Goal: Task Accomplishment & Management: Use online tool/utility

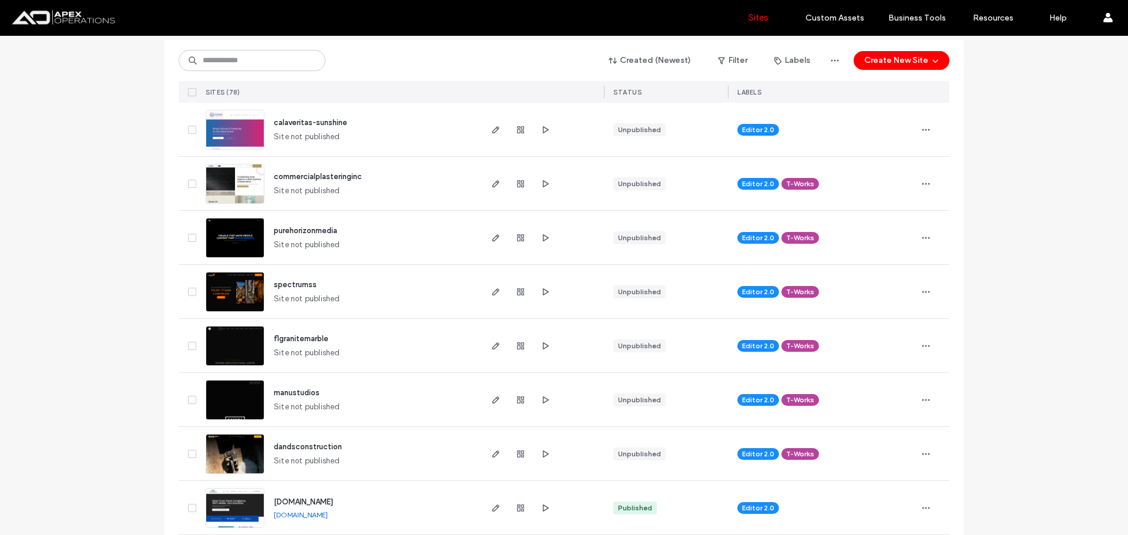
scroll to position [117, 0]
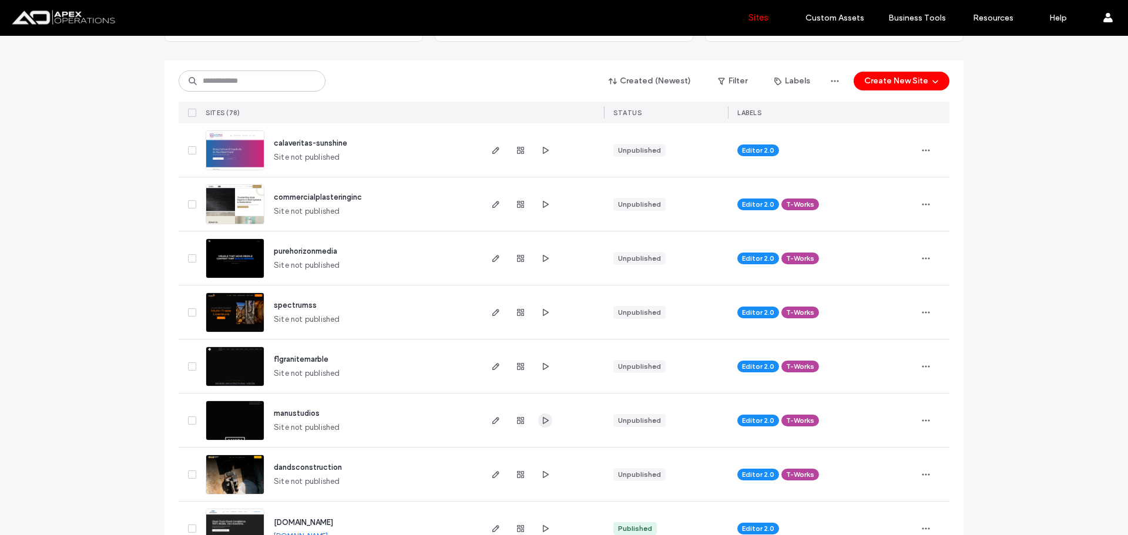
click at [545, 421] on icon "button" at bounding box center [544, 420] width 9 height 9
drag, startPoint x: 495, startPoint y: 414, endPoint x: 511, endPoint y: 411, distance: 16.6
click at [495, 414] on span "button" at bounding box center [496, 421] width 14 height 14
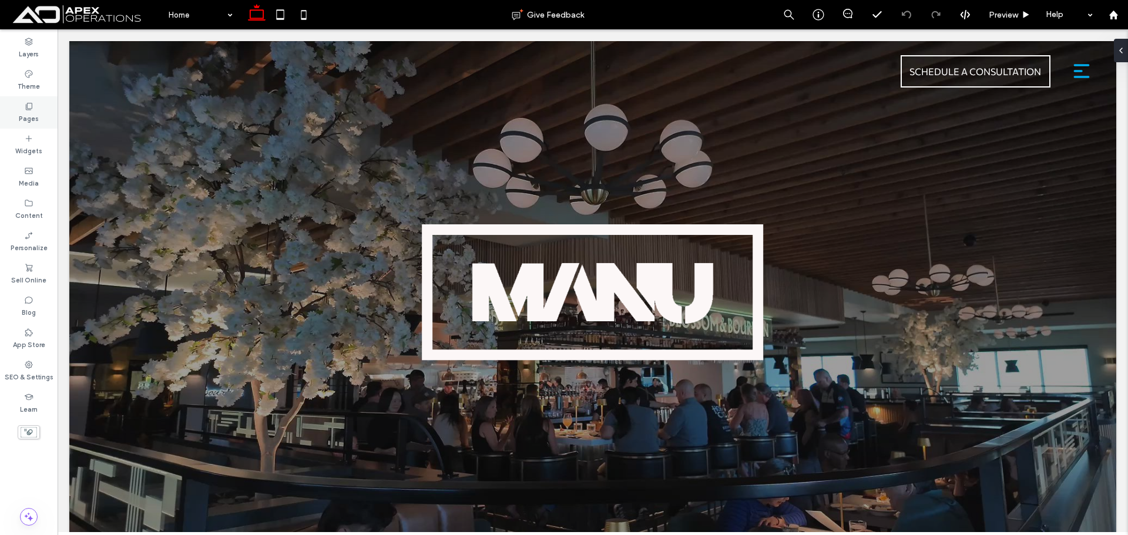
click at [21, 113] on label "Pages" at bounding box center [29, 117] width 20 height 13
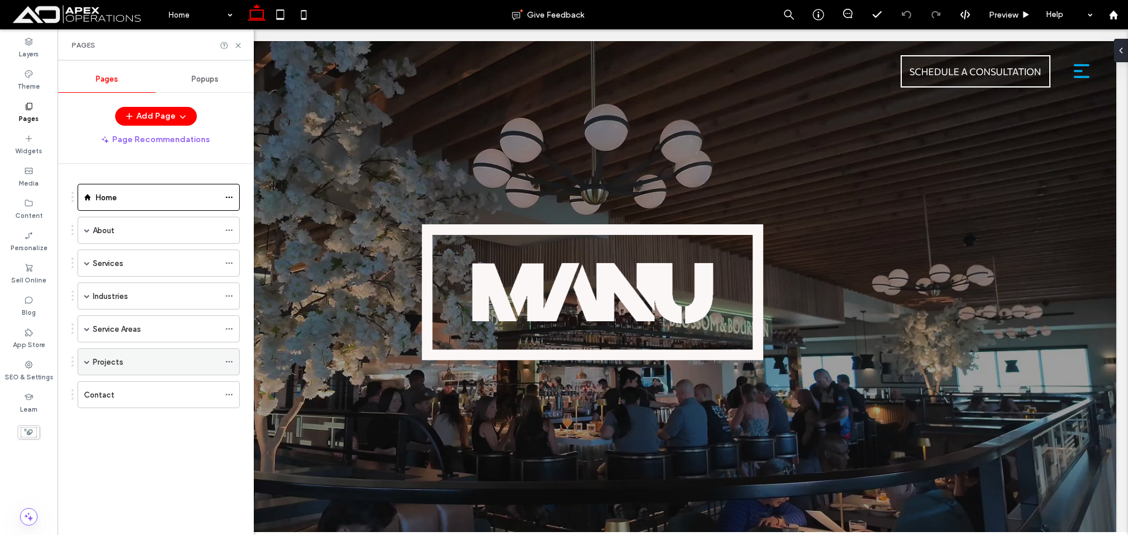
click at [86, 363] on span at bounding box center [87, 362] width 6 height 6
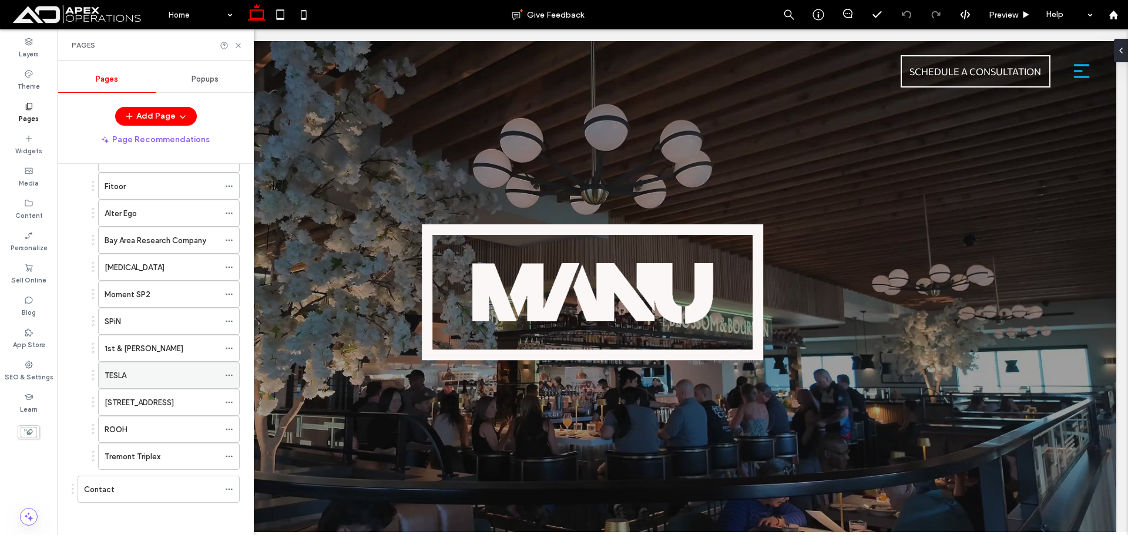
scroll to position [368, 0]
click at [137, 392] on div "[STREET_ADDRESS]" at bounding box center [162, 400] width 115 height 26
click at [237, 44] on use at bounding box center [238, 45] width 5 height 5
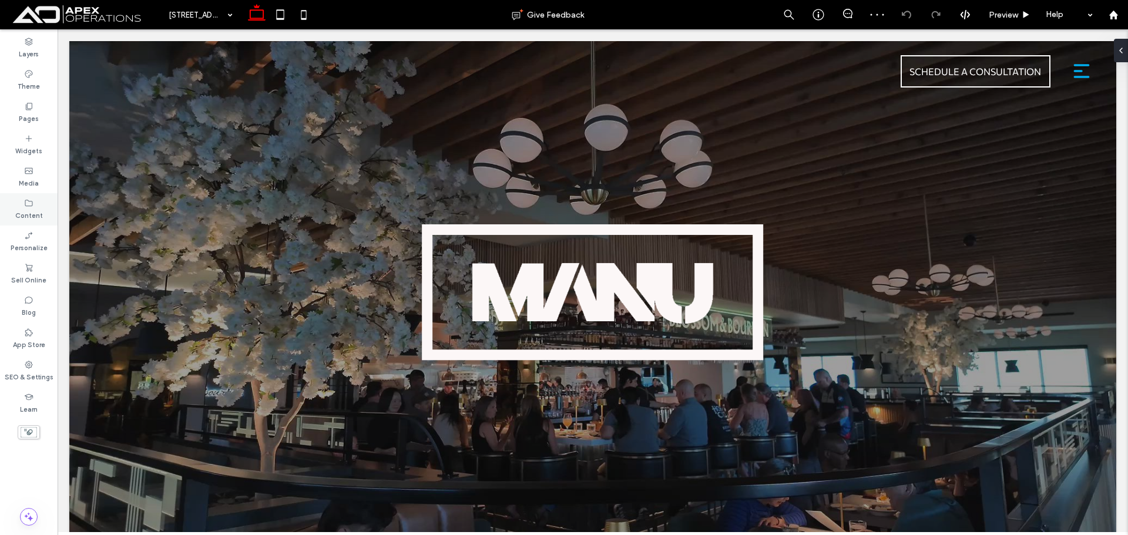
click at [25, 213] on label "Content" at bounding box center [29, 214] width 28 height 13
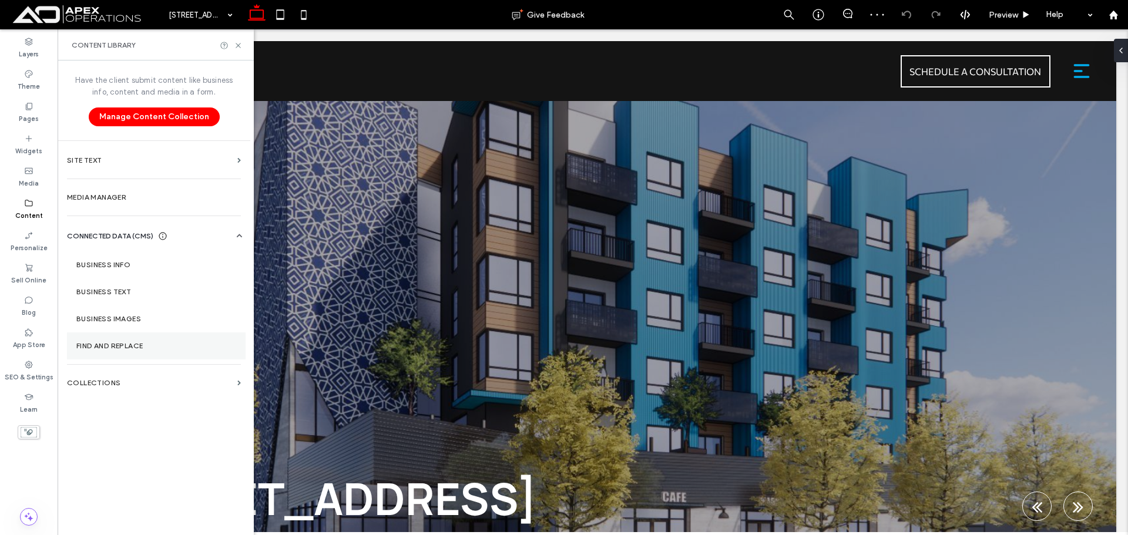
scroll to position [235, 0]
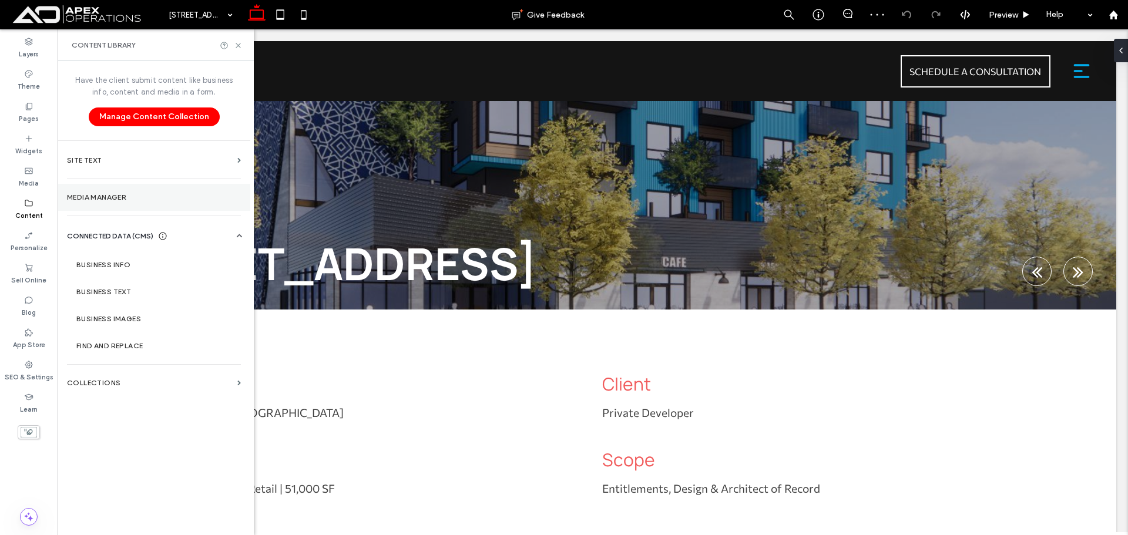
click at [134, 193] on section "Media Manager" at bounding box center [154, 197] width 193 height 27
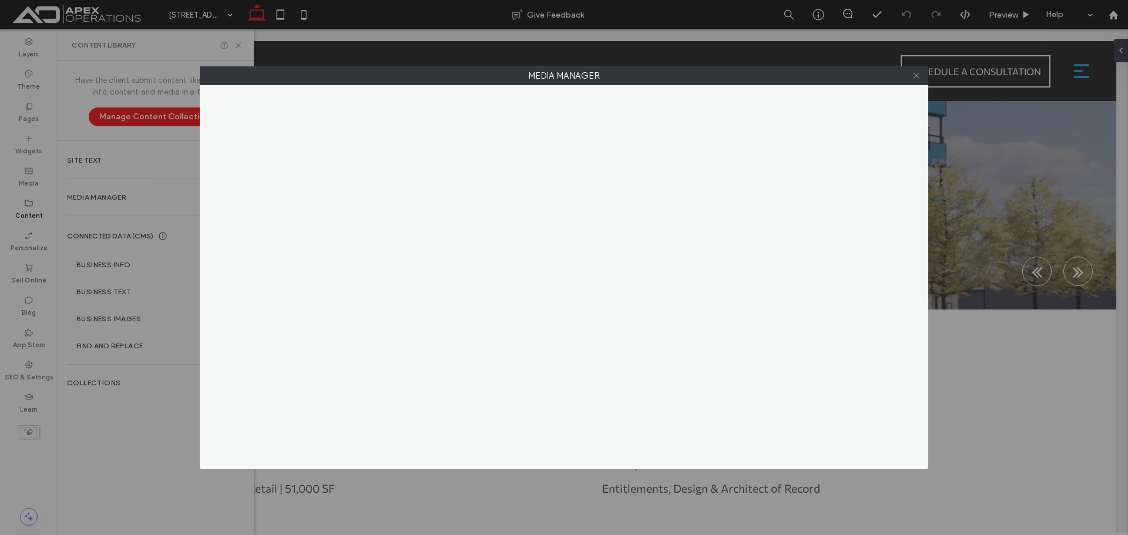
drag, startPoint x: 916, startPoint y: 73, endPoint x: 478, endPoint y: 235, distance: 466.5
click at [915, 73] on icon at bounding box center [916, 75] width 9 height 9
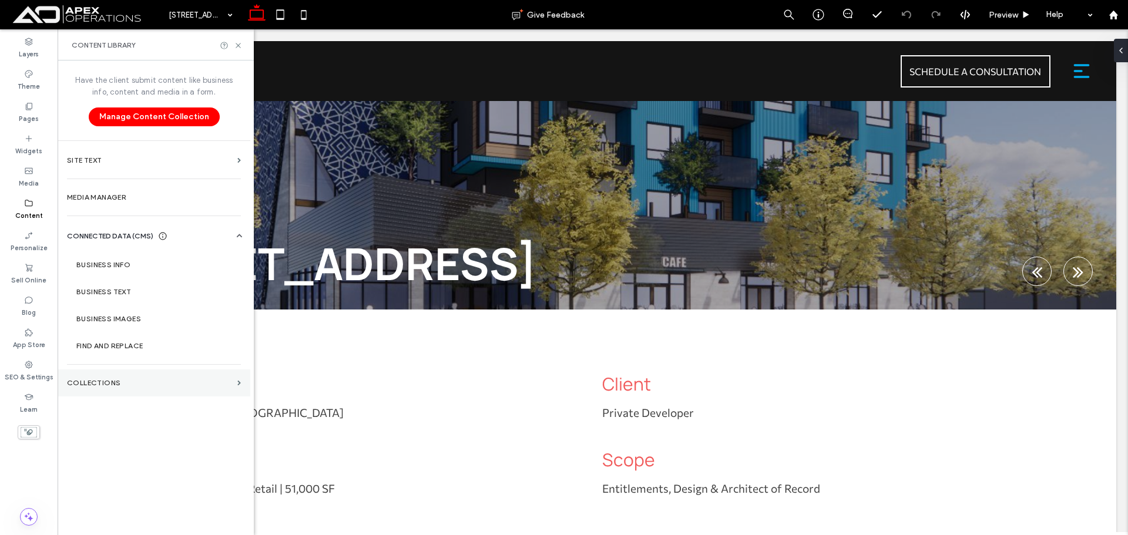
click at [190, 384] on label "Collections" at bounding box center [150, 383] width 166 height 8
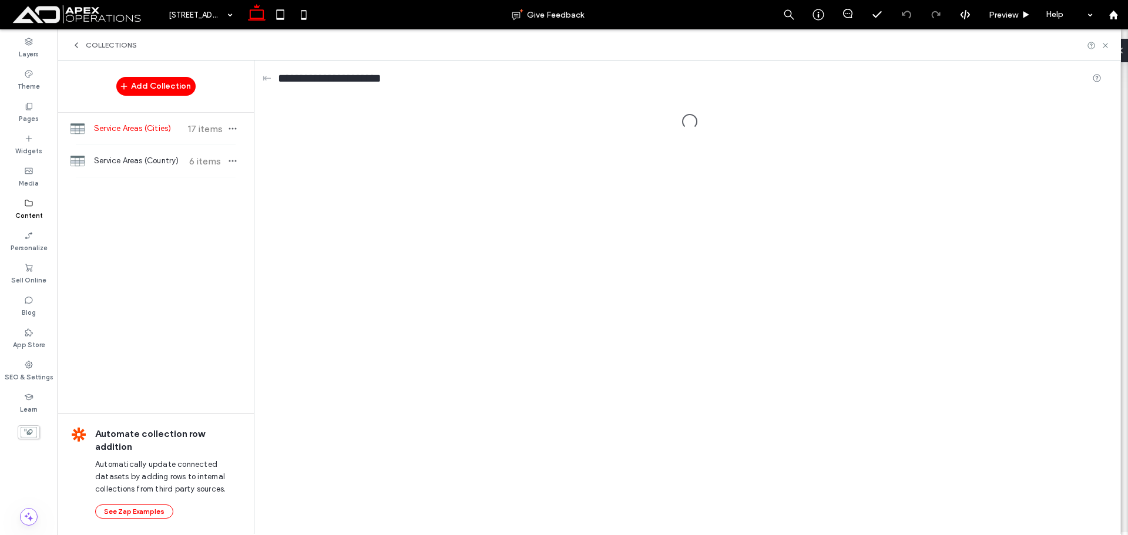
click at [186, 132] on span "17 items" at bounding box center [204, 128] width 41 height 11
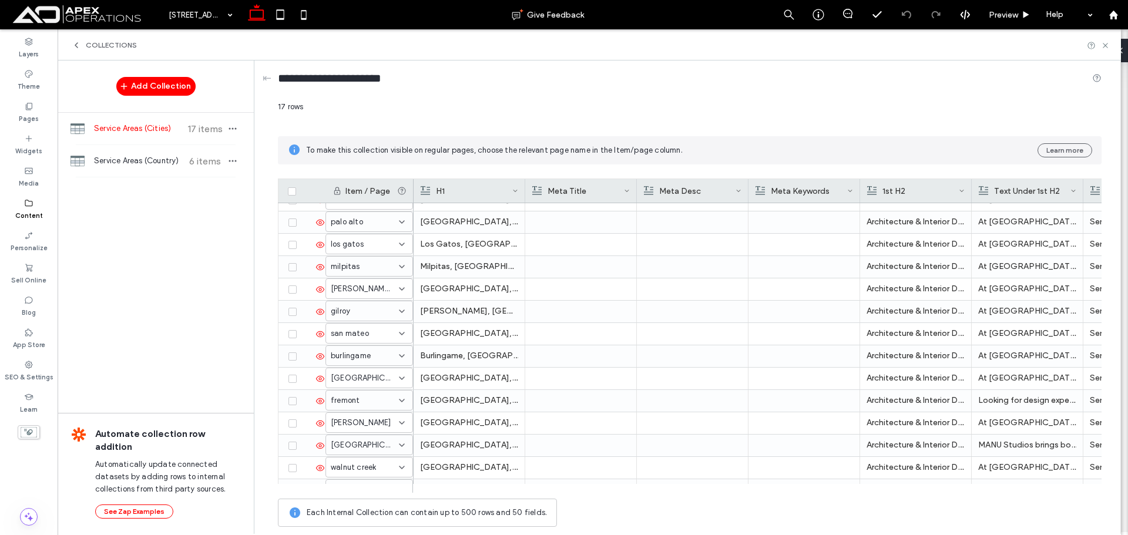
scroll to position [121, 0]
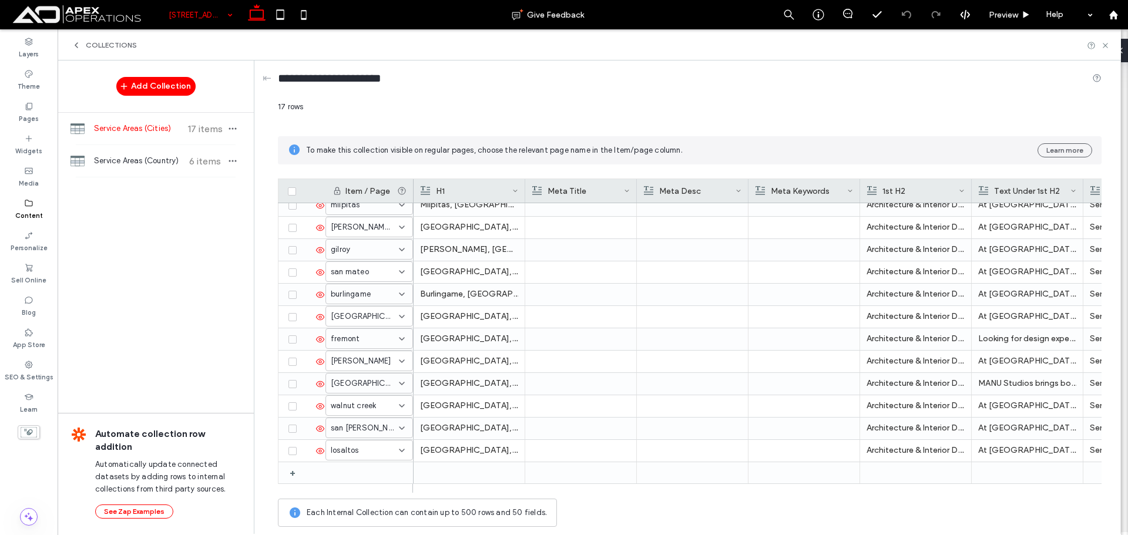
drag, startPoint x: 207, startPoint y: 16, endPoint x: 206, endPoint y: 25, distance: 8.9
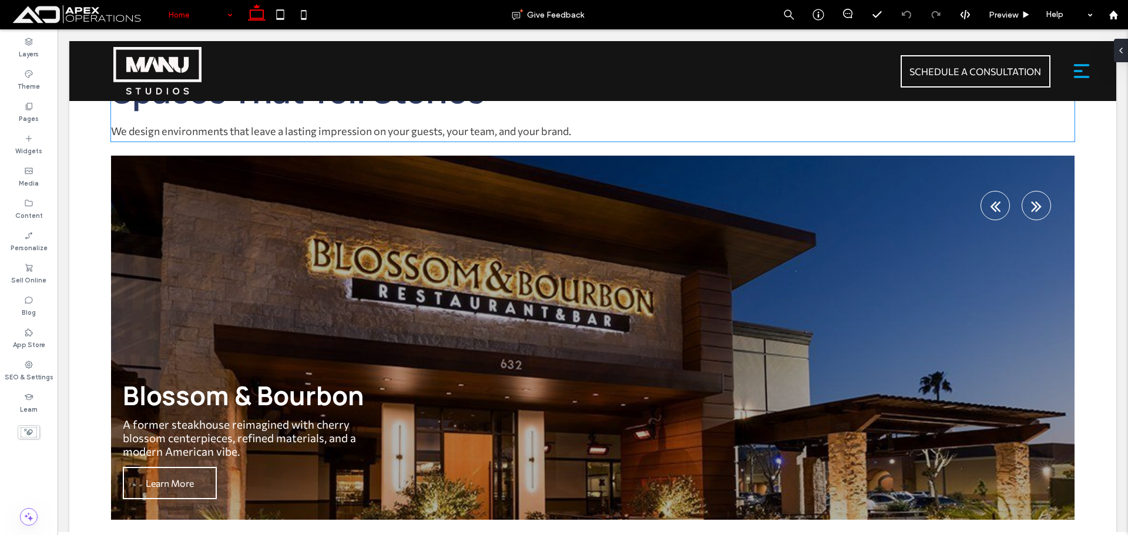
scroll to position [4810, 0]
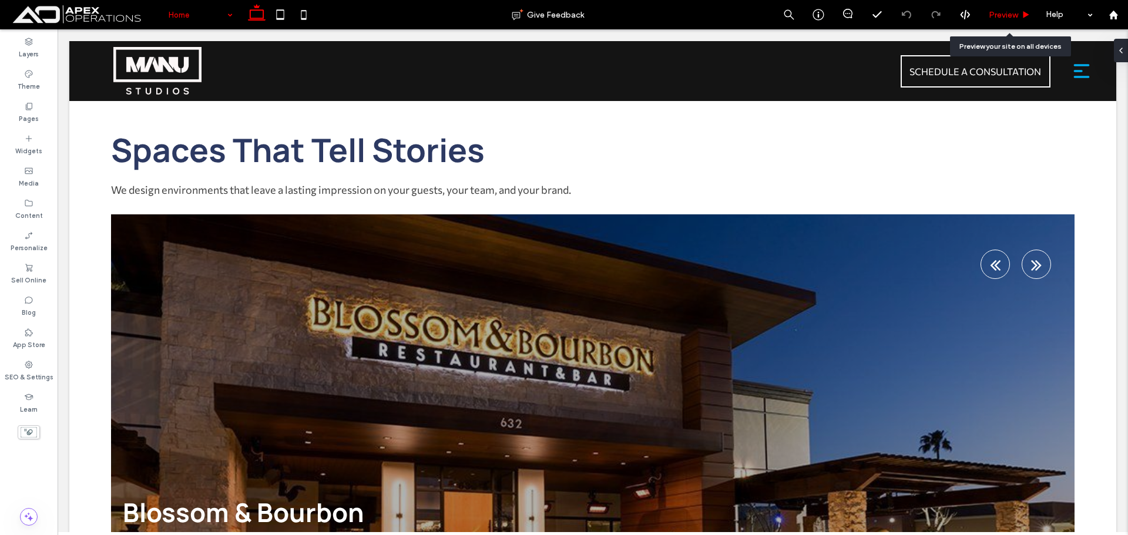
click at [996, 15] on span "Preview" at bounding box center [1003, 15] width 29 height 10
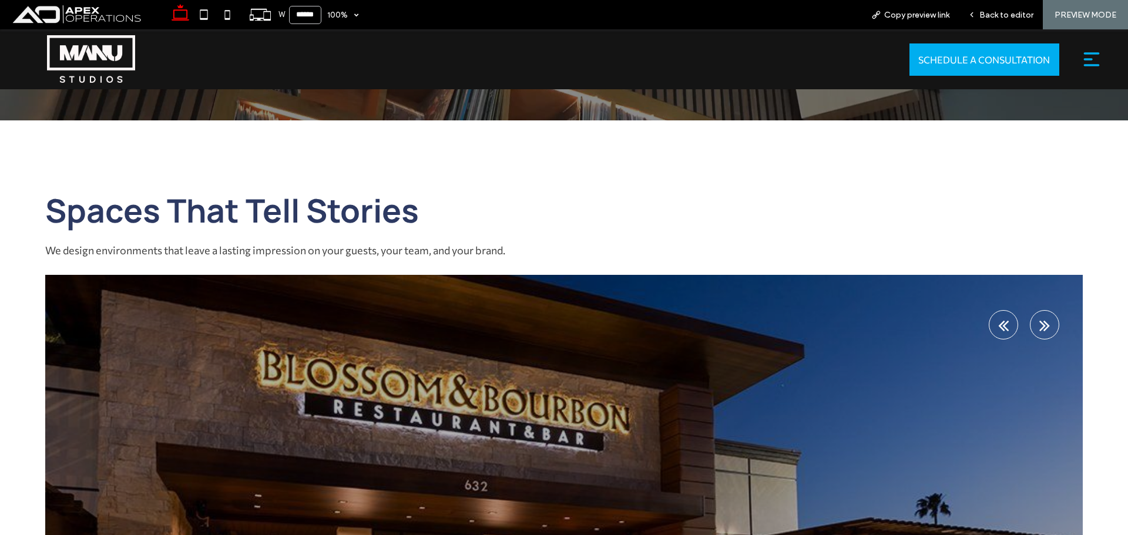
scroll to position [4865, 0]
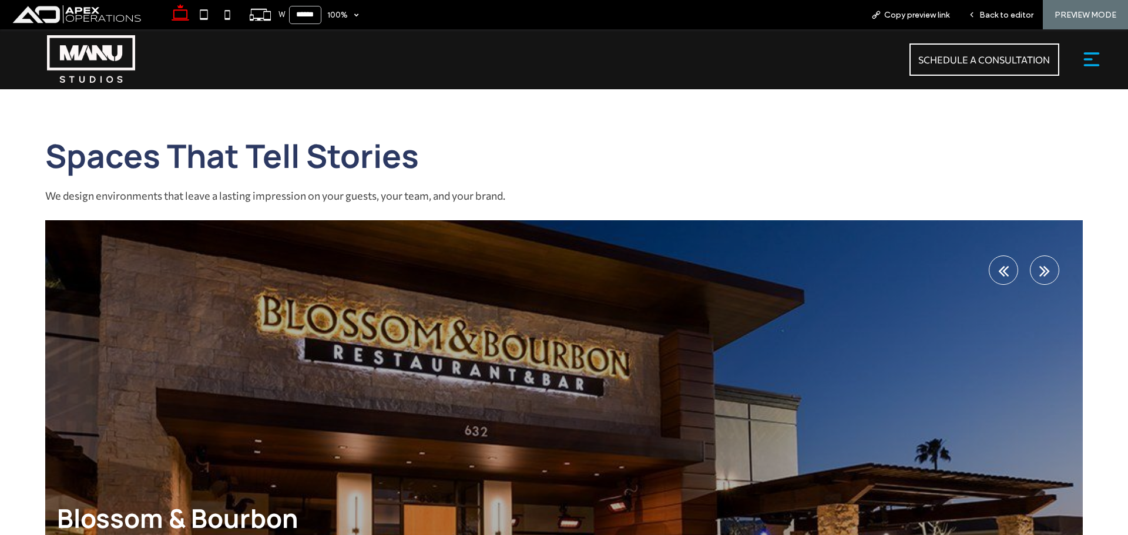
click at [1039, 261] on div "next" at bounding box center [1044, 270] width 11 height 19
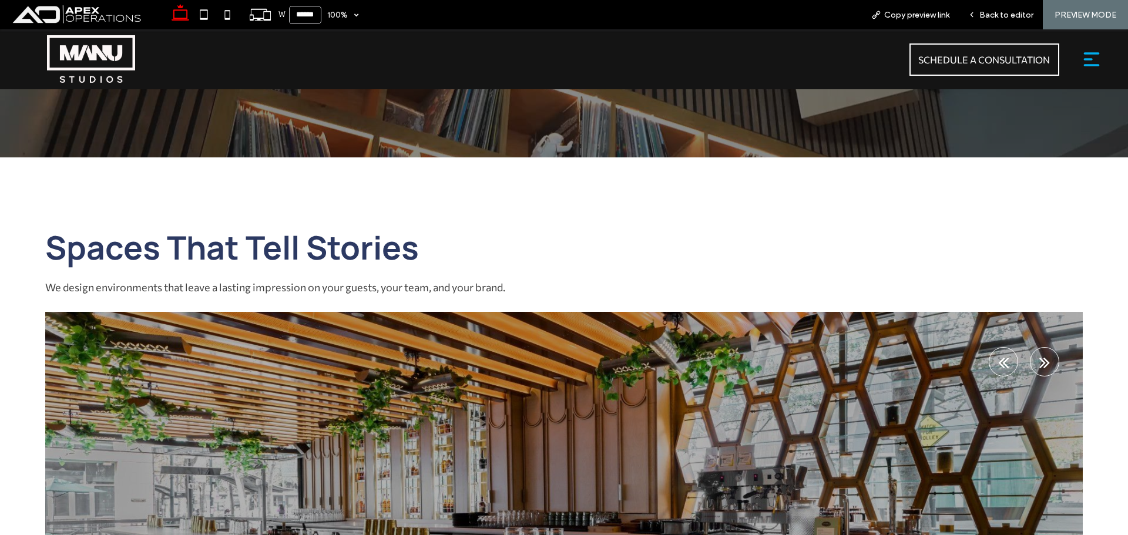
scroll to position [4806, 0]
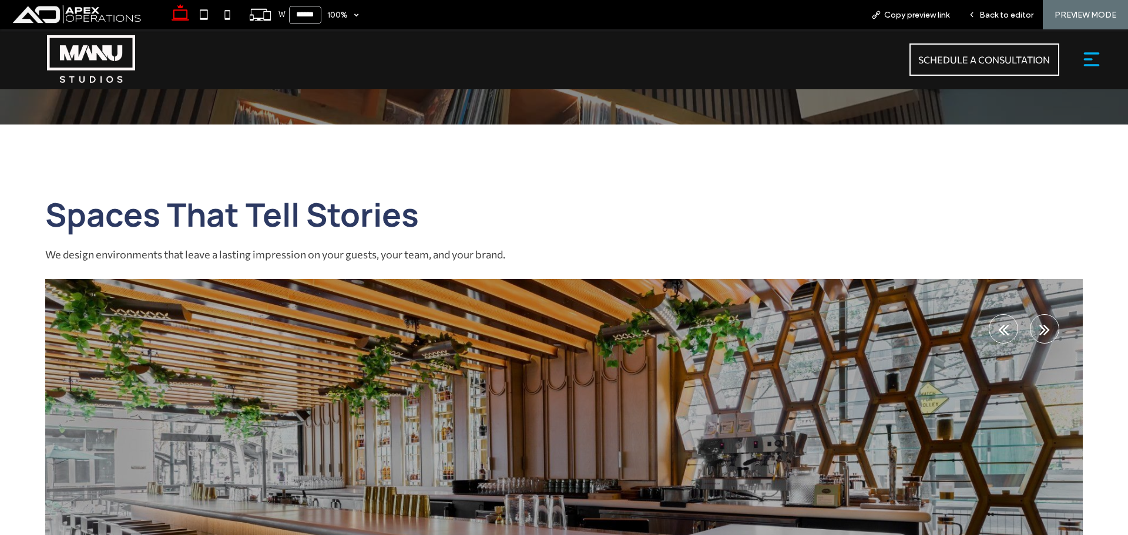
click at [434, 197] on h2 "Spaces That Tell Stories" at bounding box center [298, 214] width 506 height 45
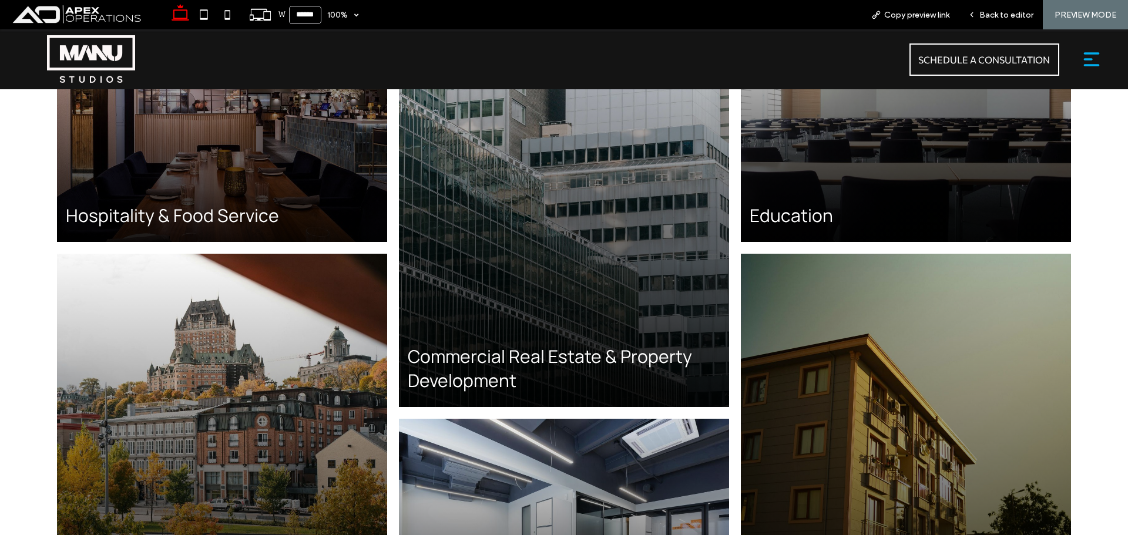
scroll to position [4160, 0]
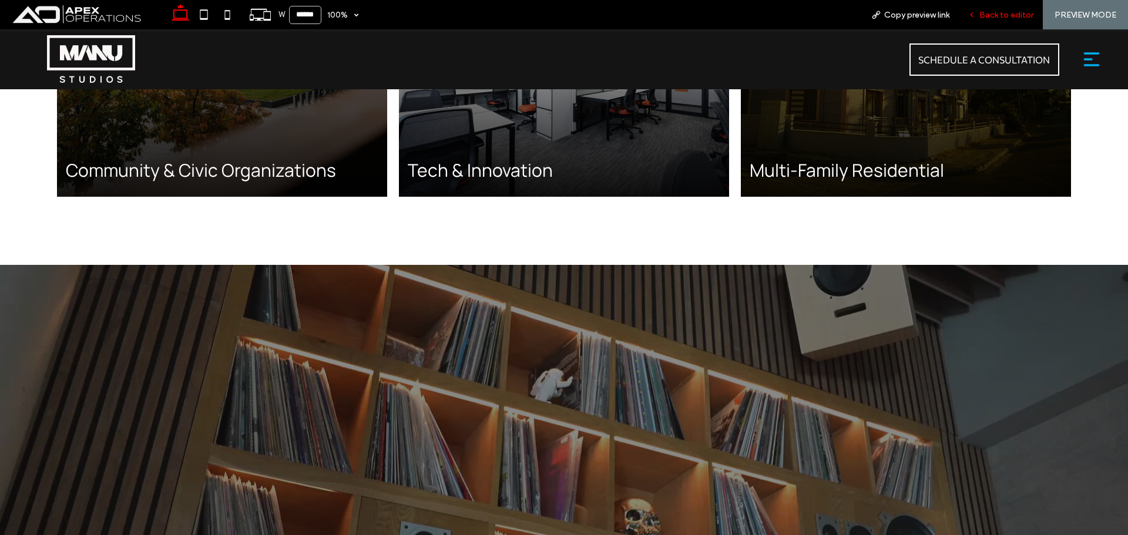
click at [999, 16] on span "Back to editor" at bounding box center [1006, 15] width 54 height 10
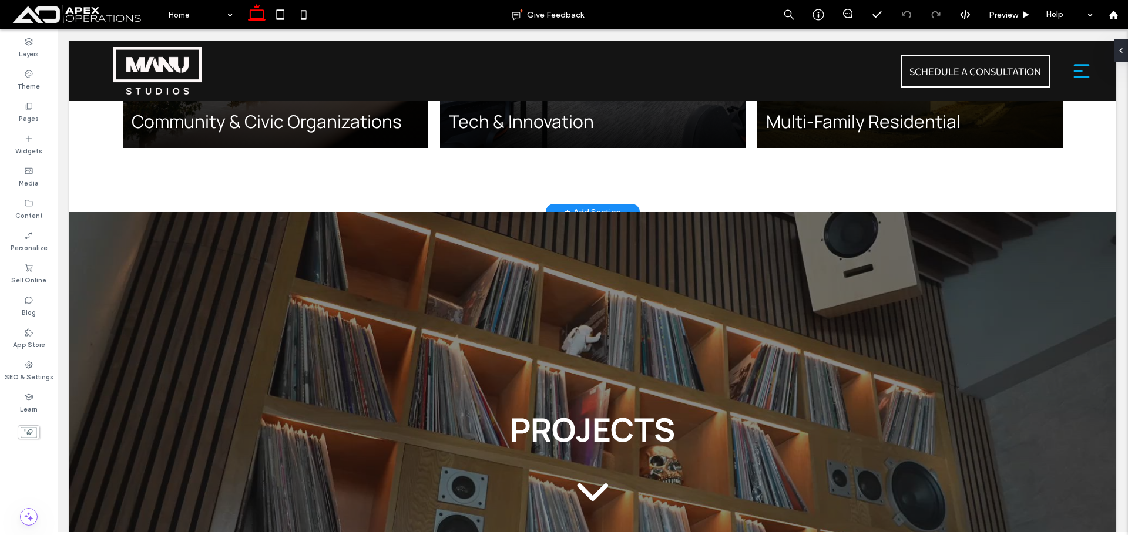
scroll to position [4157, 0]
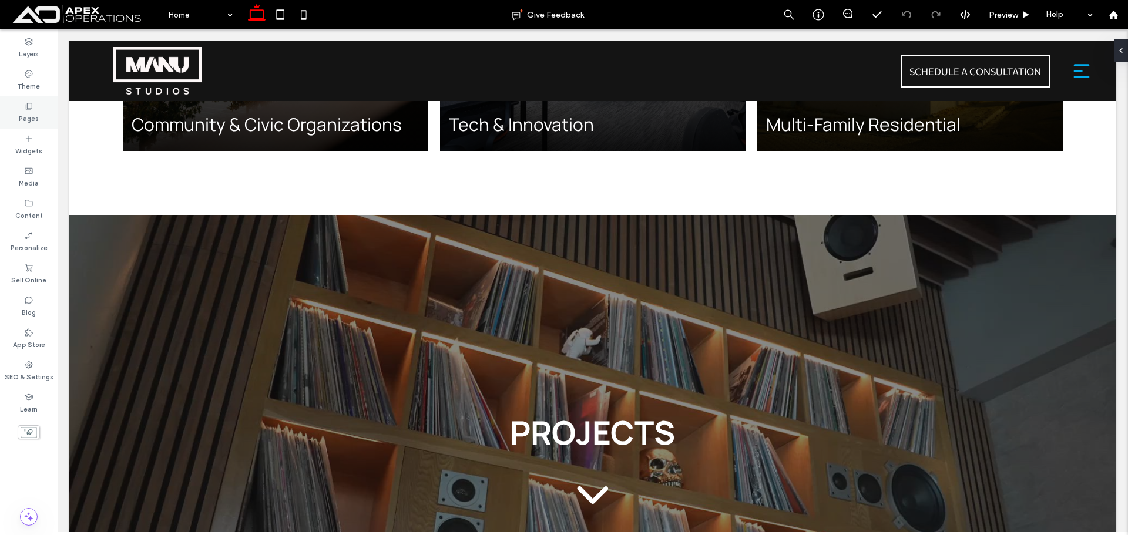
click at [24, 114] on label "Pages" at bounding box center [29, 117] width 20 height 13
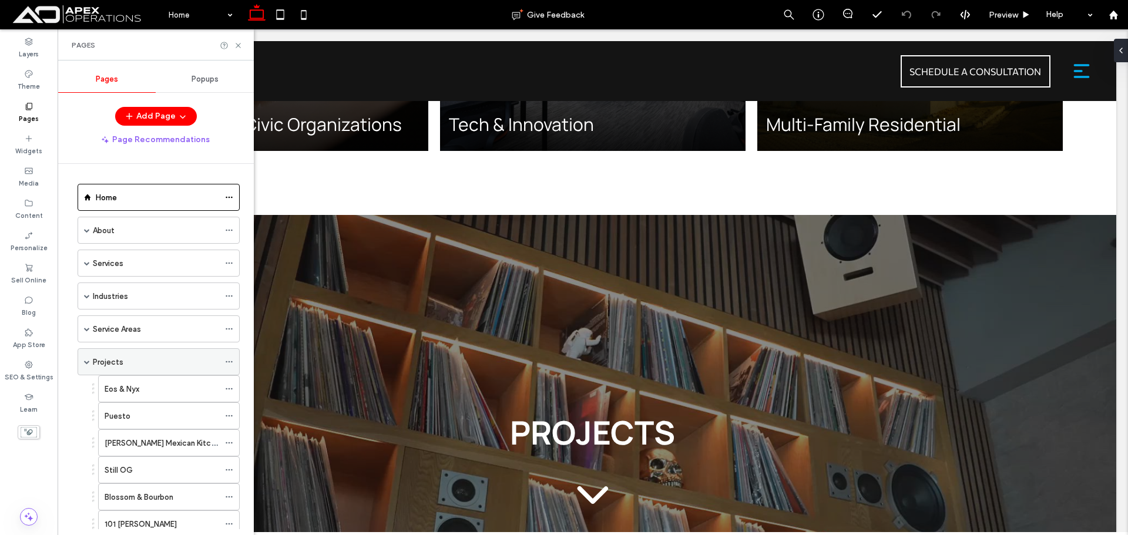
click at [122, 358] on div "Projects" at bounding box center [156, 362] width 126 height 12
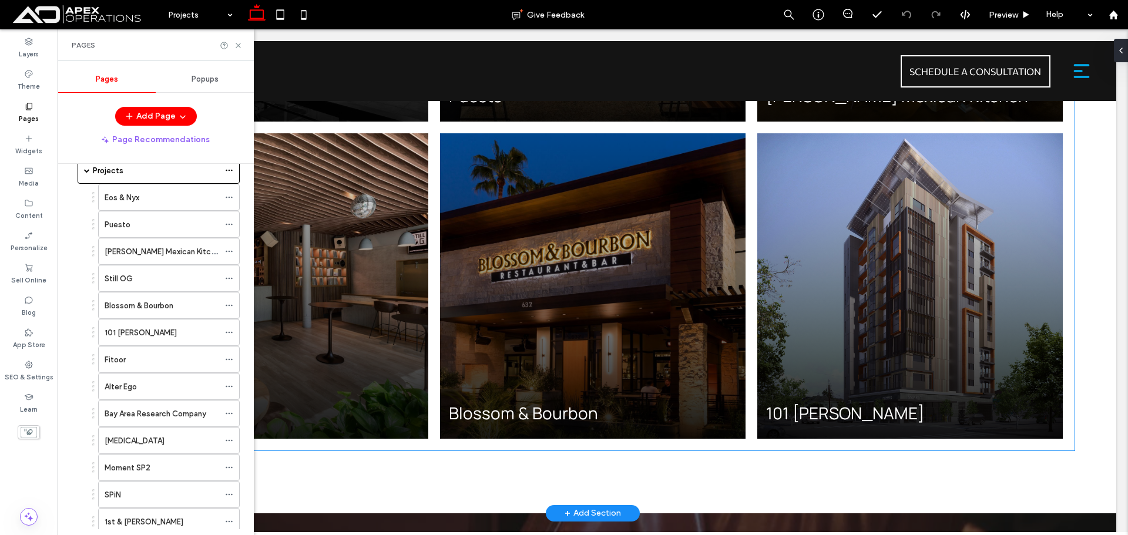
scroll to position [1527, 0]
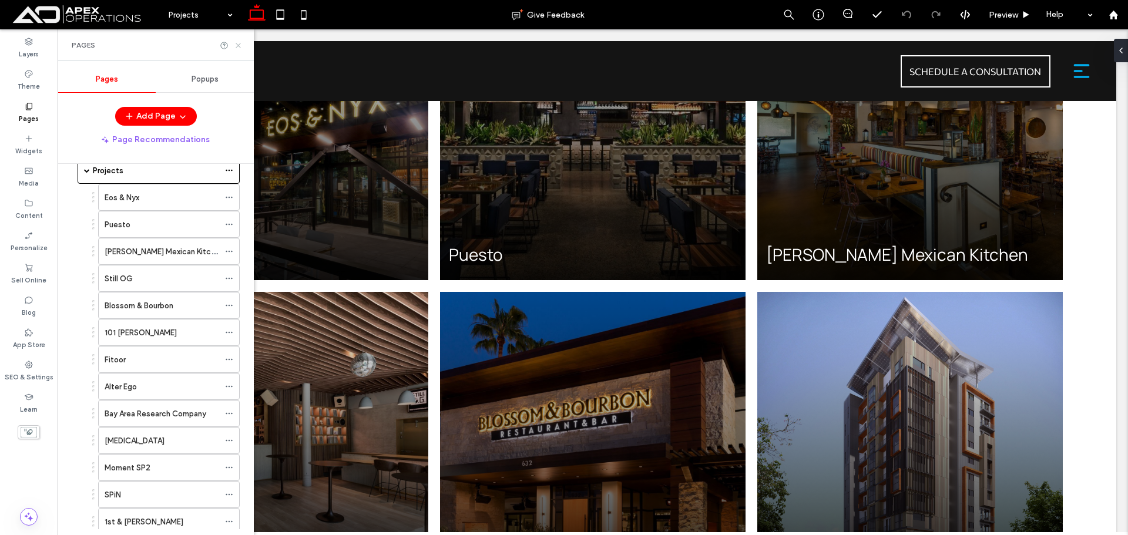
click at [242, 48] on icon at bounding box center [238, 45] width 9 height 9
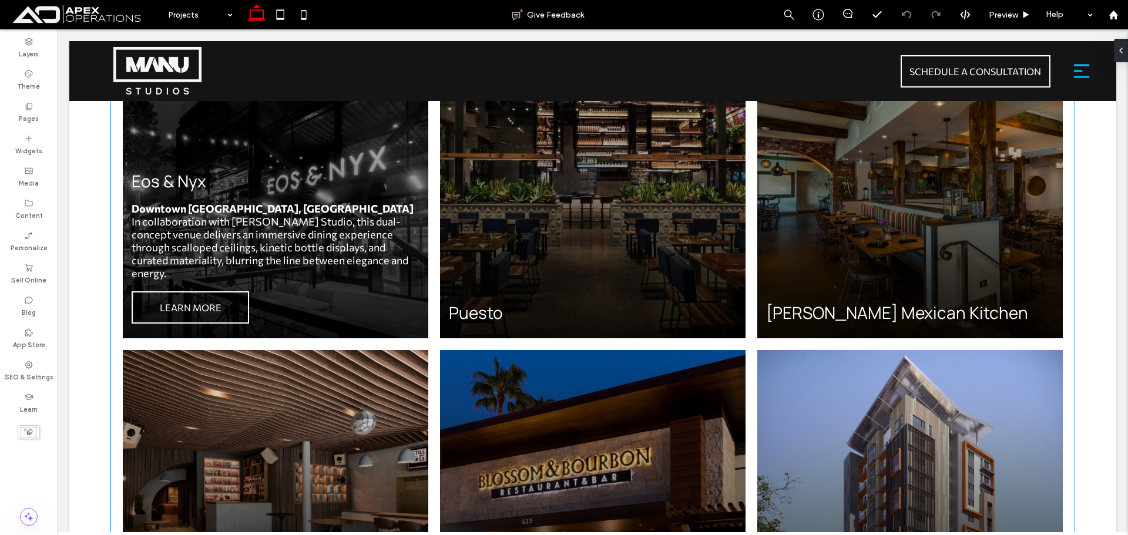
scroll to position [1469, 0]
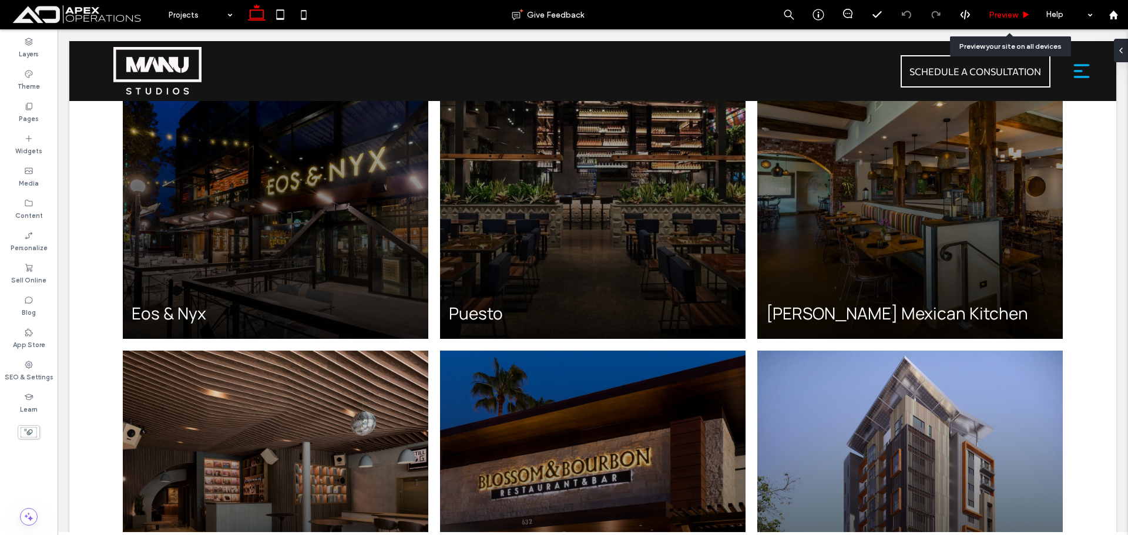
click at [999, 10] on span "Preview" at bounding box center [1003, 15] width 29 height 10
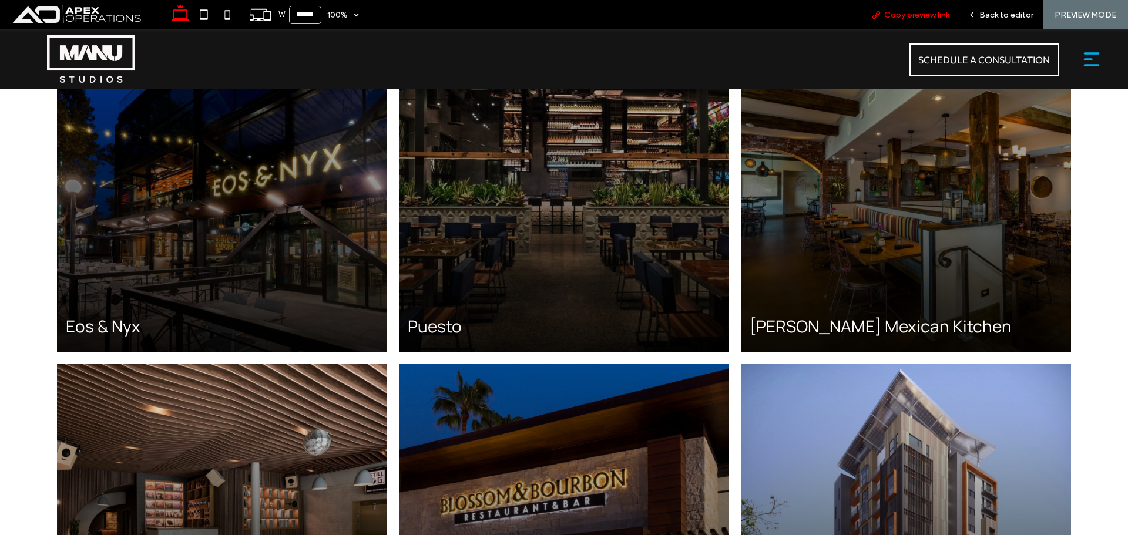
scroll to position [1480, 0]
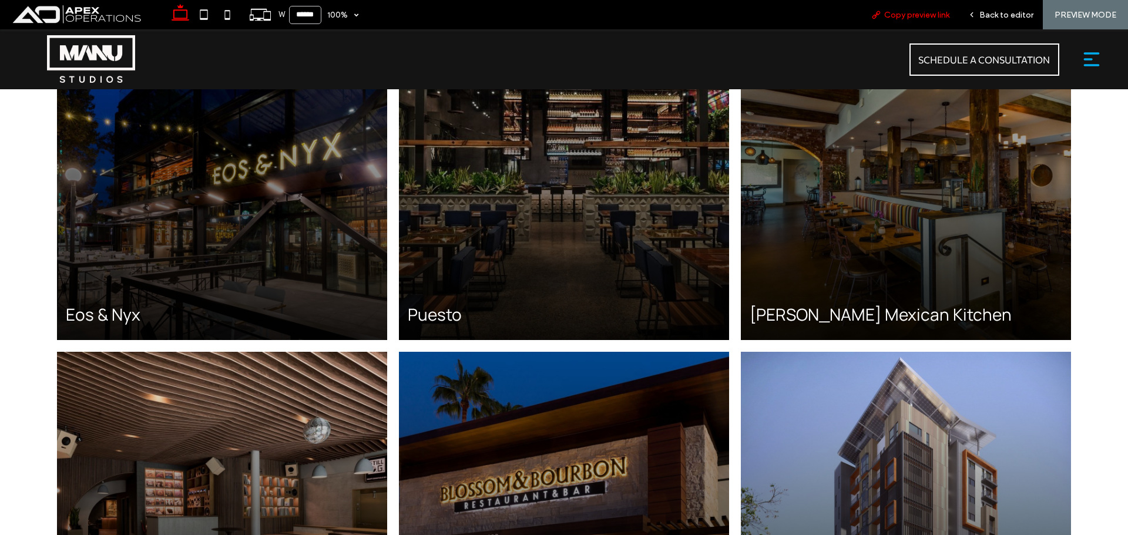
click at [940, 11] on span "Copy preview link" at bounding box center [916, 15] width 65 height 10
click at [989, 13] on span "Back to editor" at bounding box center [1006, 15] width 54 height 10
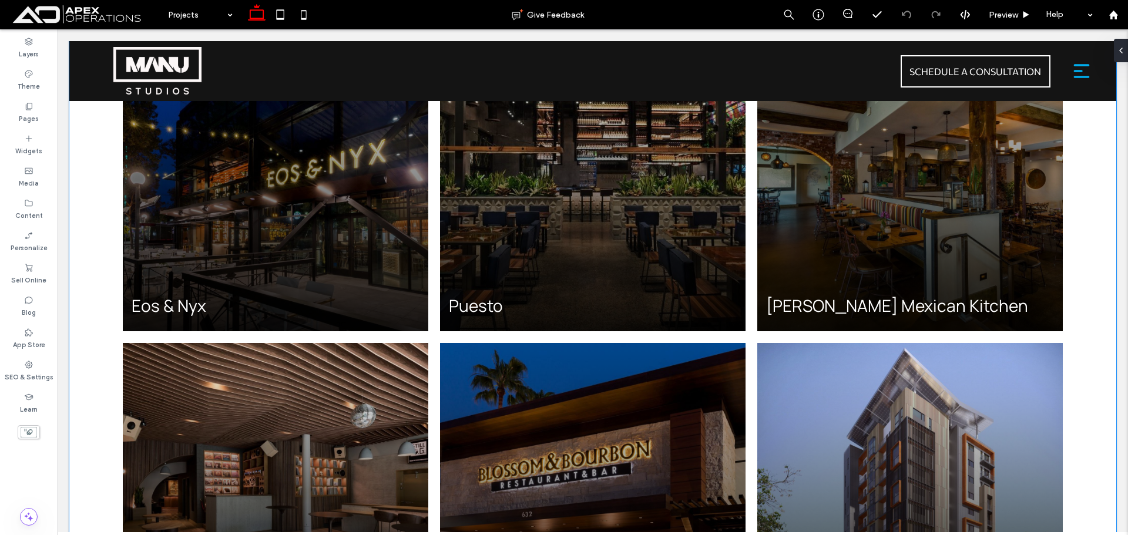
scroll to position [1469, 0]
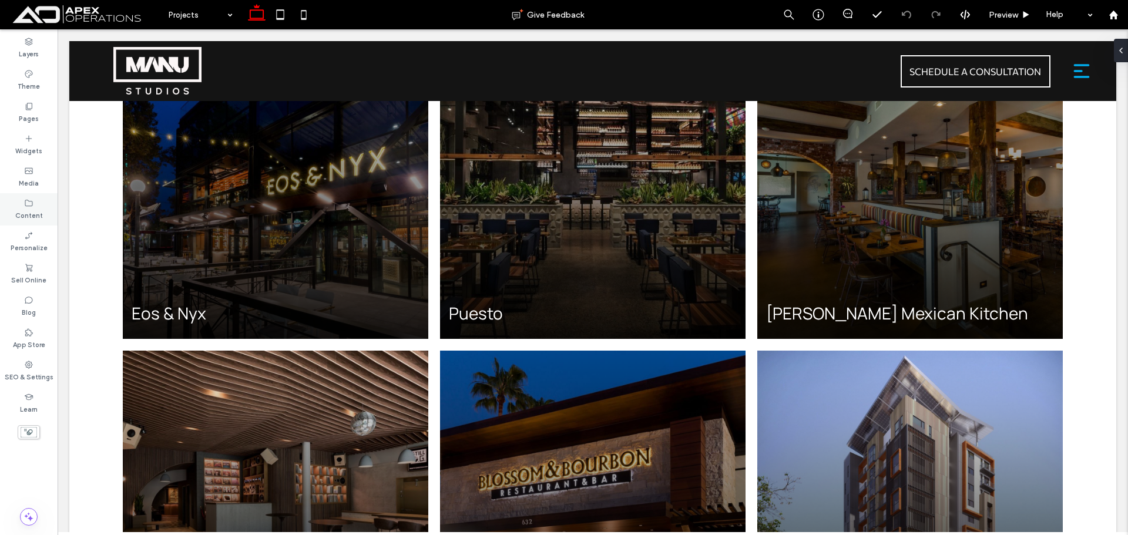
click at [20, 209] on label "Content" at bounding box center [29, 214] width 28 height 13
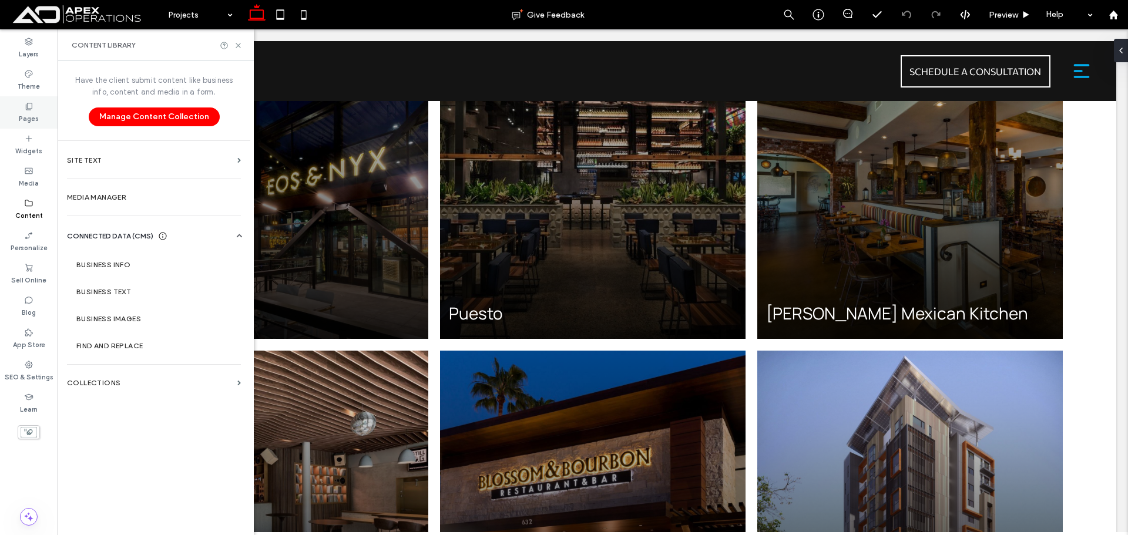
click at [22, 113] on label "Pages" at bounding box center [29, 117] width 20 height 13
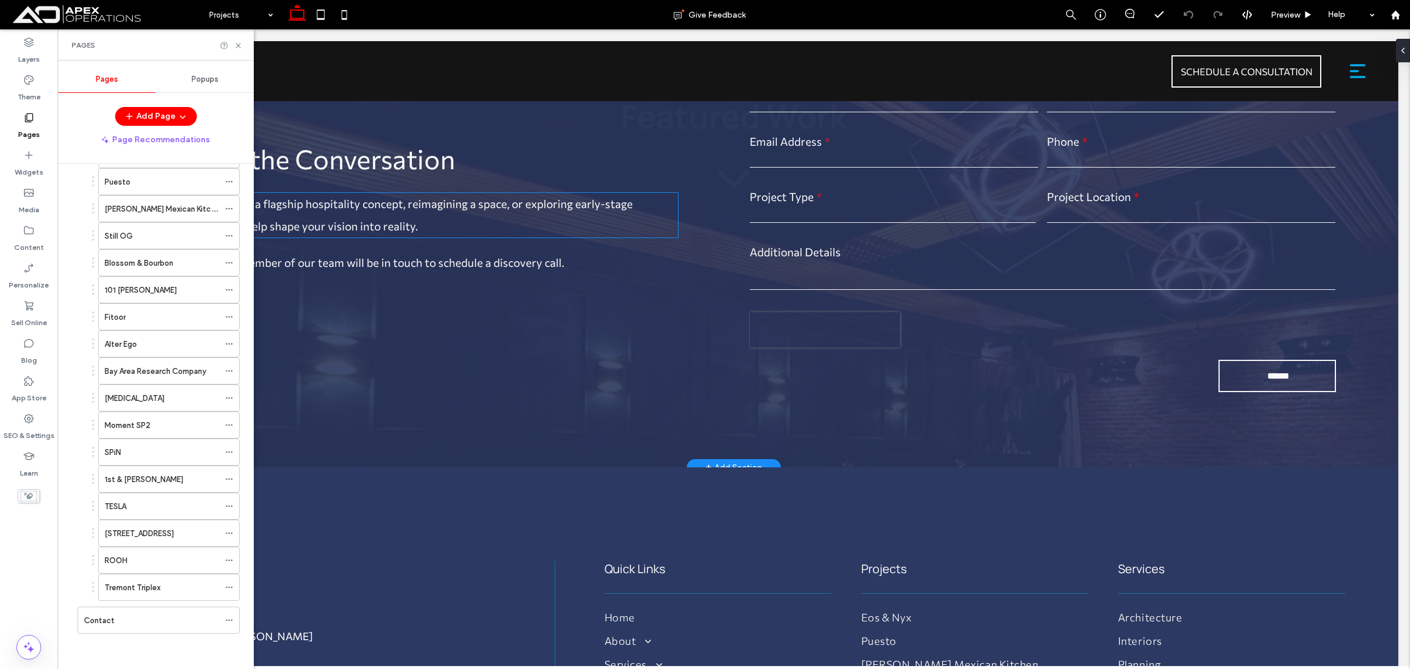
scroll to position [2717, 0]
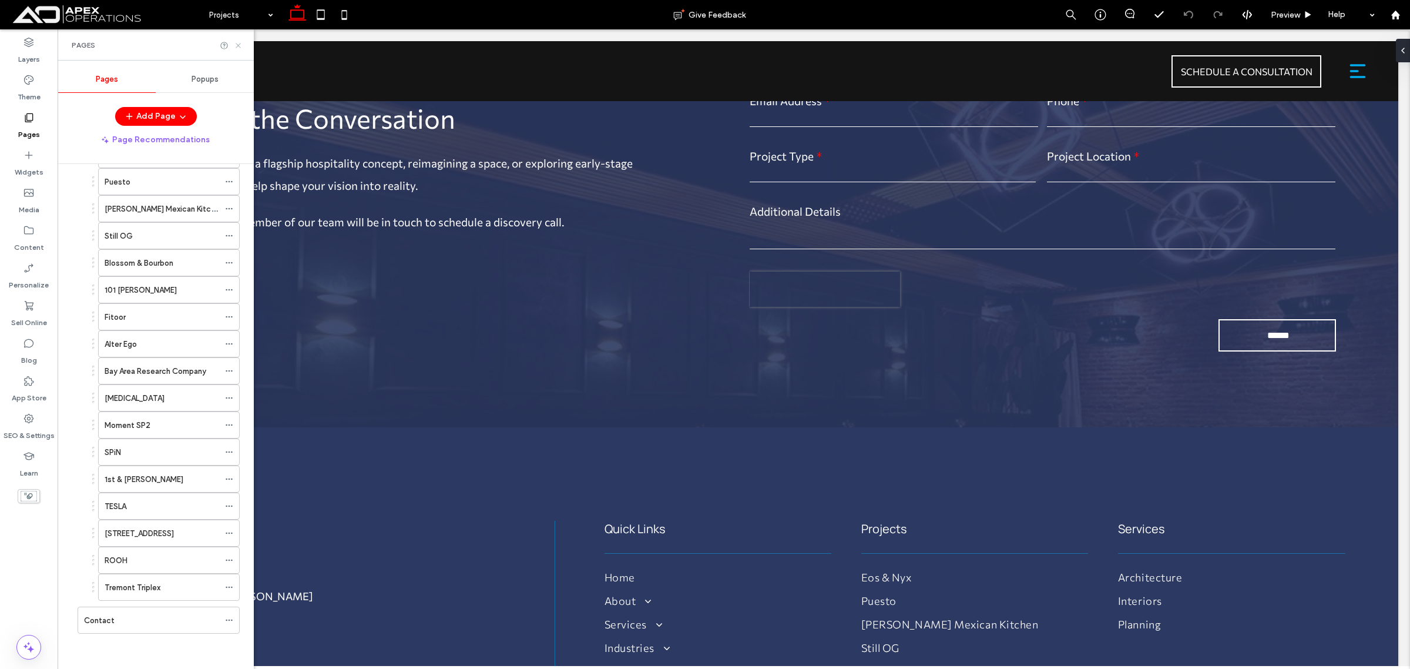
click at [239, 48] on icon at bounding box center [238, 45] width 9 height 9
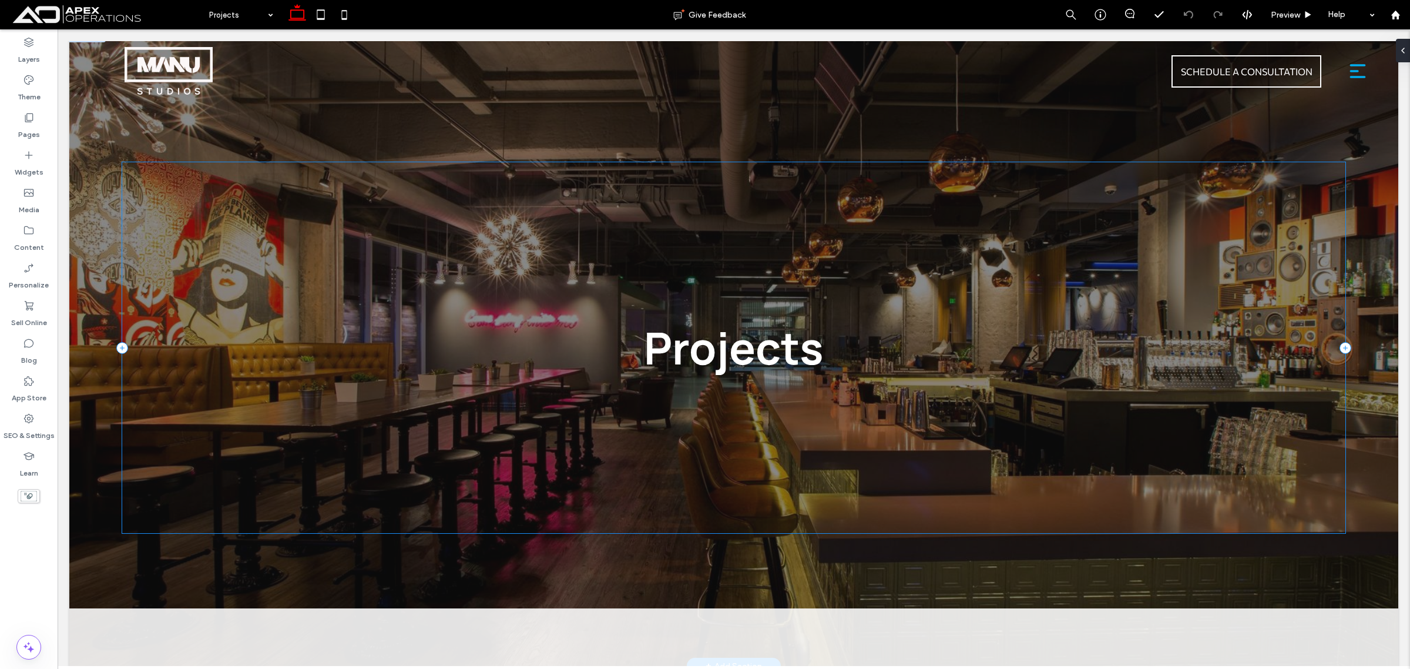
scroll to position [0, 0]
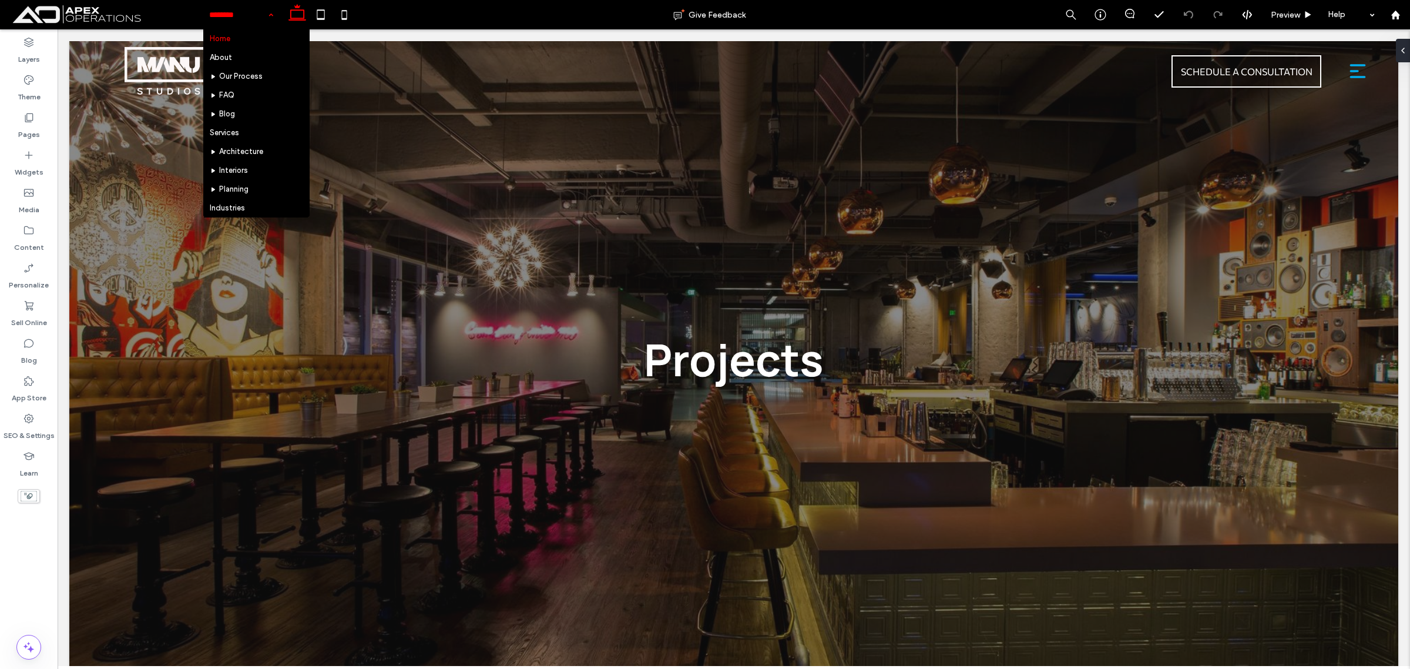
drag, startPoint x: 254, startPoint y: 10, endPoint x: 245, endPoint y: 31, distance: 22.9
drag, startPoint x: 1391, startPoint y: 15, endPoint x: 1372, endPoint y: 1, distance: 23.5
click at [1127, 14] on icon at bounding box center [1396, 15] width 10 height 10
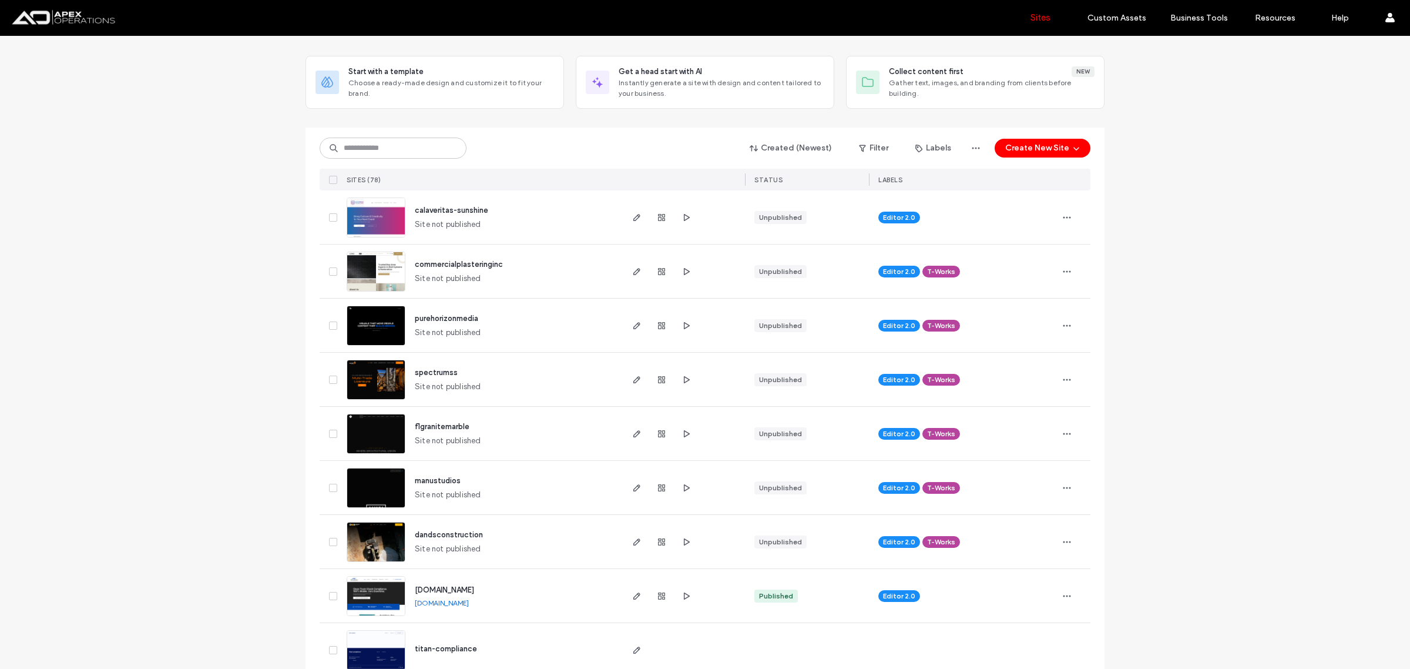
scroll to position [73, 0]
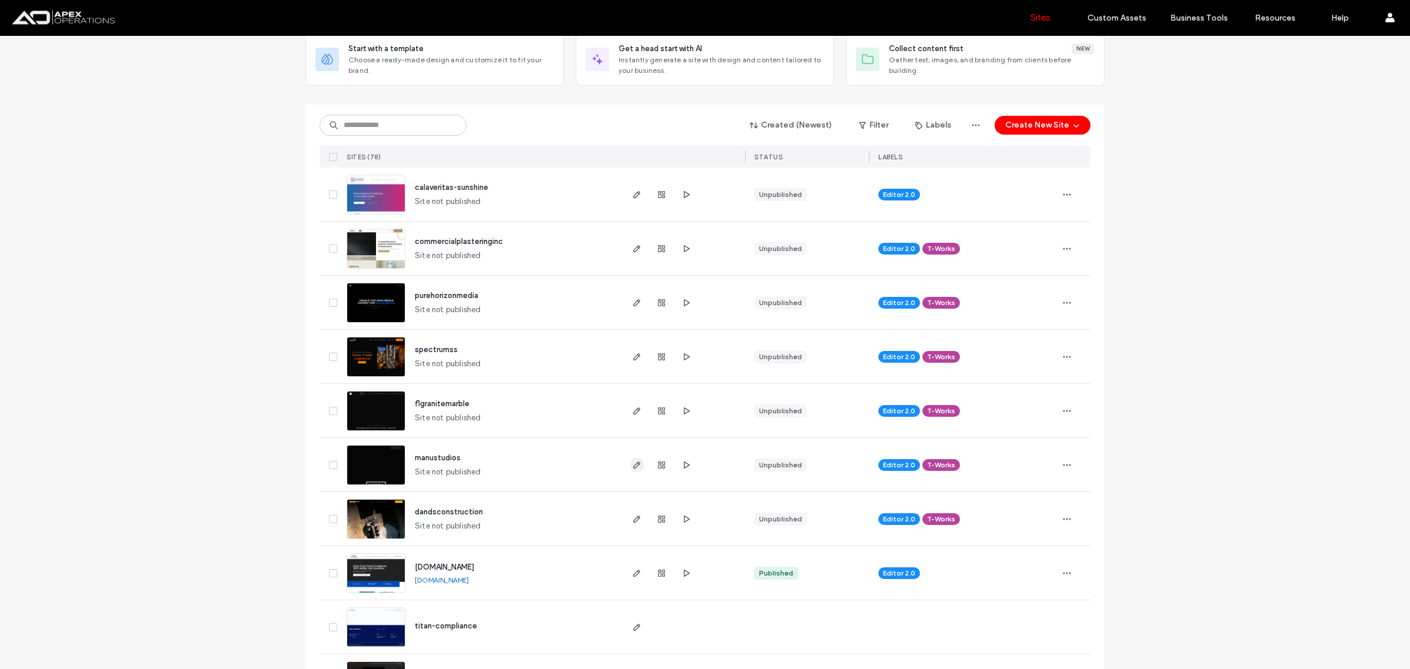
click at [632, 462] on icon "button" at bounding box center [636, 464] width 9 height 9
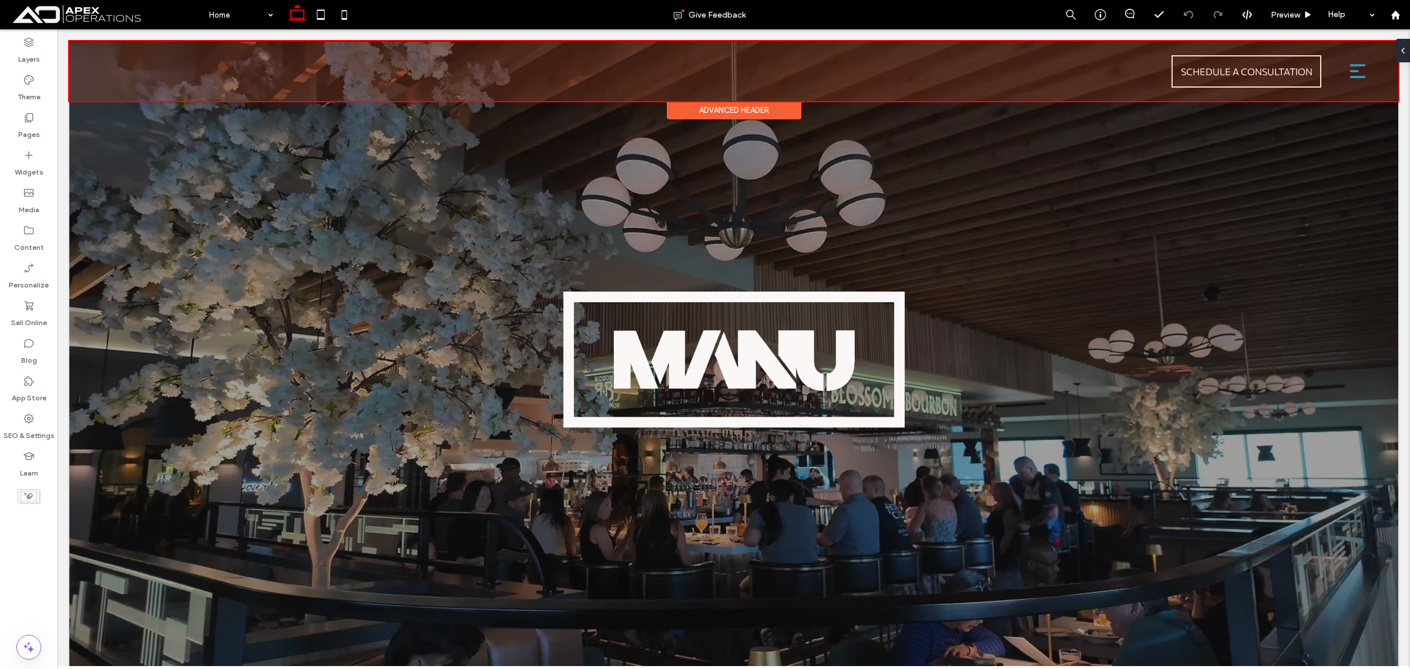
click at [1344, 74] on div at bounding box center [733, 71] width 1329 height 60
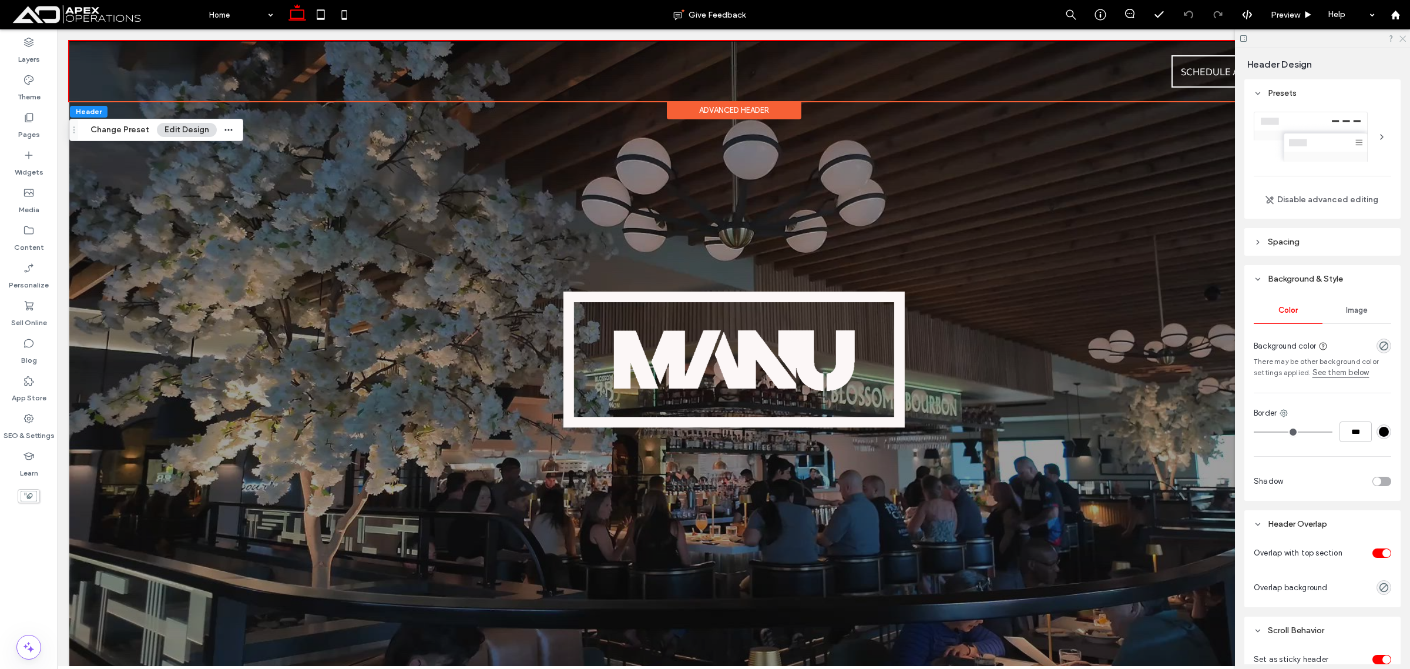
click at [1402, 38] on use at bounding box center [1402, 39] width 6 height 6
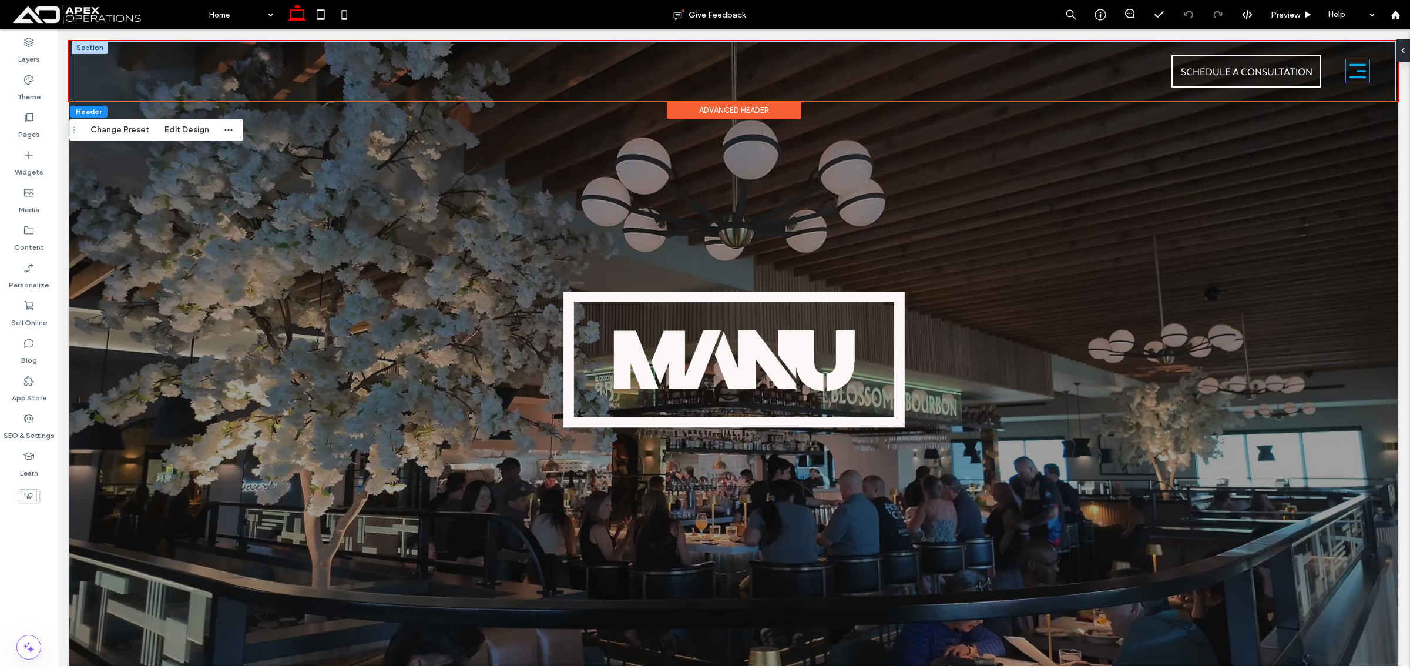
click at [1345, 75] on icon at bounding box center [1357, 71] width 25 height 25
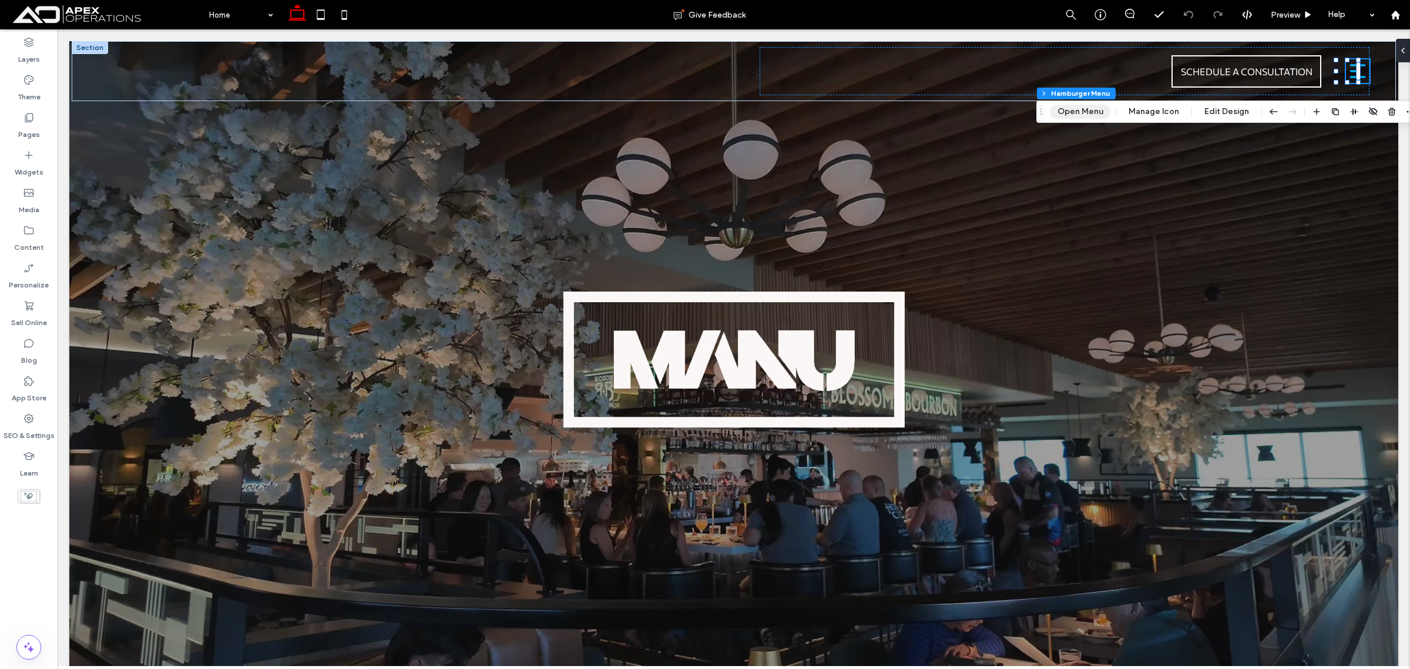
click at [1089, 113] on button "Open Menu" at bounding box center [1080, 112] width 61 height 14
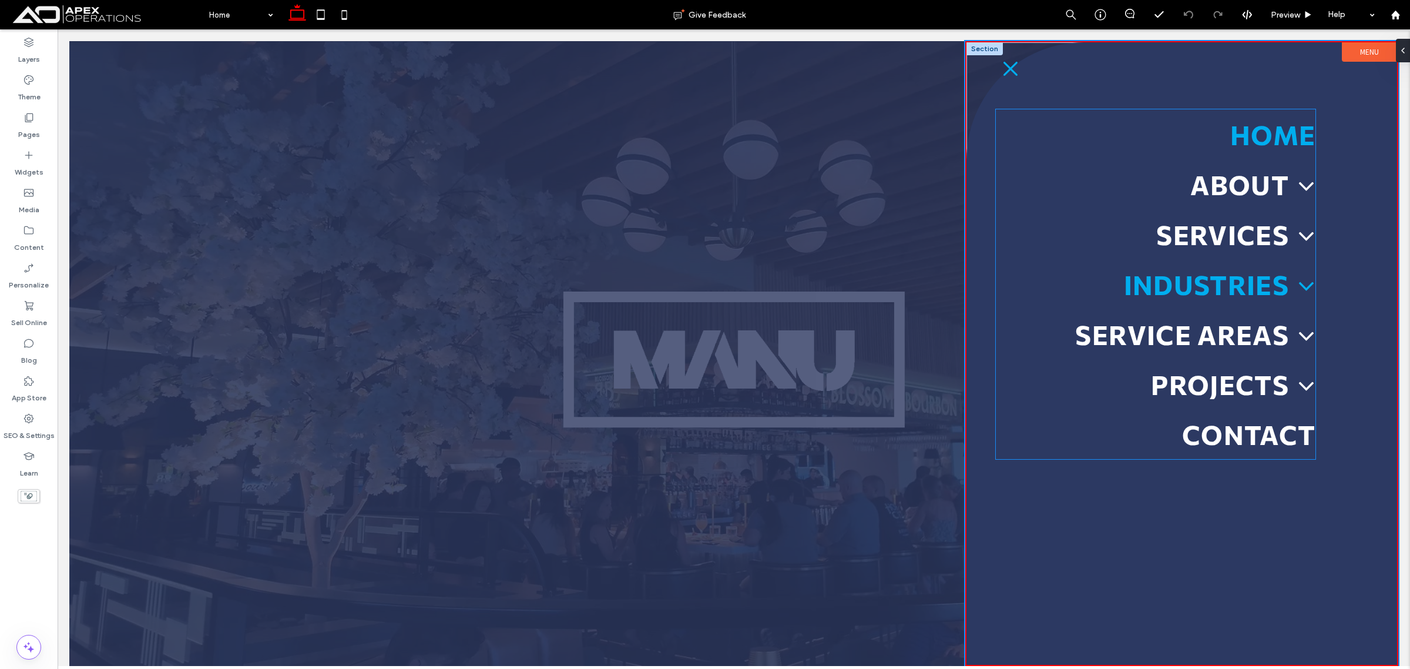
click at [1284, 303] on link "Industries" at bounding box center [1156, 284] width 320 height 50
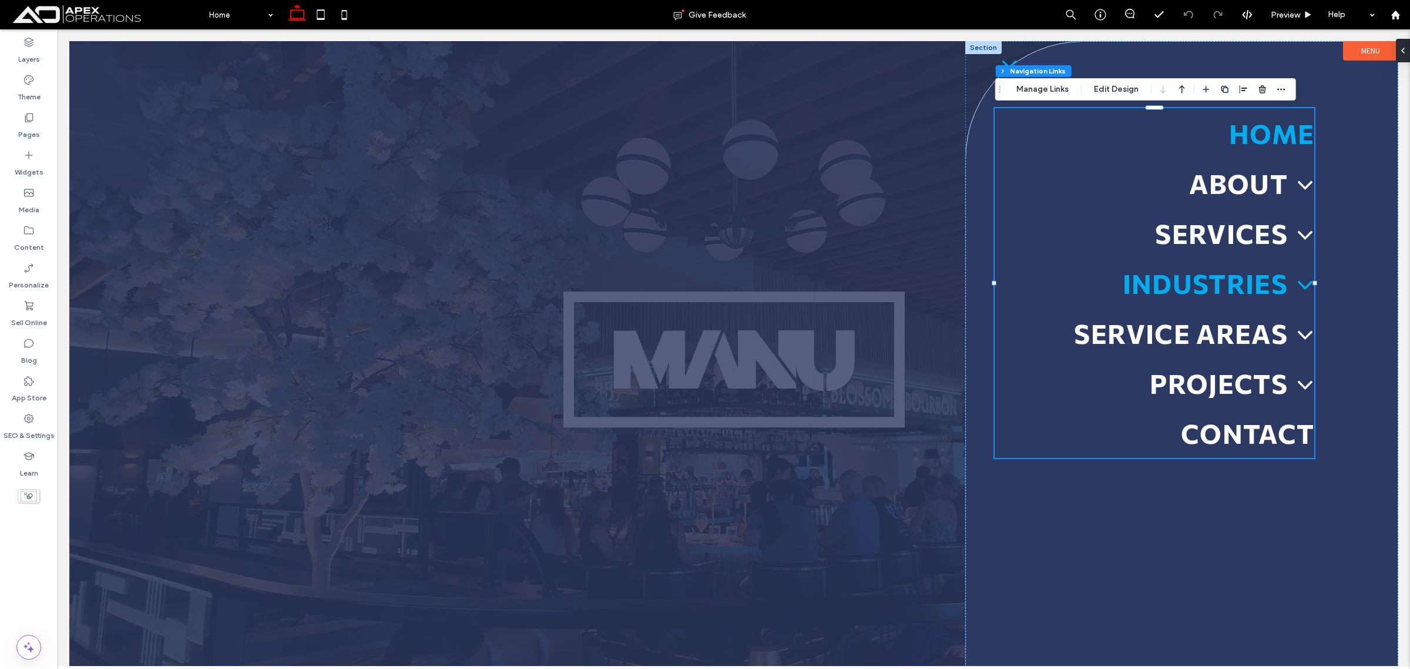
type input "***"
type input "****"
click at [1131, 82] on button "Edit Design" at bounding box center [1116, 89] width 60 height 14
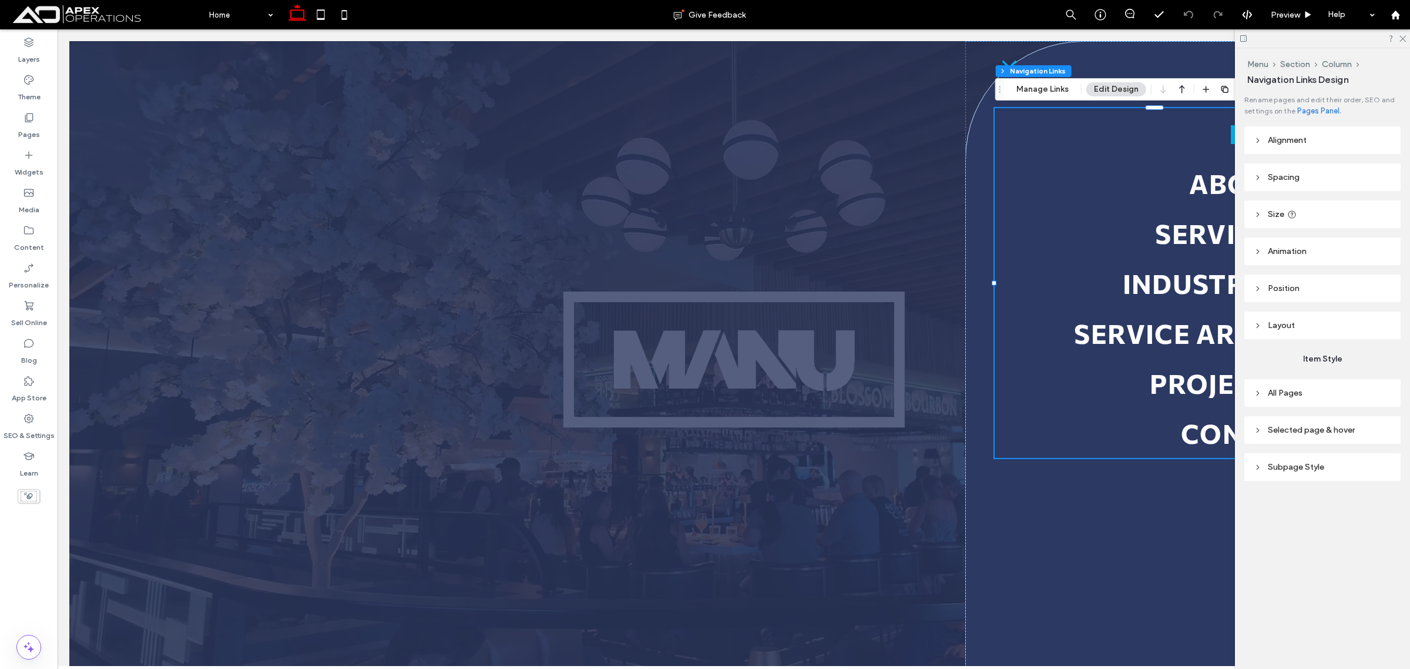
click at [1324, 395] on header "All Pages" at bounding box center [1322, 393] width 156 height 28
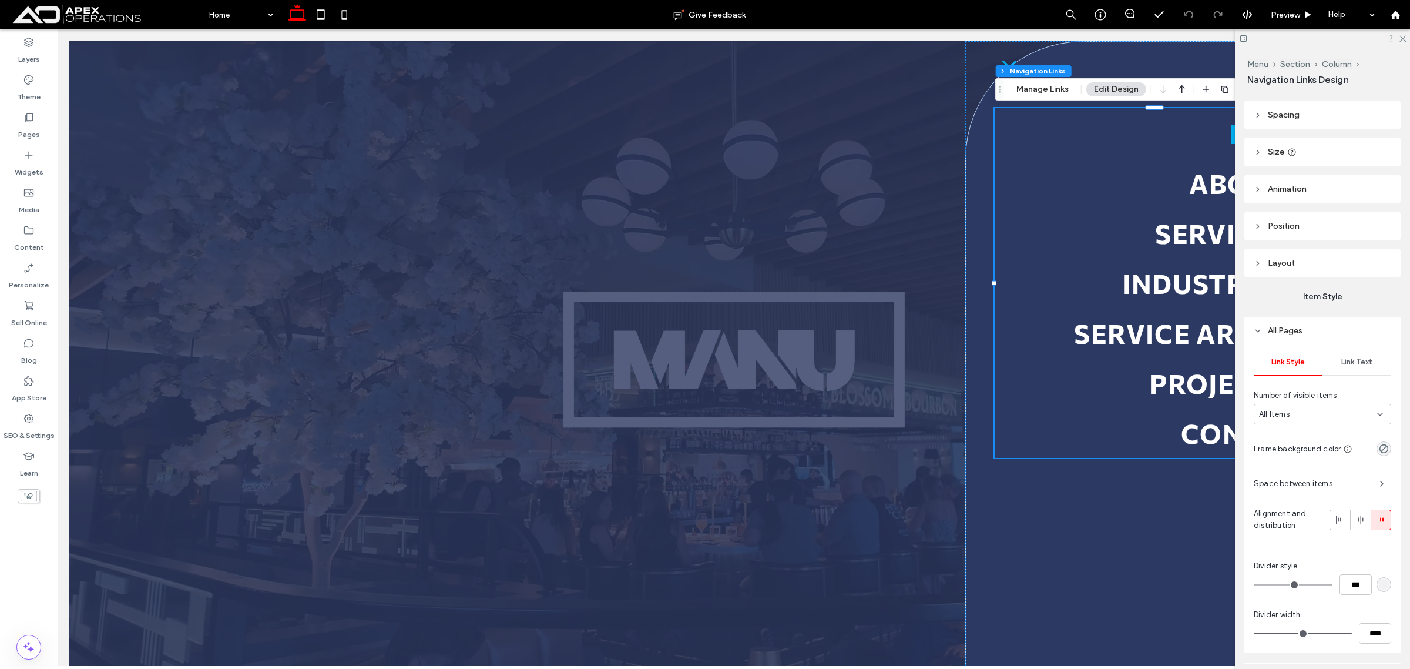
scroll to position [174, 0]
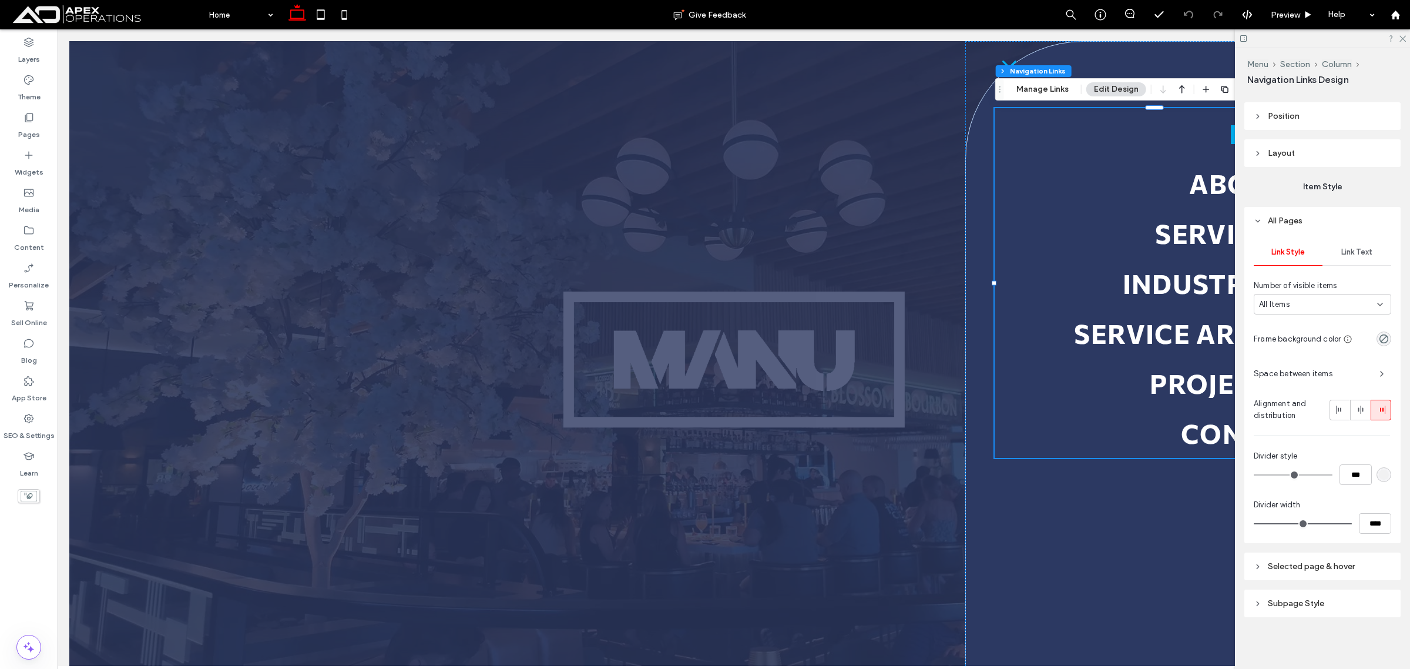
drag, startPoint x: 1348, startPoint y: 574, endPoint x: 1348, endPoint y: 565, distance: 8.8
click at [1348, 573] on header "Selected page & hover" at bounding box center [1322, 566] width 156 height 28
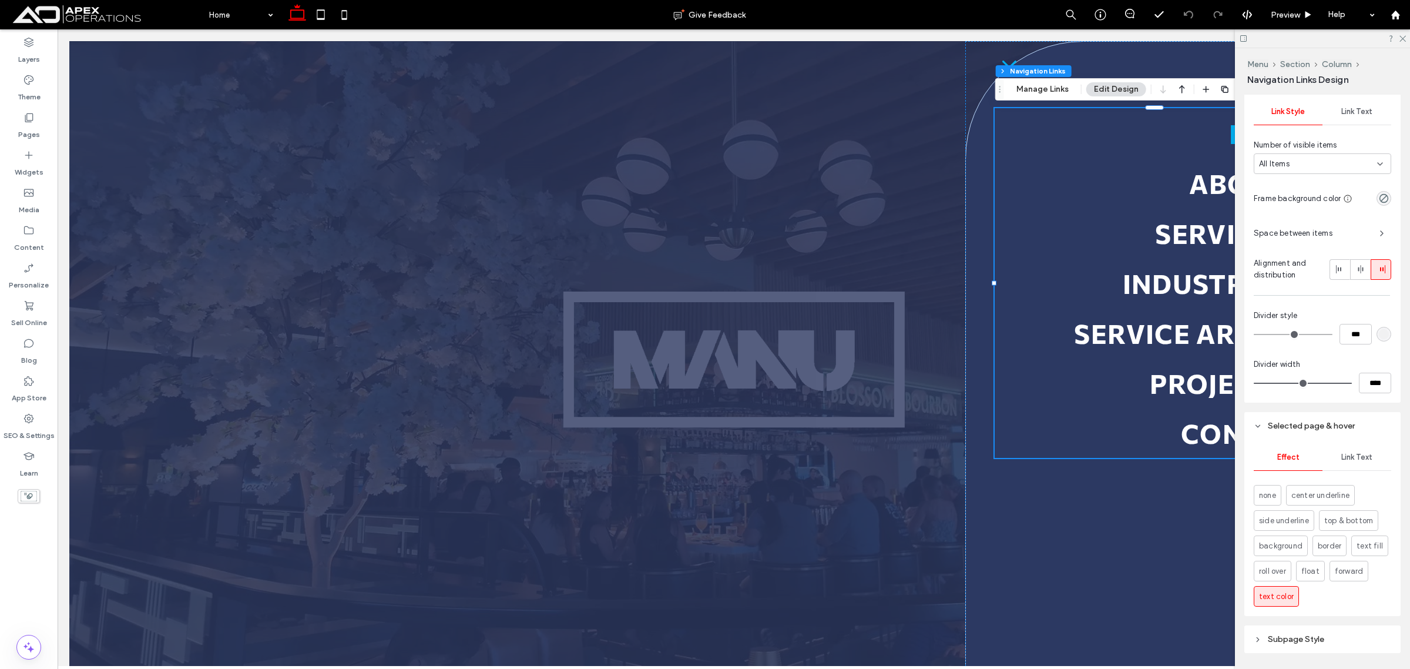
scroll to position [277, 0]
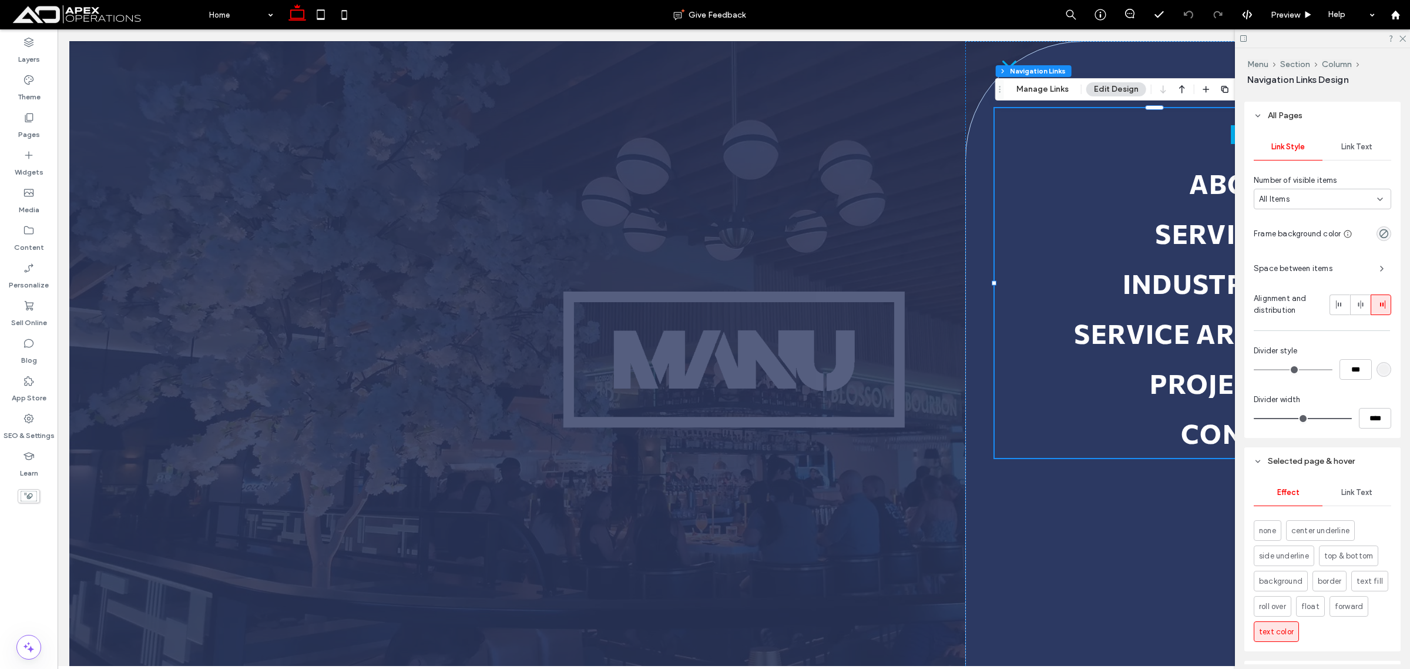
click at [1338, 203] on div "All Items" at bounding box center [1318, 199] width 118 height 12
click at [1350, 172] on div "Link Style Link Text Number of visible items All Items Frame background color S…" at bounding box center [1322, 283] width 156 height 308
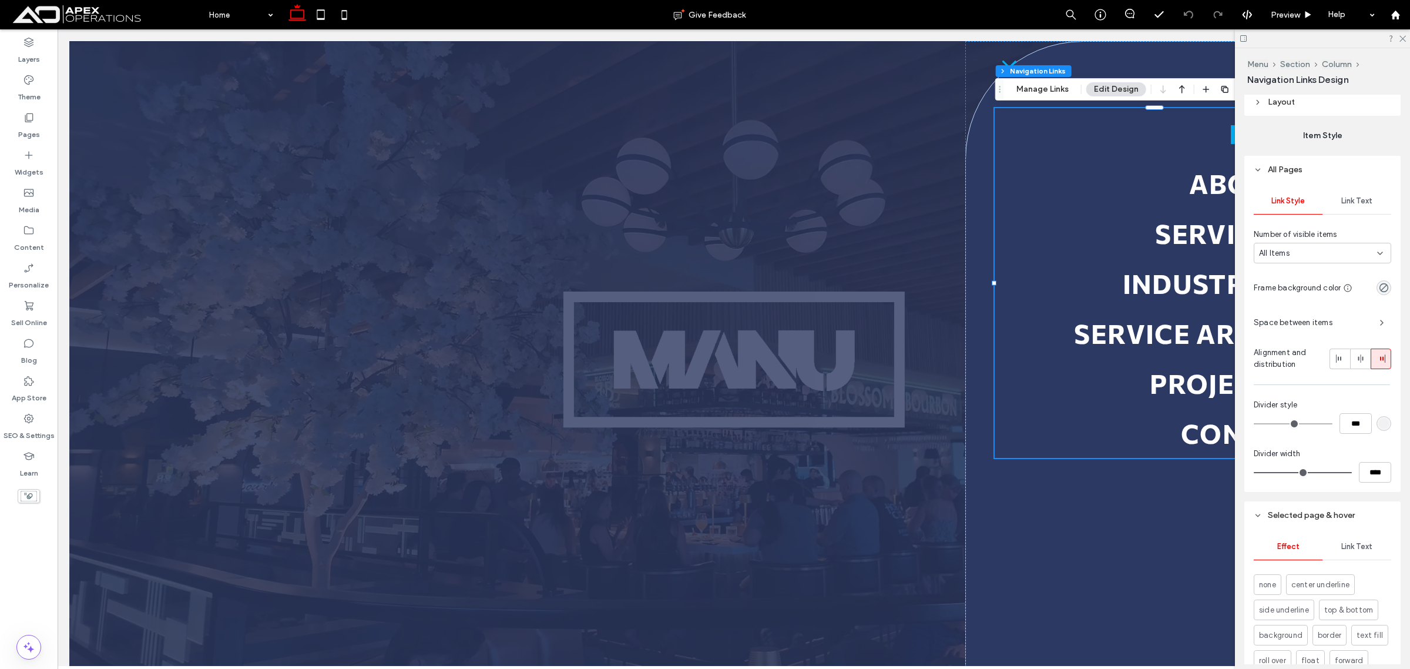
scroll to position [57, 0]
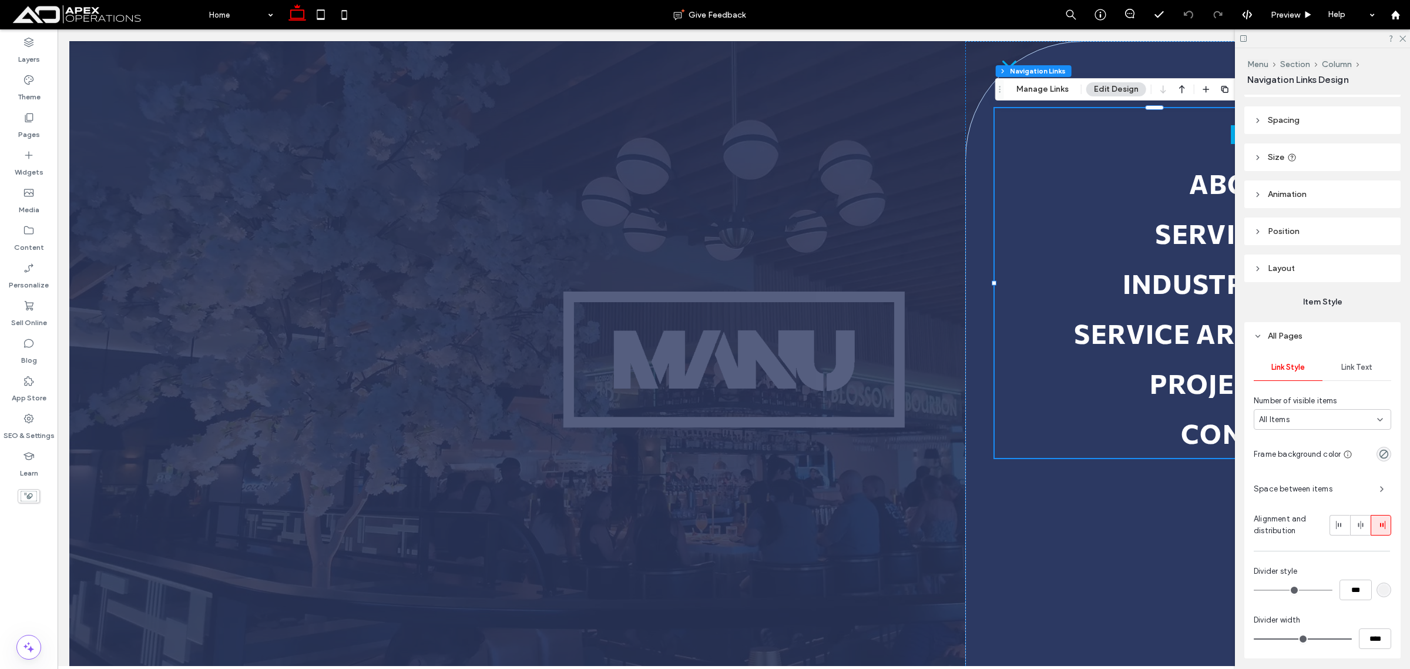
click at [1352, 367] on span "Link Text" at bounding box center [1356, 366] width 31 height 9
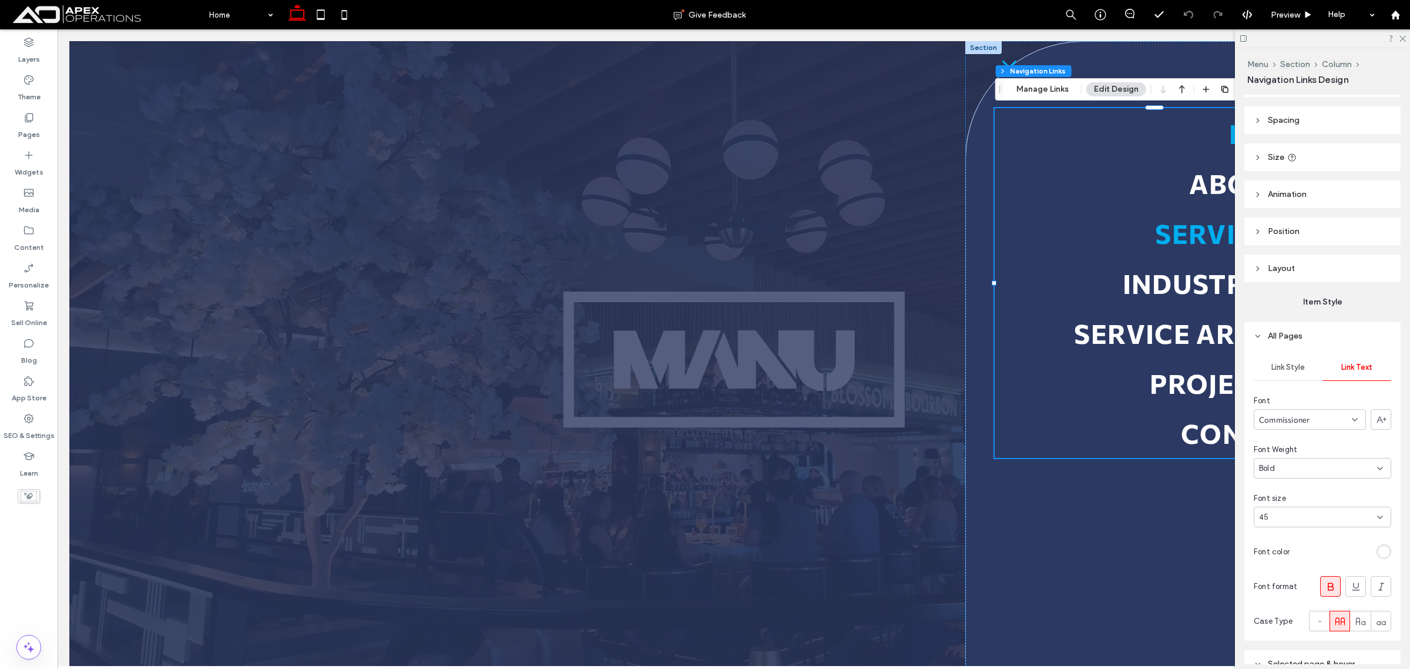
click at [1149, 256] on link "Services" at bounding box center [1155, 233] width 320 height 50
click at [1109, 88] on button "Edit Design" at bounding box center [1116, 89] width 60 height 14
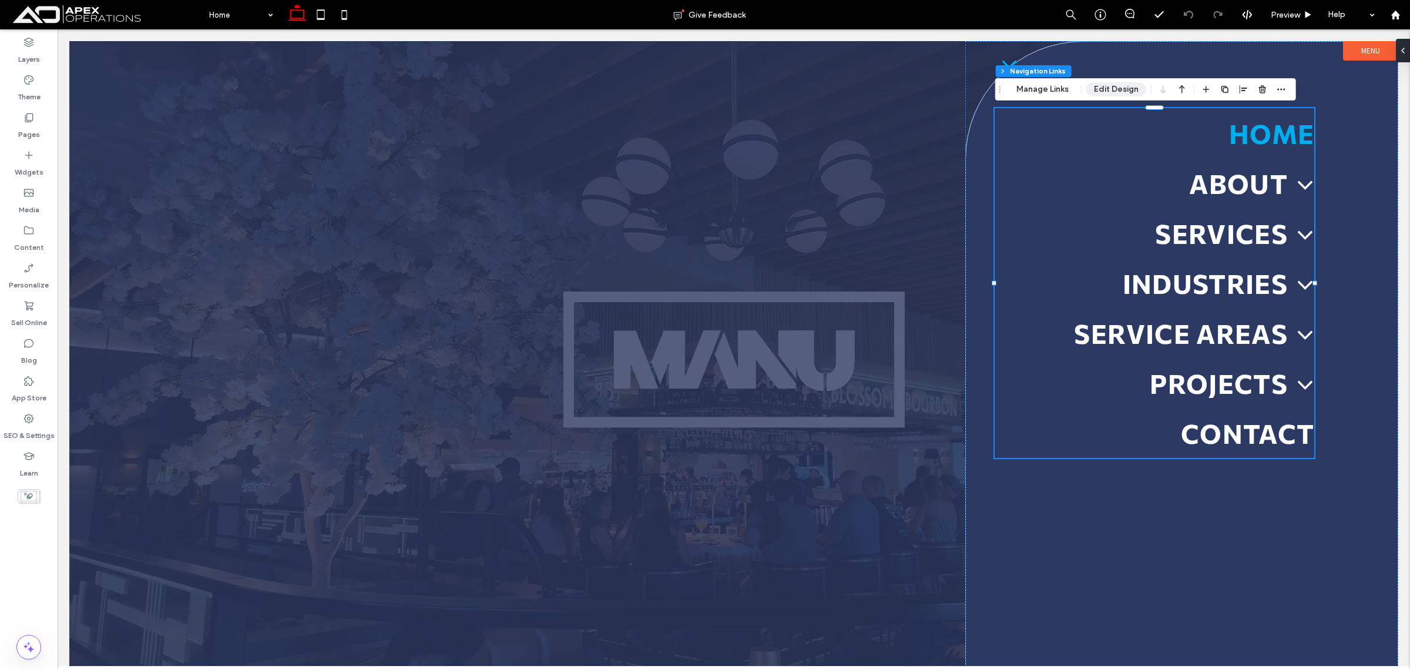
click at [1109, 88] on button "Edit Design" at bounding box center [1116, 89] width 60 height 14
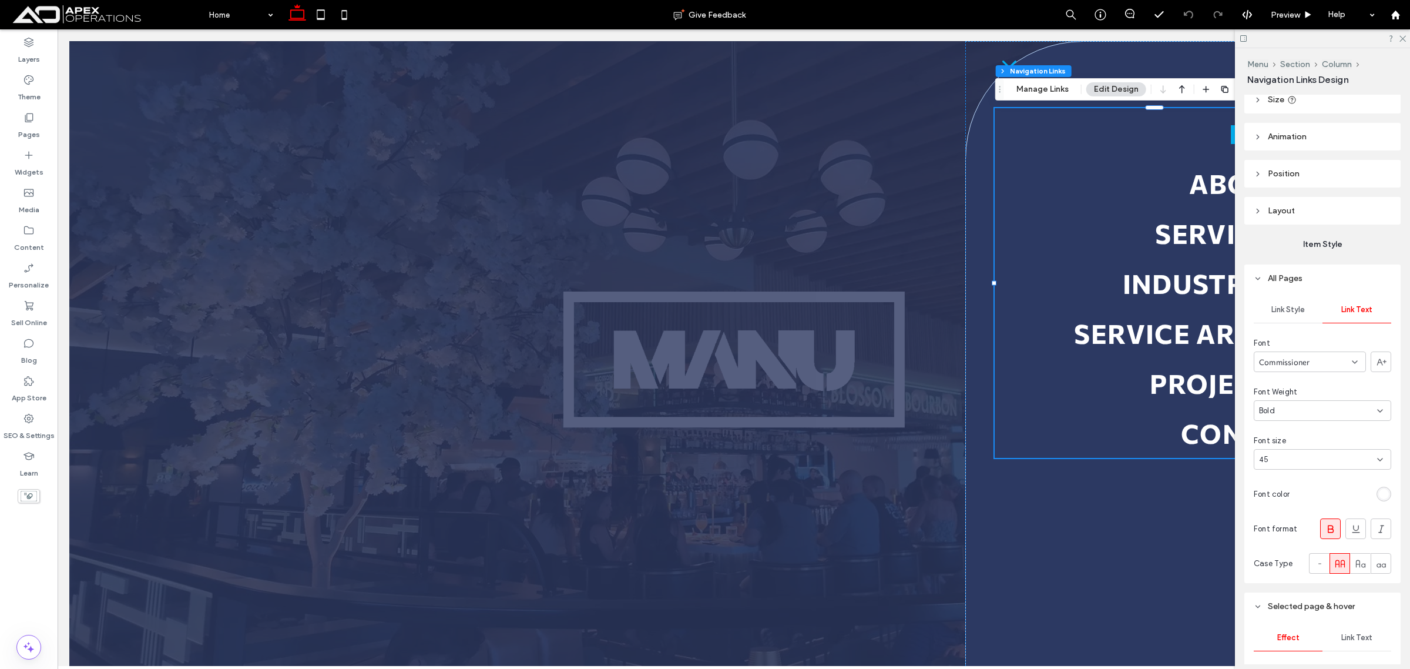
scroll to position [113, 0]
click at [1303, 316] on div "Link Style" at bounding box center [1288, 311] width 69 height 26
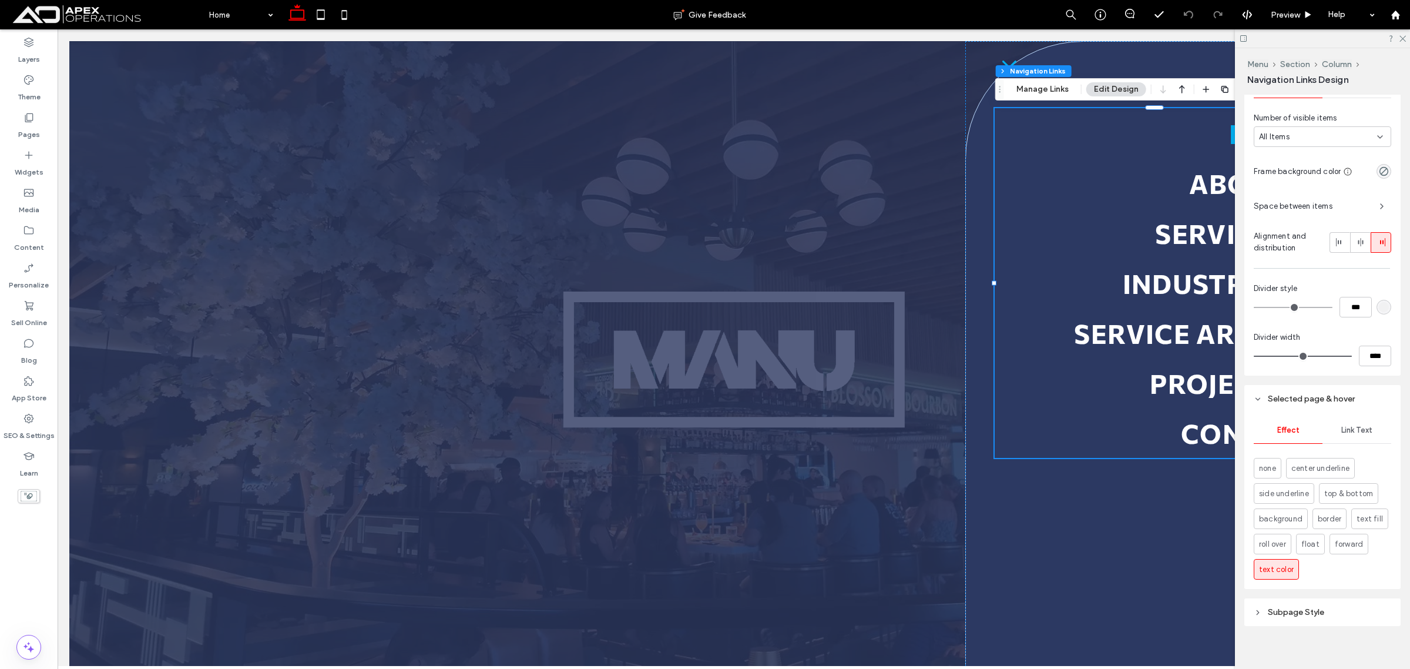
scroll to position [351, 0]
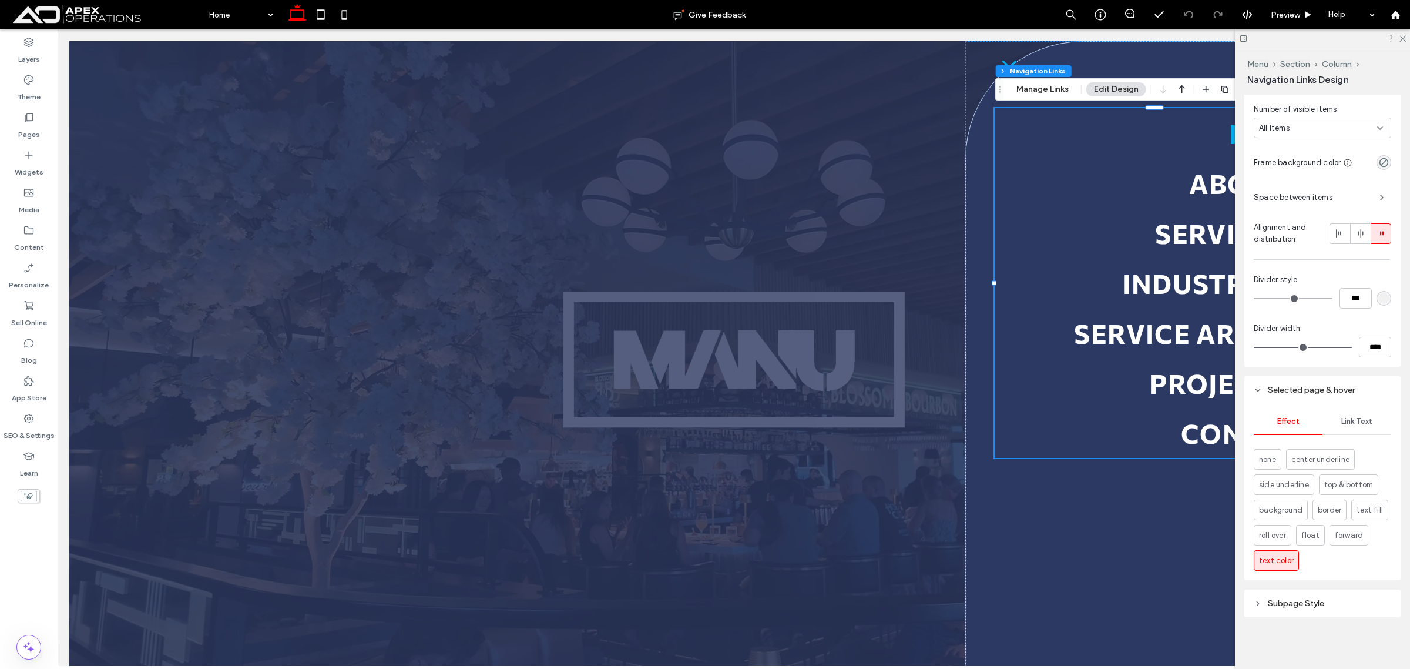
click at [1355, 424] on span "Link Text" at bounding box center [1356, 421] width 31 height 9
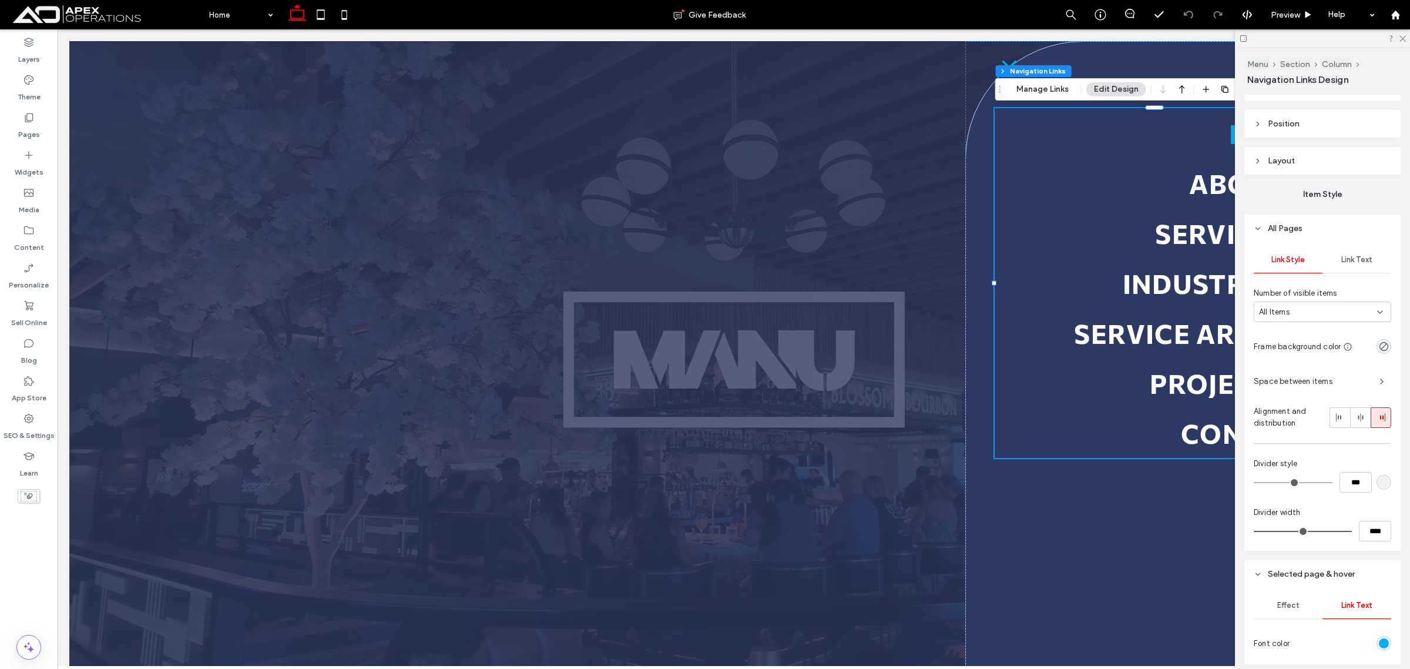
scroll to position [138, 0]
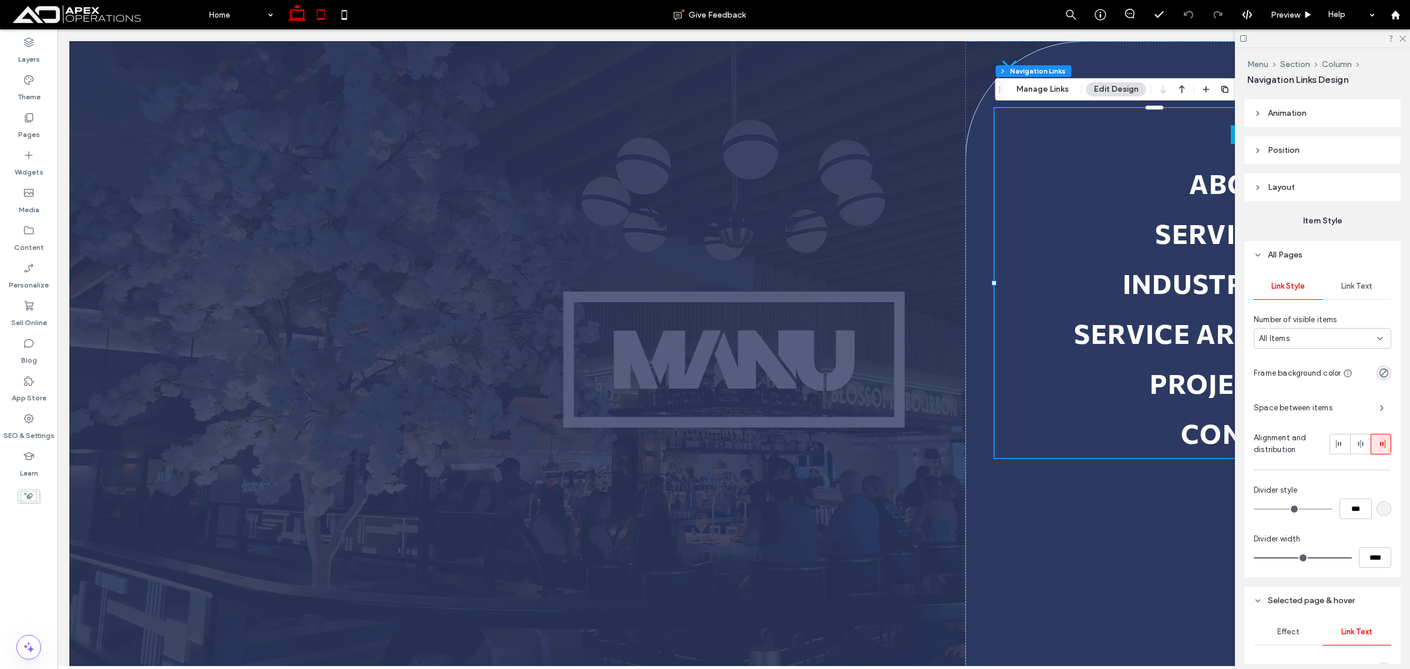
click at [315, 13] on icon at bounding box center [320, 14] width 23 height 23
type input "***"
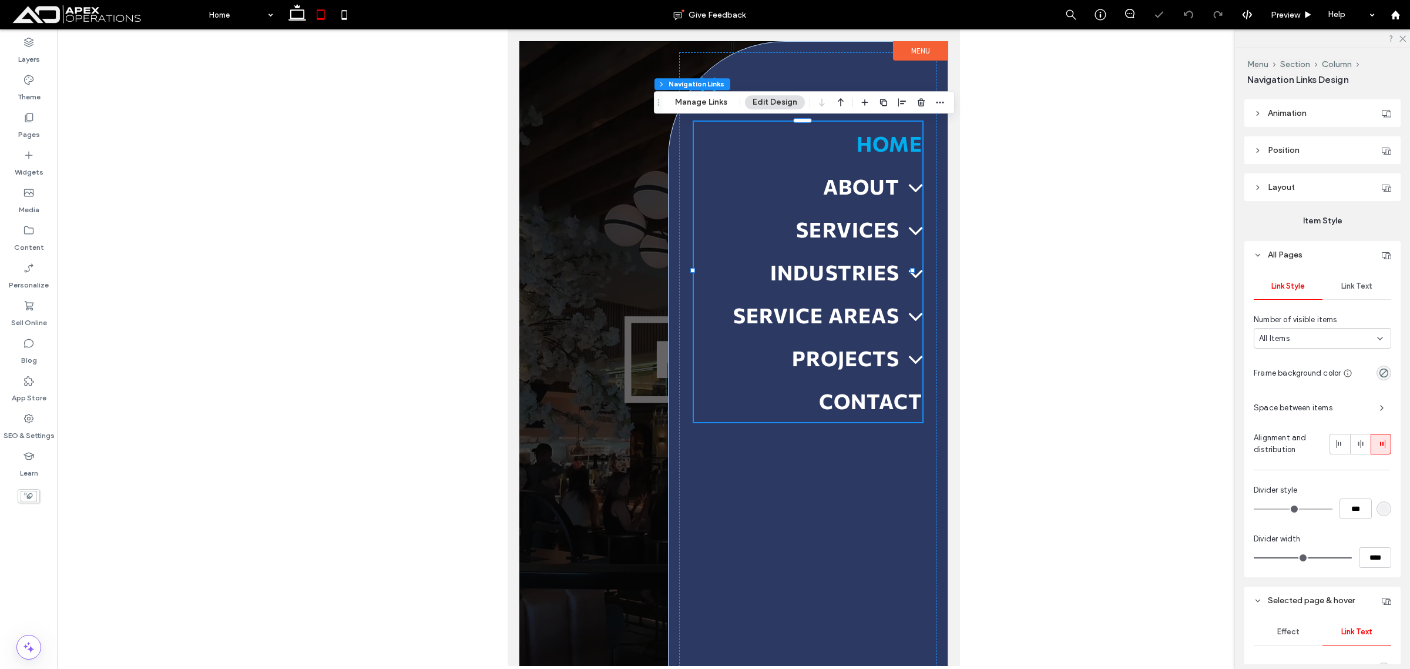
click at [1343, 347] on div "All Items" at bounding box center [1322, 338] width 137 height 21
click at [1362, 307] on div "Link Style Link Text Number of visible items All Items Frame background color S…" at bounding box center [1322, 422] width 156 height 308
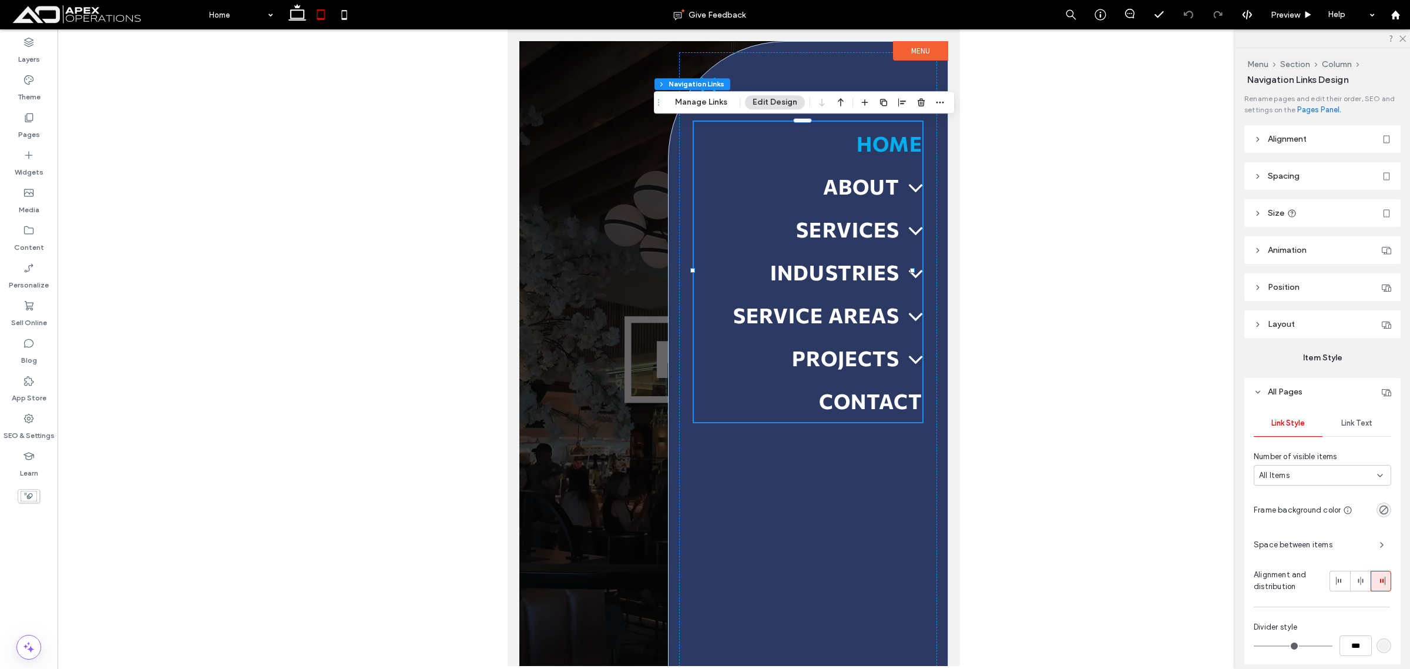
scroll to position [0, 0]
click at [34, 126] on label "Pages" at bounding box center [29, 131] width 22 height 16
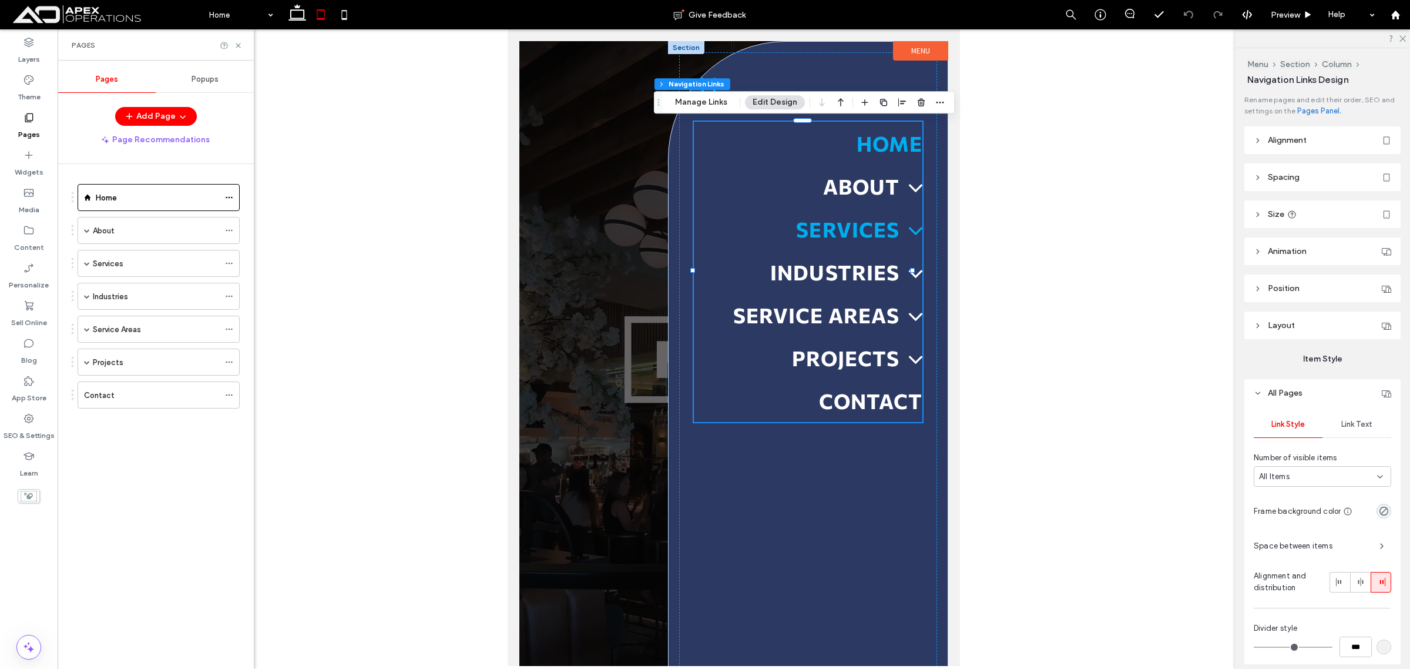
click at [867, 234] on span "Services" at bounding box center [859, 228] width 126 height 25
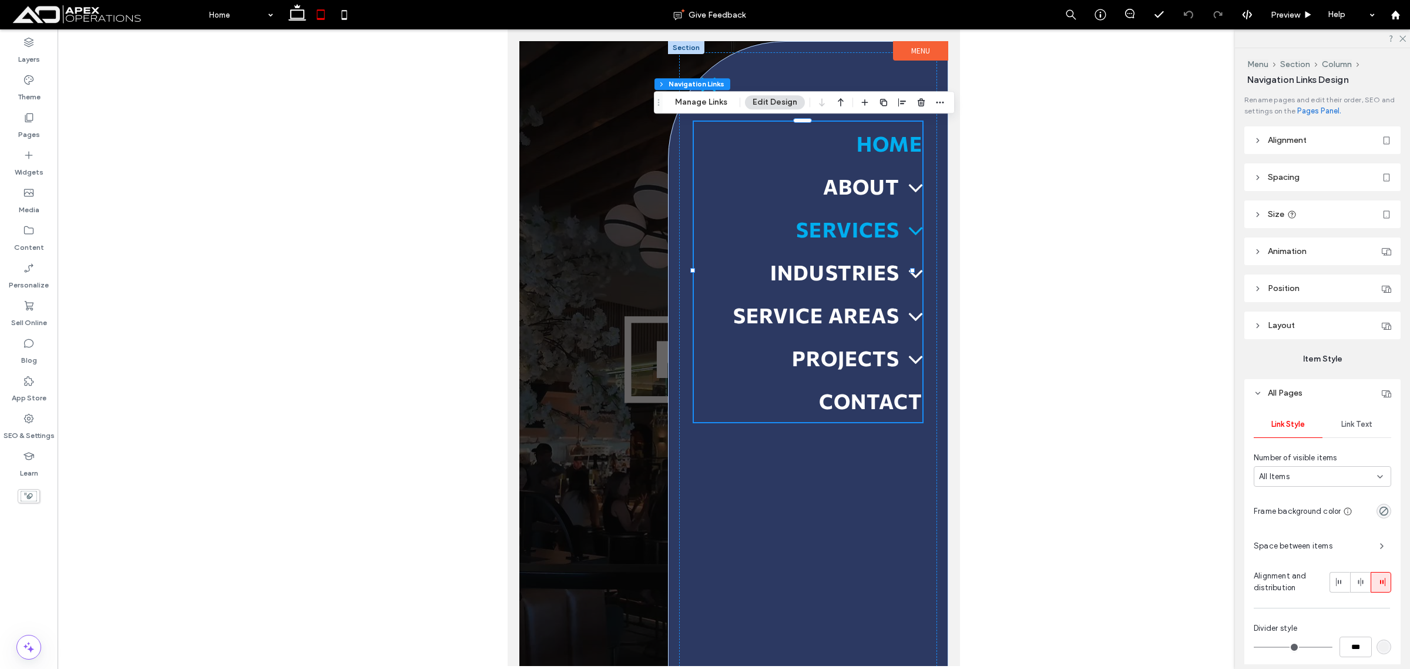
click at [868, 229] on span "Services" at bounding box center [859, 228] width 126 height 25
click at [788, 98] on button "Edit Design" at bounding box center [775, 102] width 60 height 14
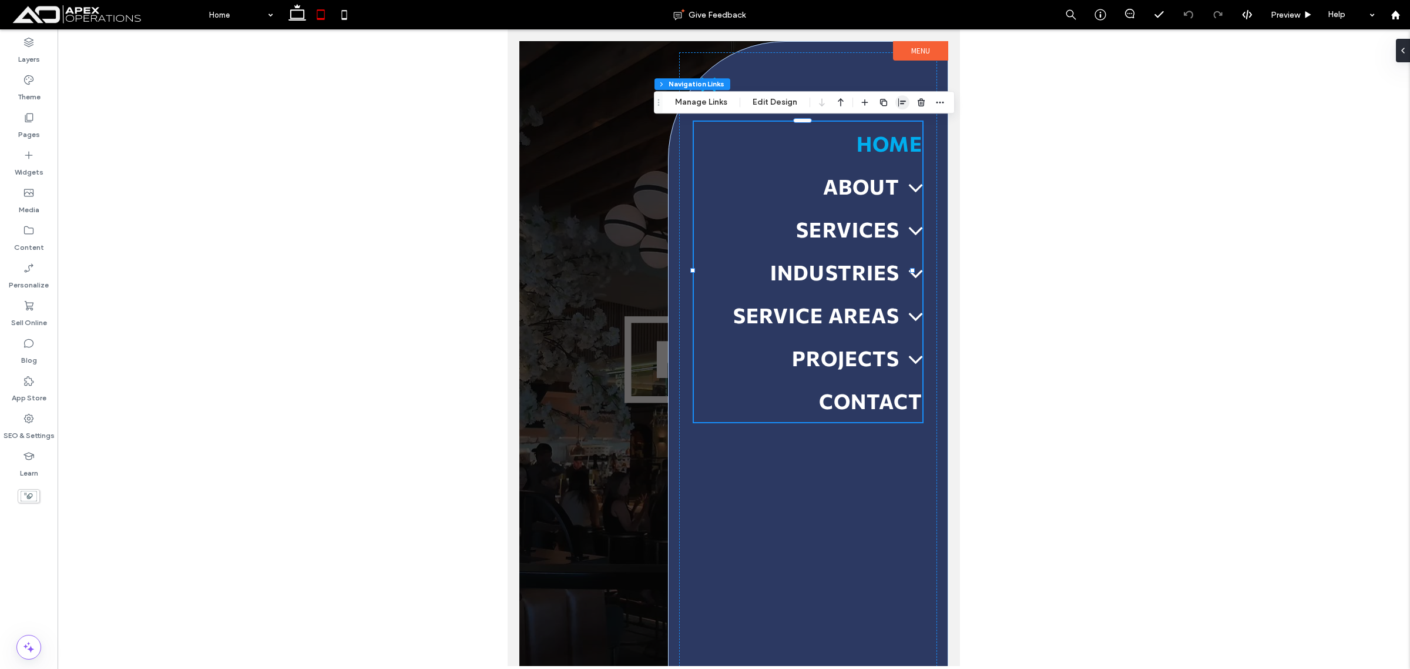
click at [900, 98] on icon "button" at bounding box center [902, 102] width 9 height 9
click at [906, 125] on icon "flex-end" at bounding box center [908, 124] width 9 height 9
click at [1288, 16] on span "Preview" at bounding box center [1285, 15] width 29 height 10
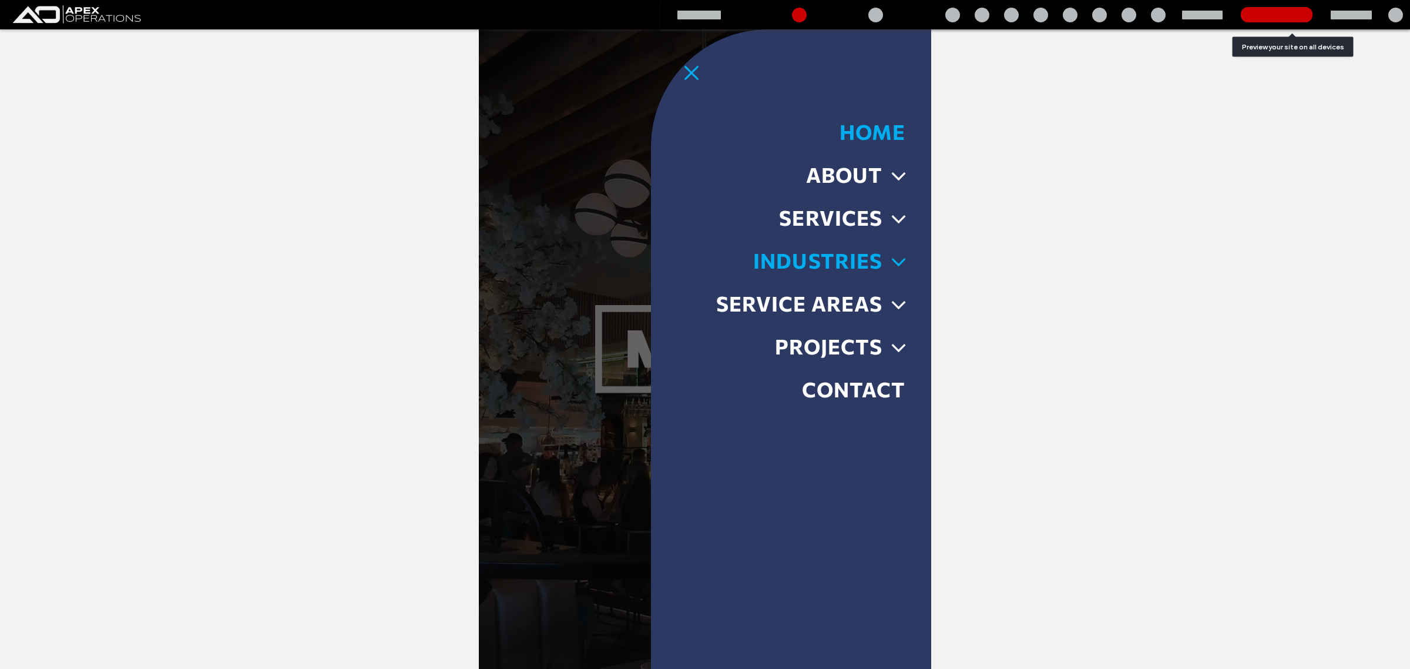
click at [880, 256] on span at bounding box center [894, 261] width 28 height 25
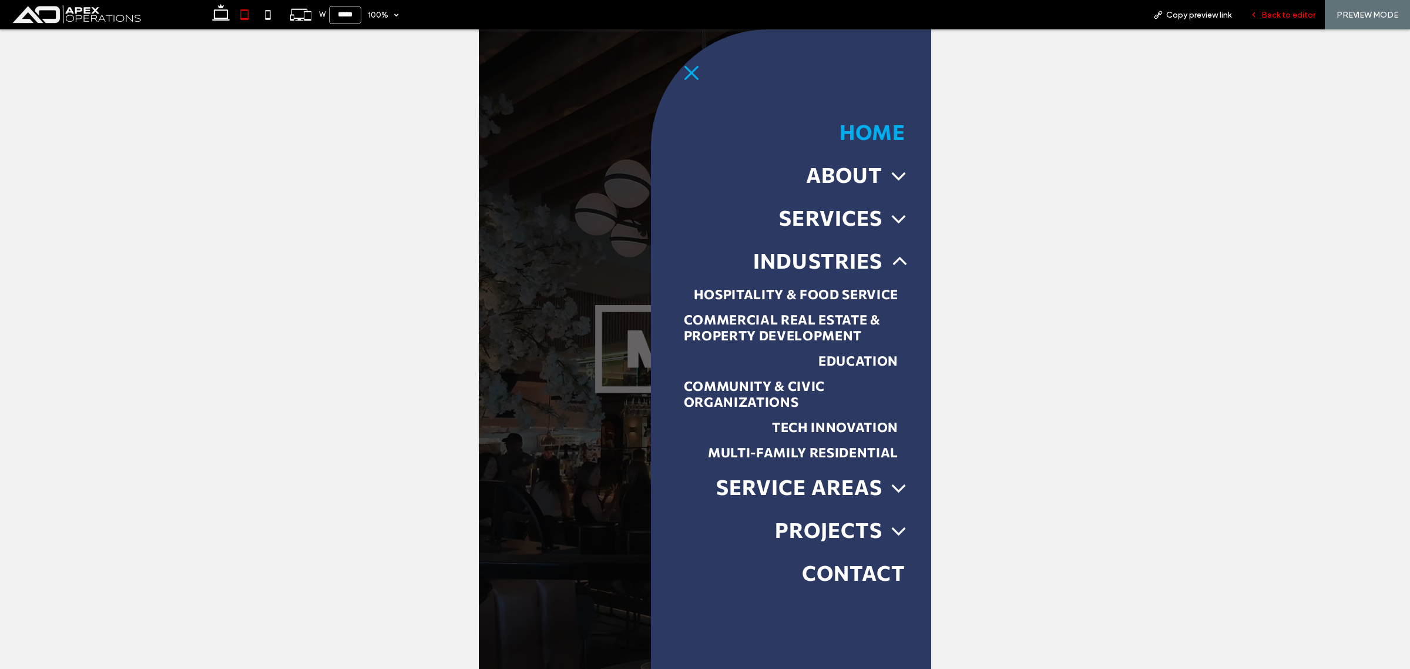
click at [1263, 14] on span "Back to editor" at bounding box center [1288, 15] width 54 height 10
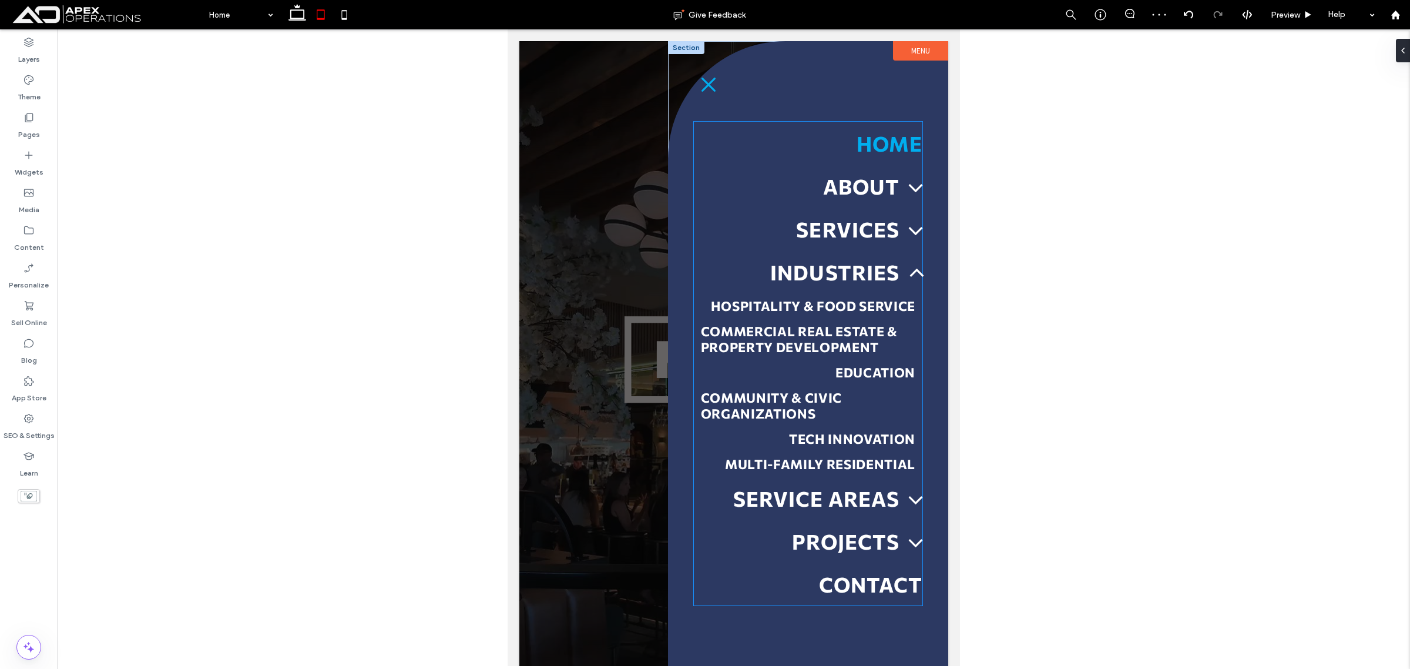
click at [843, 360] on link "Commercial Real Estate & Property Development" at bounding box center [808, 338] width 229 height 41
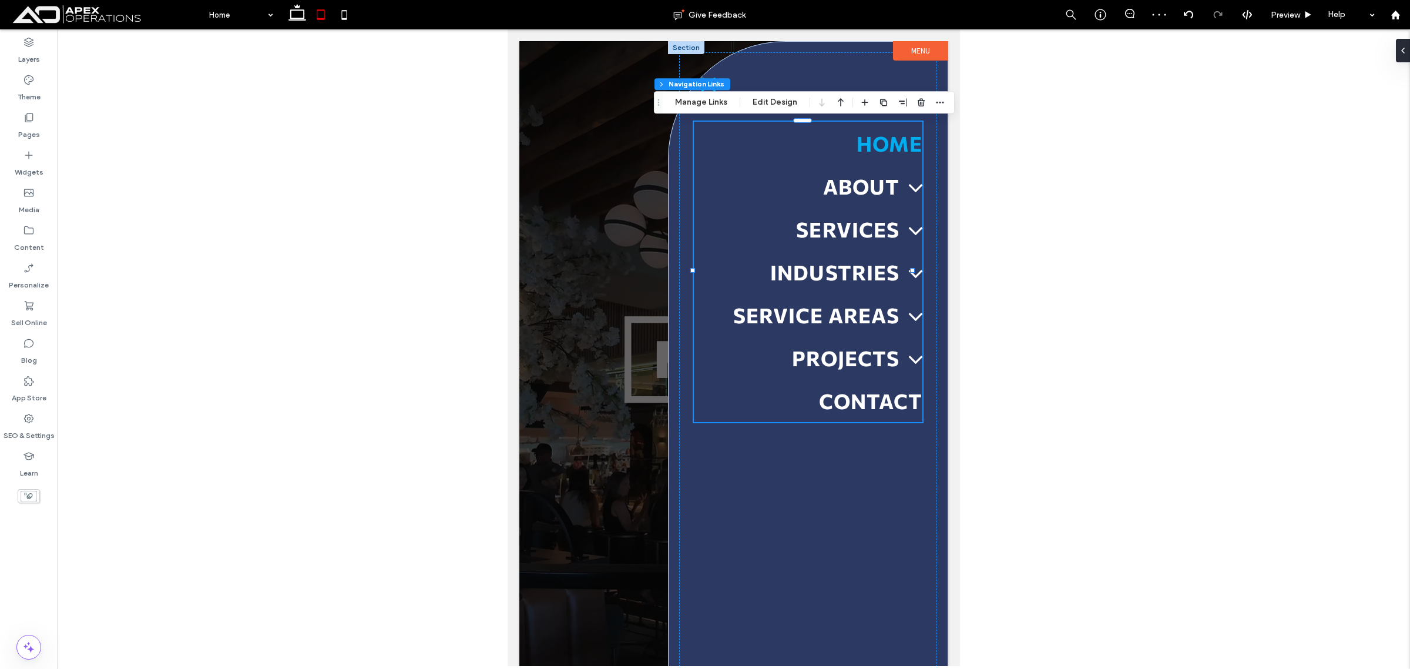
type input "***"
type input "****"
click at [698, 100] on button "Manage Links" at bounding box center [701, 102] width 68 height 14
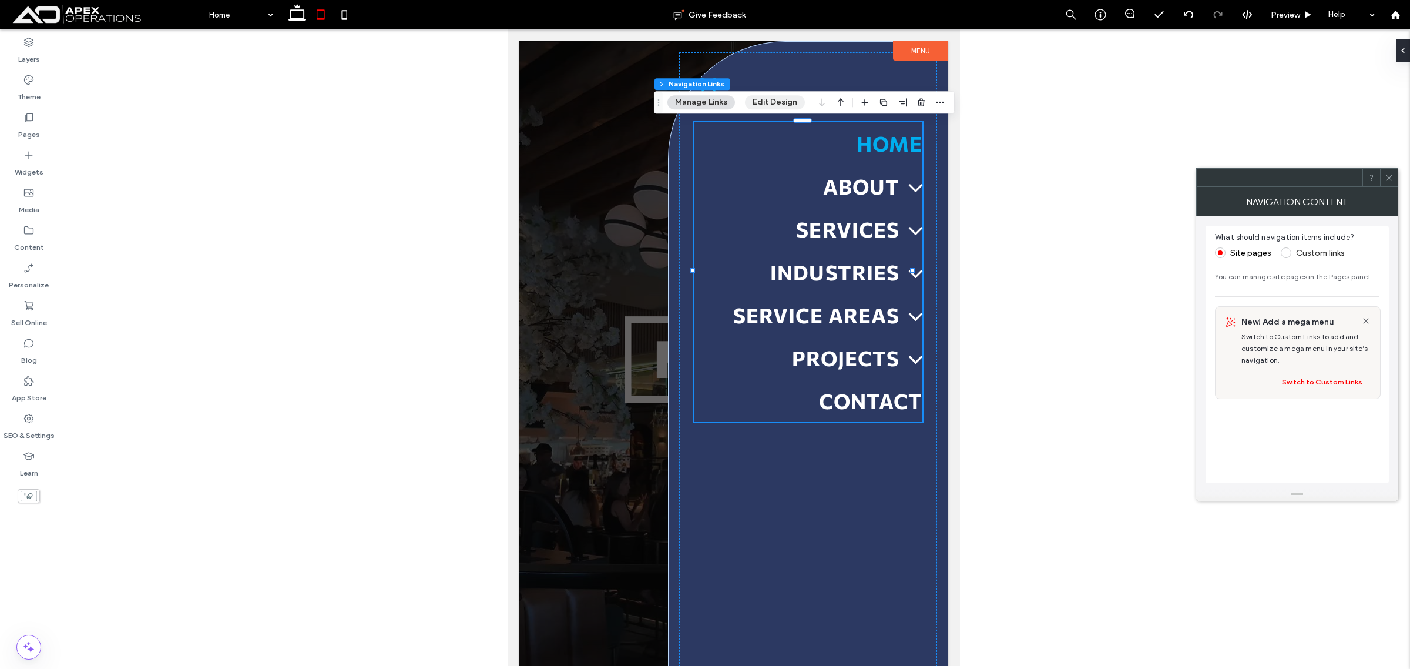
click at [783, 100] on button "Edit Design" at bounding box center [775, 102] width 60 height 14
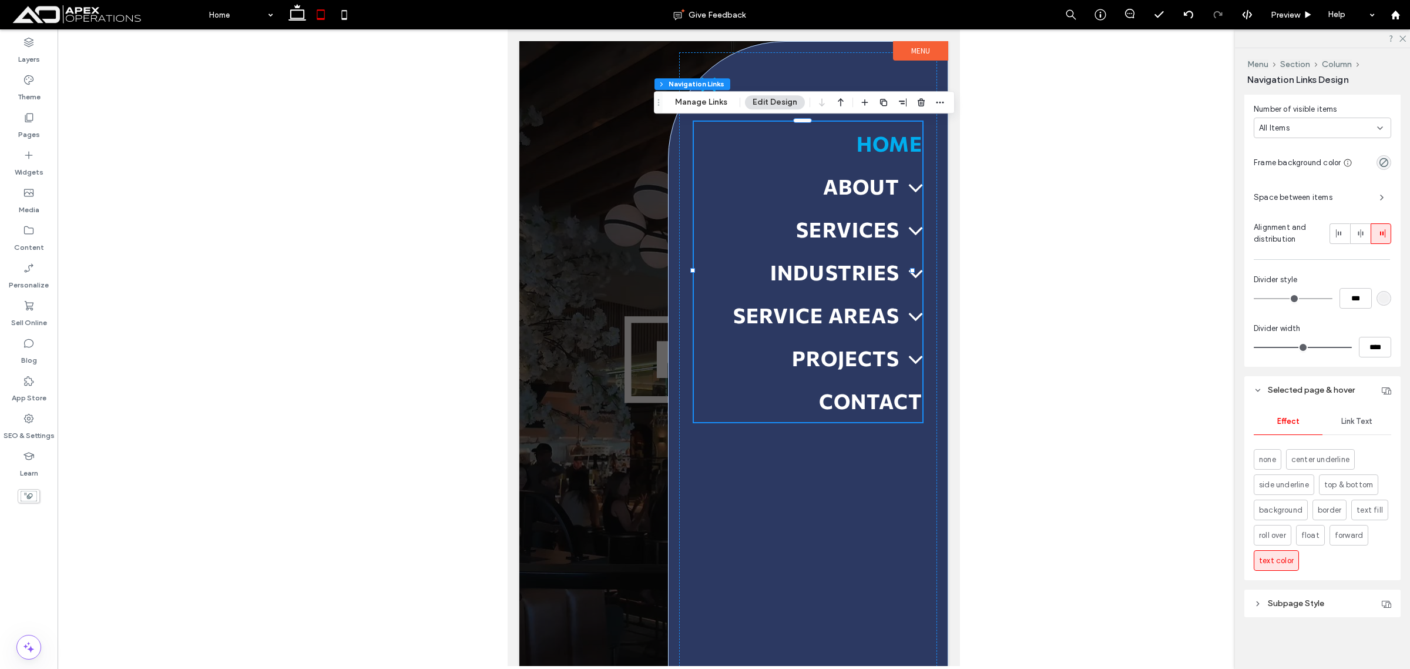
scroll to position [351, 0]
click at [1339, 597] on header "Subpage Style" at bounding box center [1322, 603] width 156 height 28
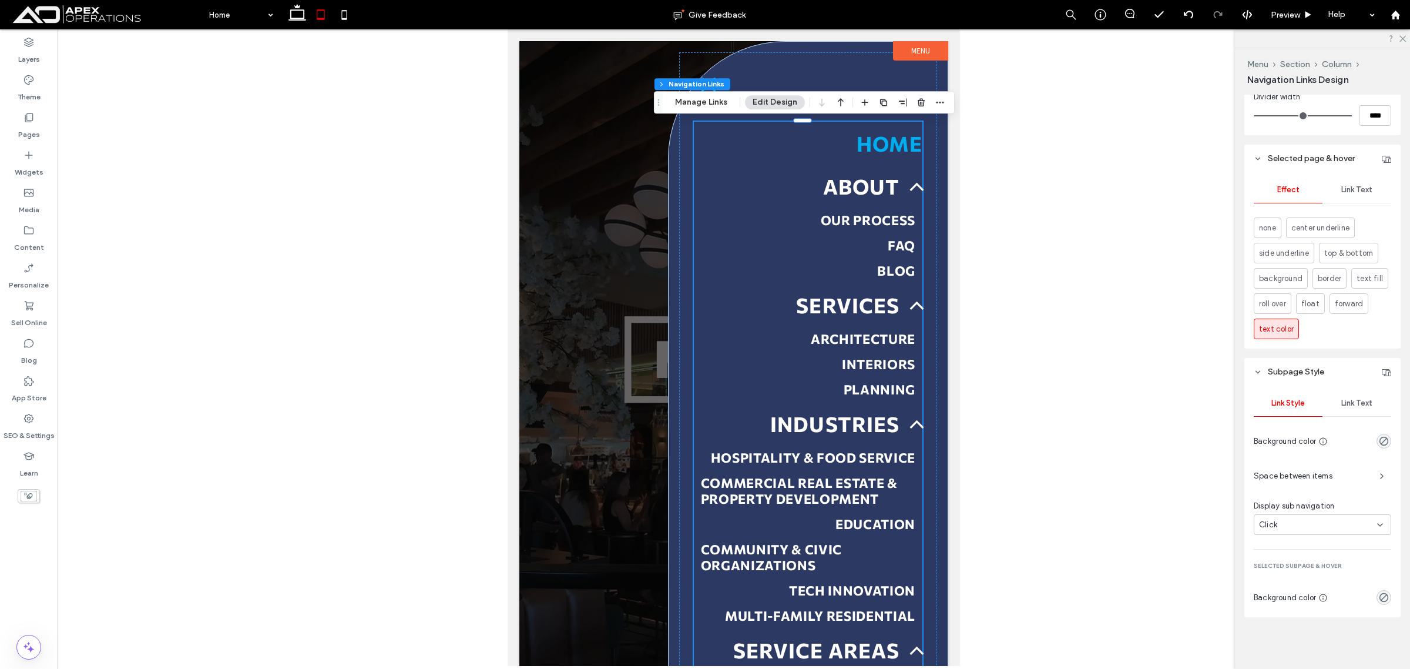
click at [1358, 410] on div "Link Text" at bounding box center [1356, 403] width 69 height 26
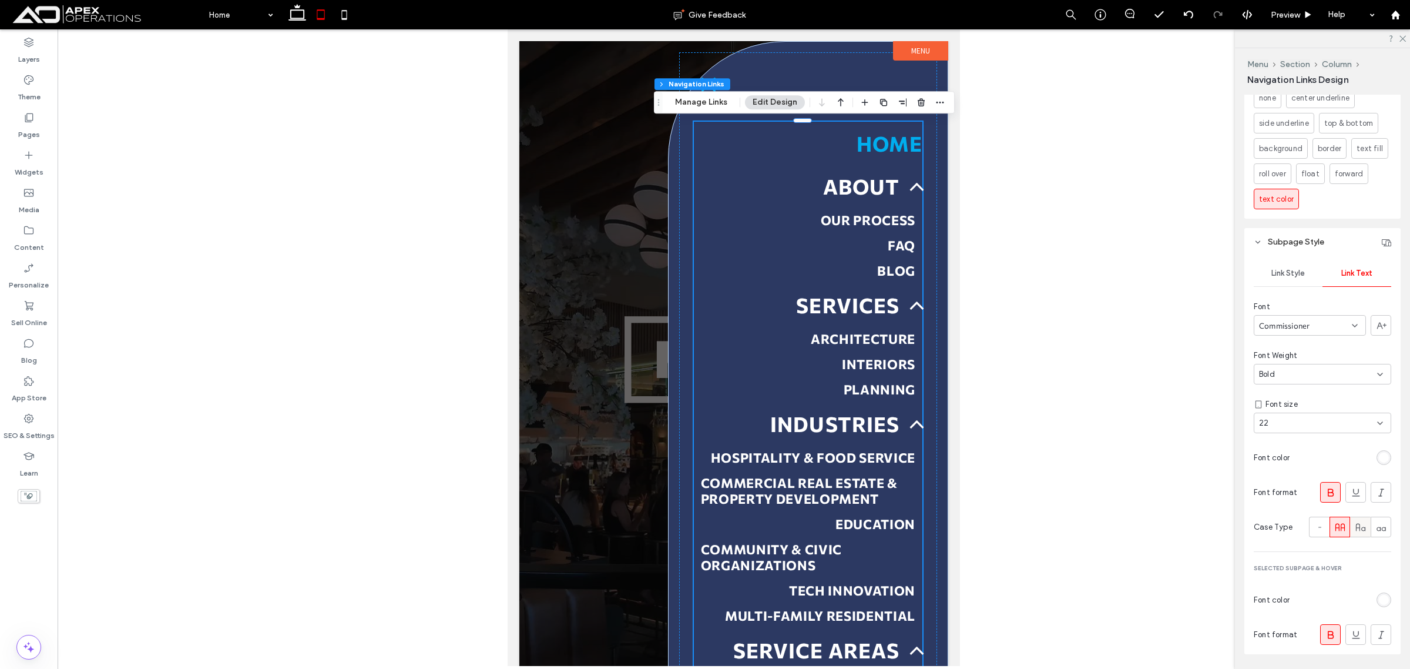
scroll to position [676, 0]
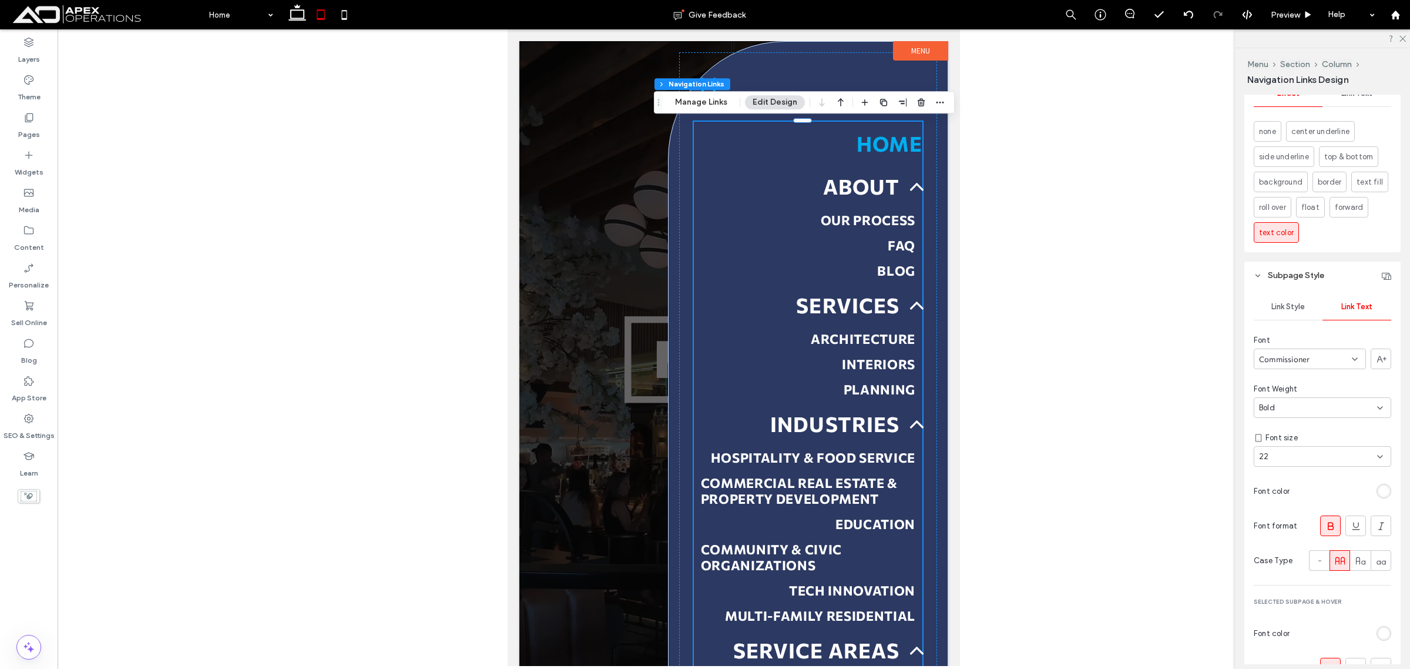
click at [1280, 306] on span "Link Style" at bounding box center [1287, 306] width 33 height 9
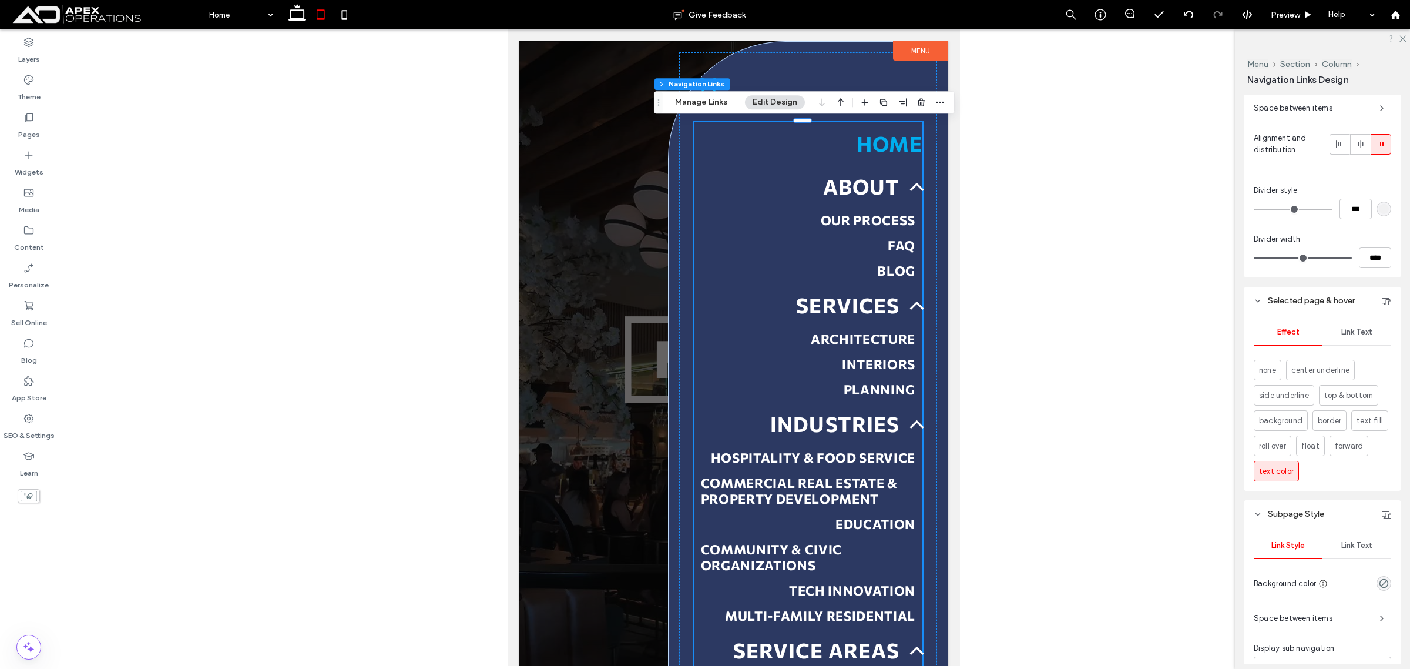
scroll to position [436, 0]
click at [301, 11] on icon at bounding box center [297, 14] width 23 height 23
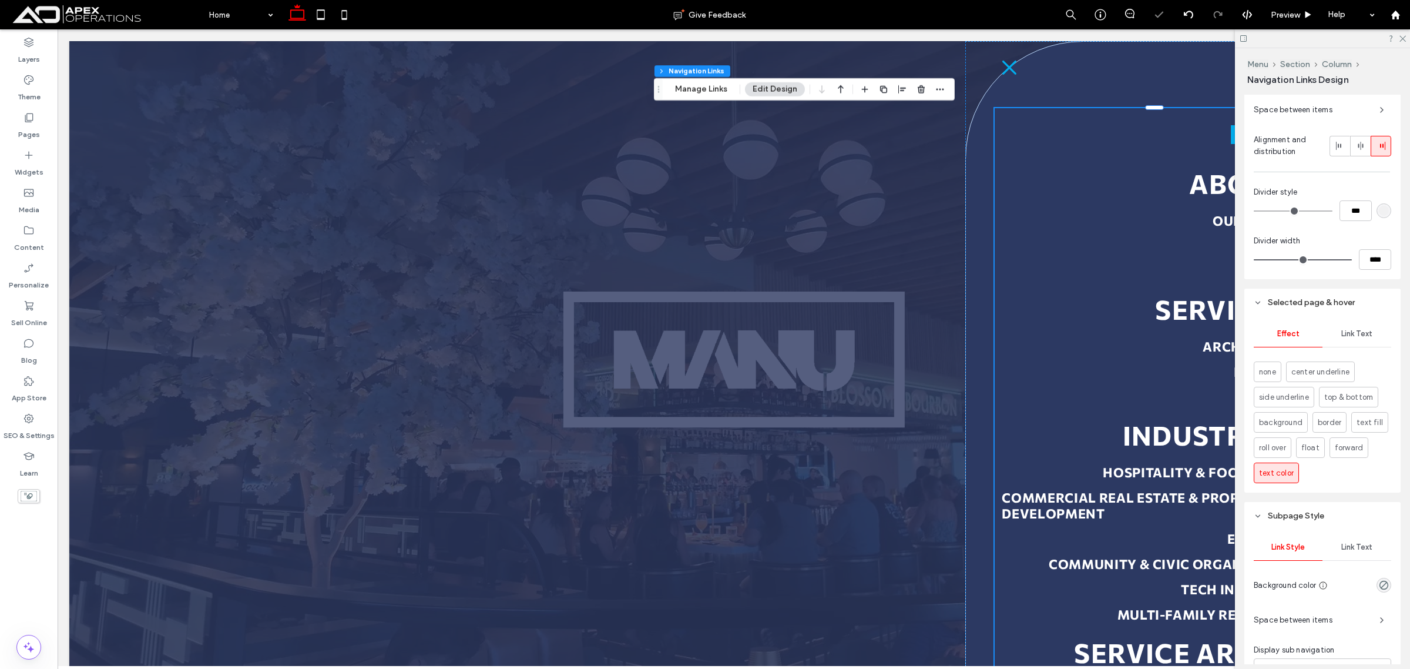
type input "***"
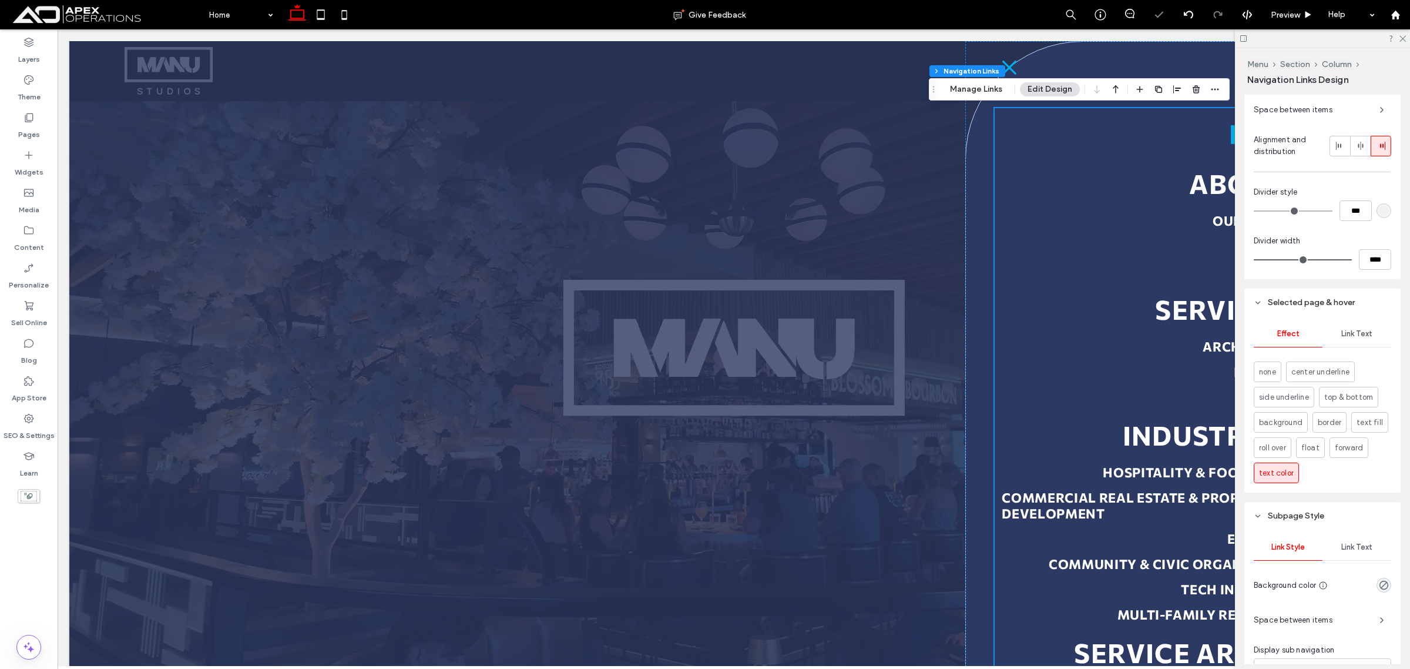
scroll to position [367, 0]
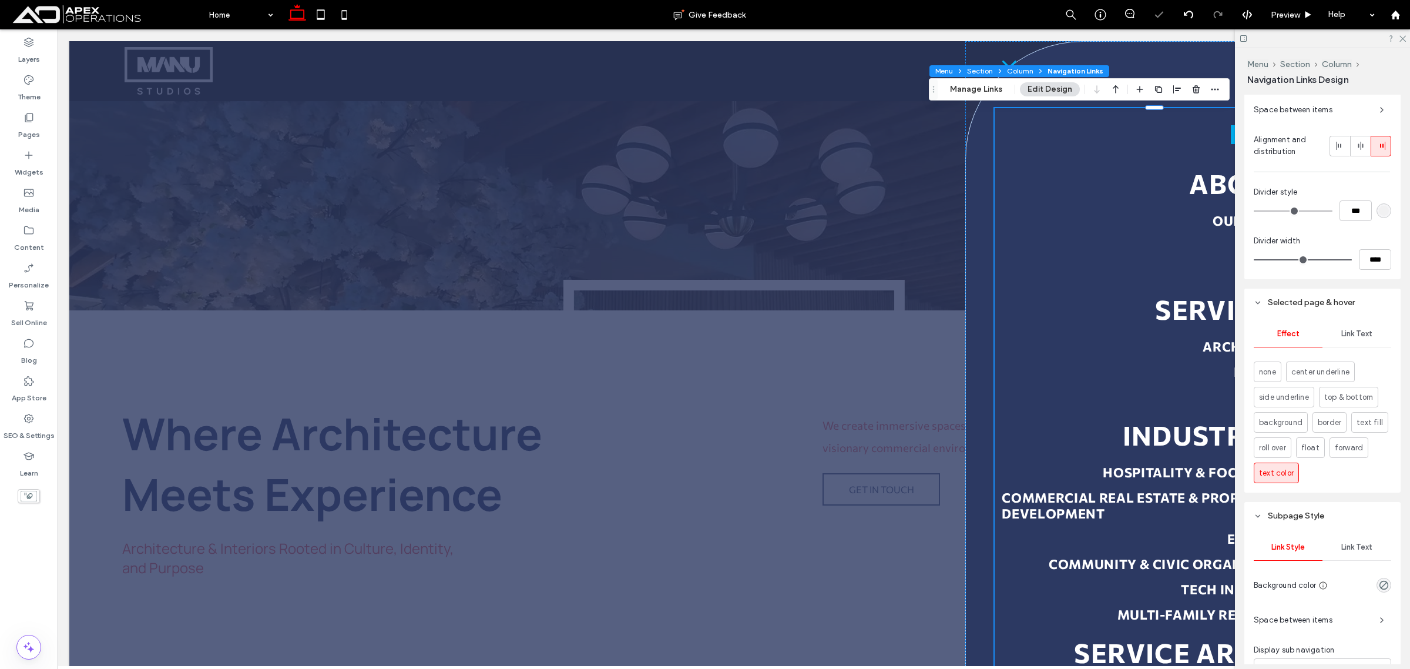
click at [1000, 65] on span at bounding box center [999, 71] width 7 height 12
click at [1000, 59] on icon at bounding box center [1009, 67] width 31 height 31
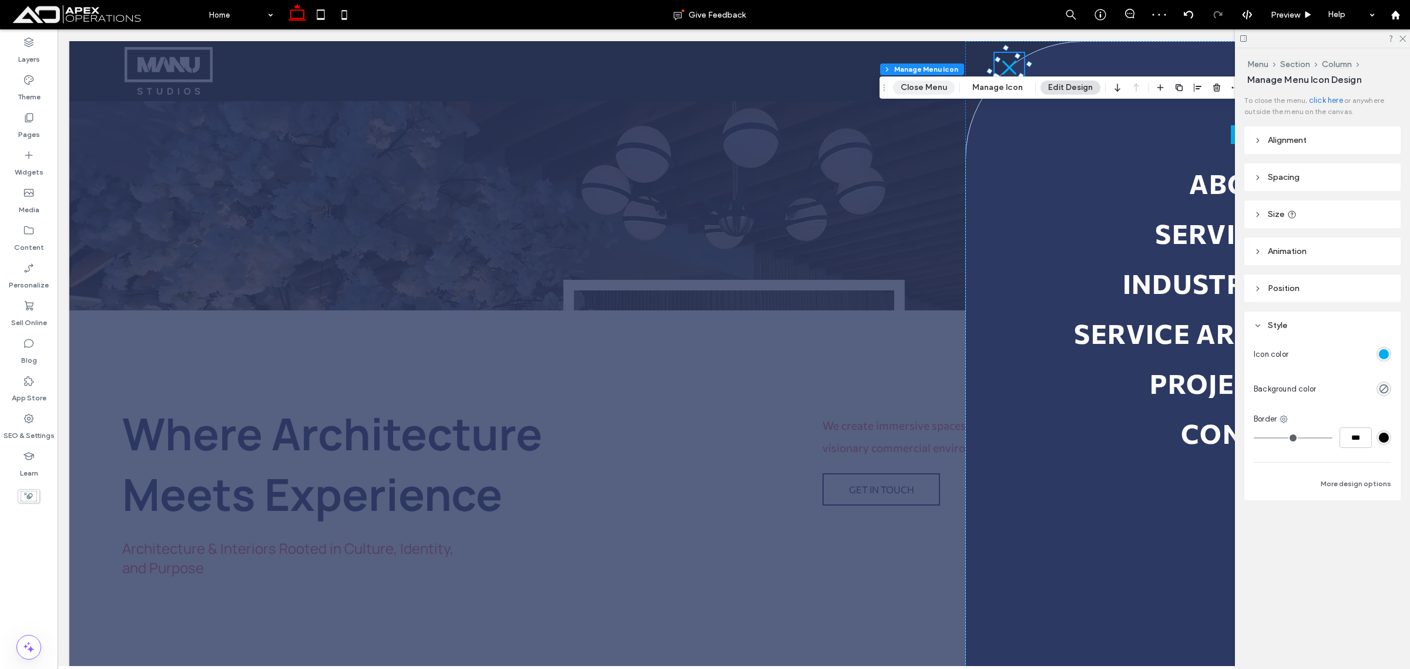
click at [921, 92] on button "Close Menu" at bounding box center [924, 87] width 62 height 14
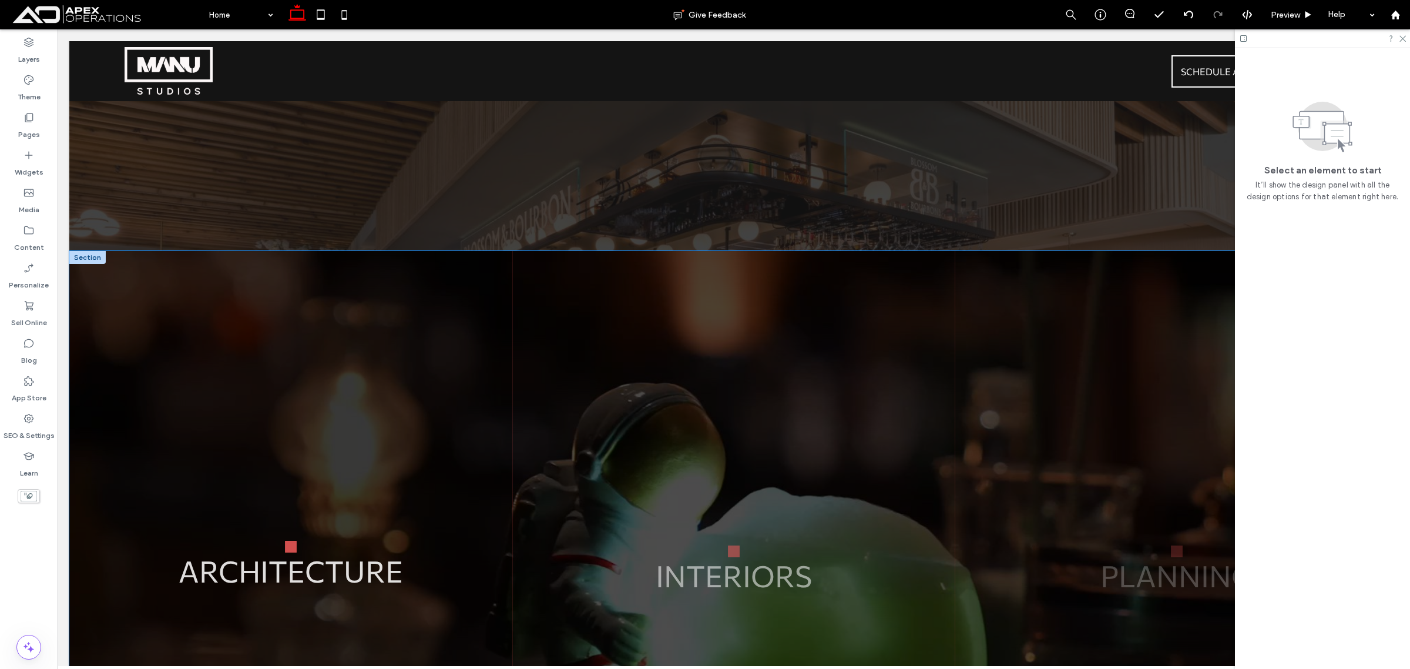
scroll to position [3378, 0]
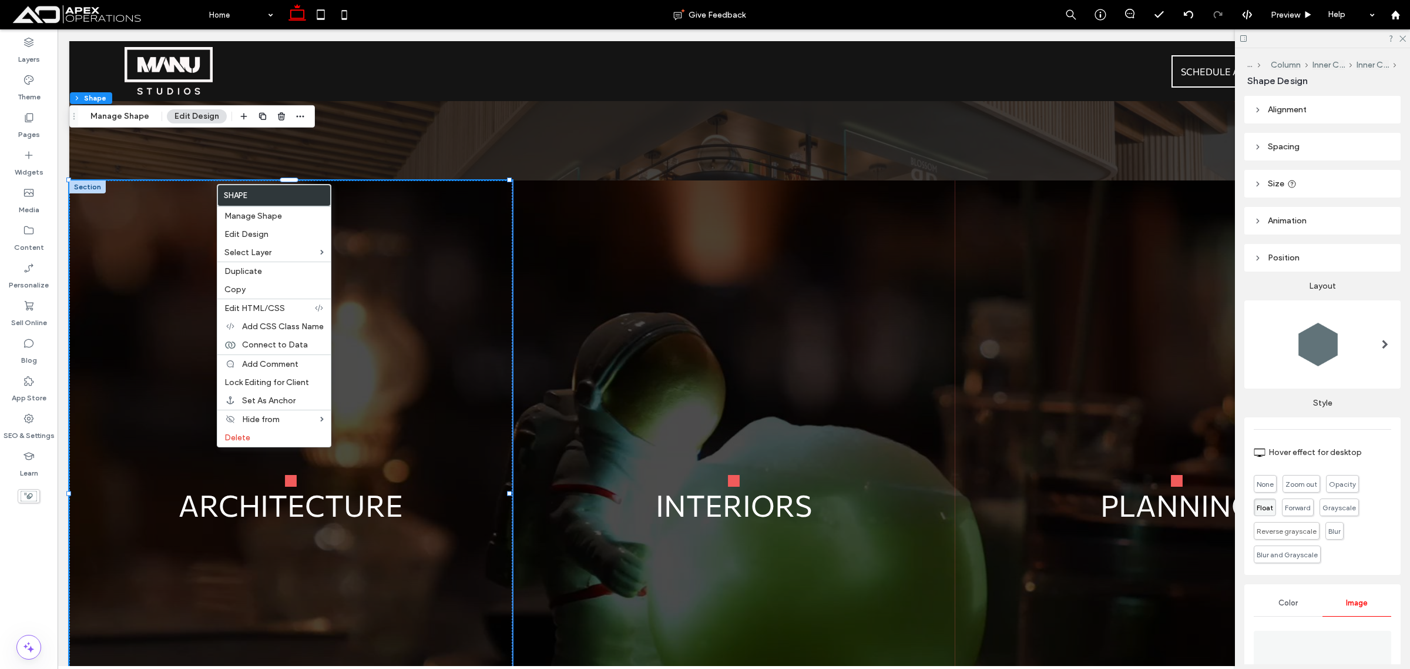
click at [82, 180] on div at bounding box center [87, 186] width 36 height 13
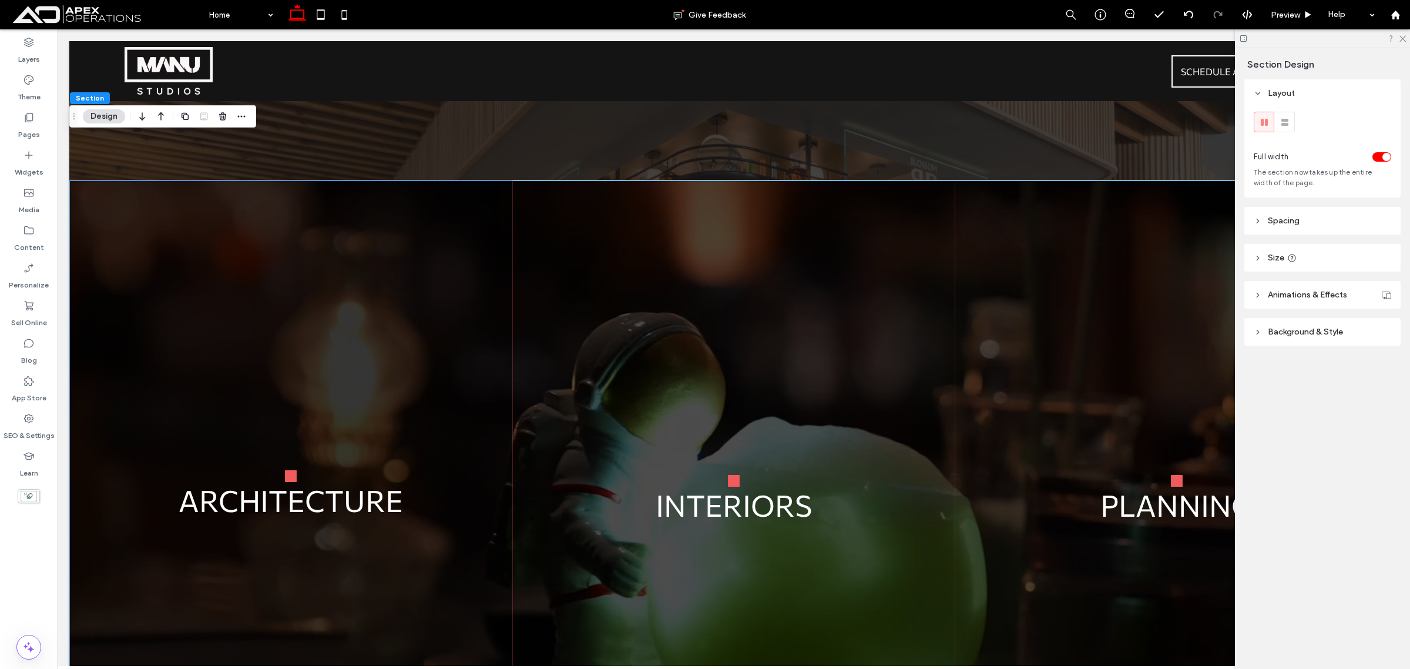
click at [293, 482] on p "ARCHITECTURE" at bounding box center [290, 500] width 419 height 36
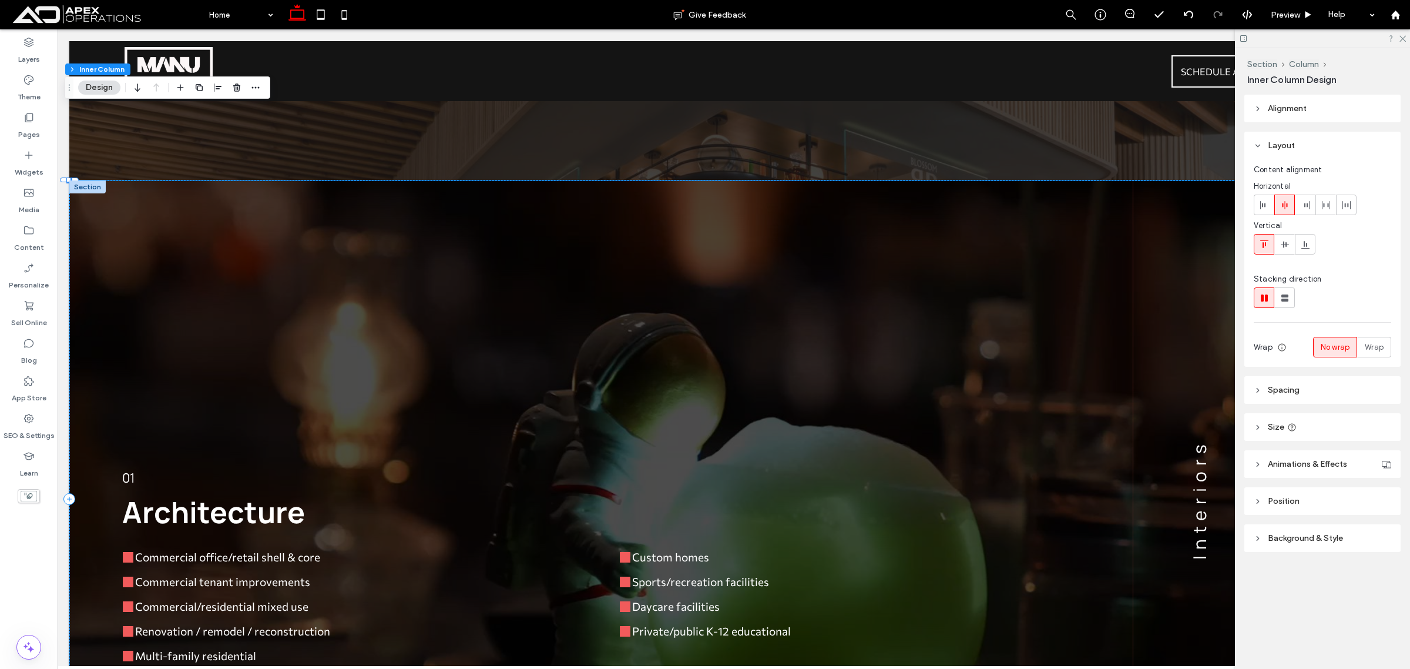
click at [293, 492] on span "Architecture" at bounding box center [213, 512] width 183 height 40
click at [293, 492] on div "Architecture" at bounding box center [600, 512] width 957 height 40
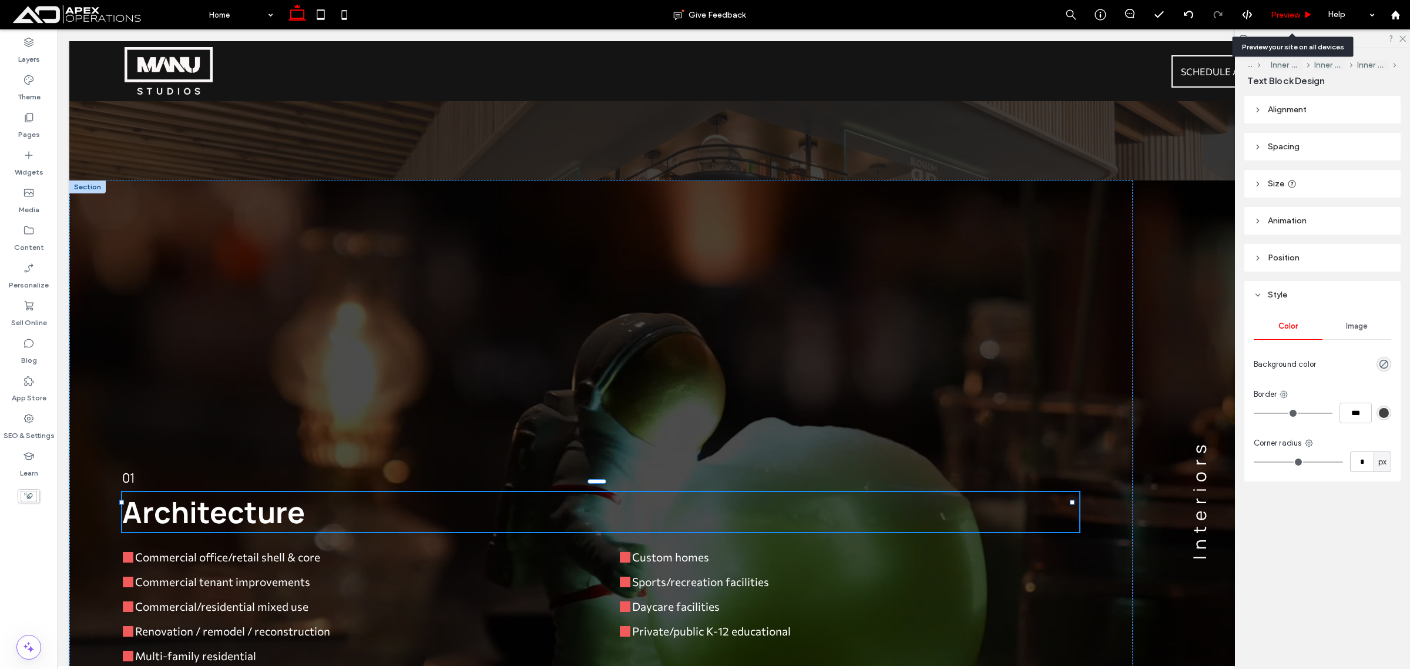
click at [1284, 13] on span "Preview" at bounding box center [1285, 15] width 29 height 10
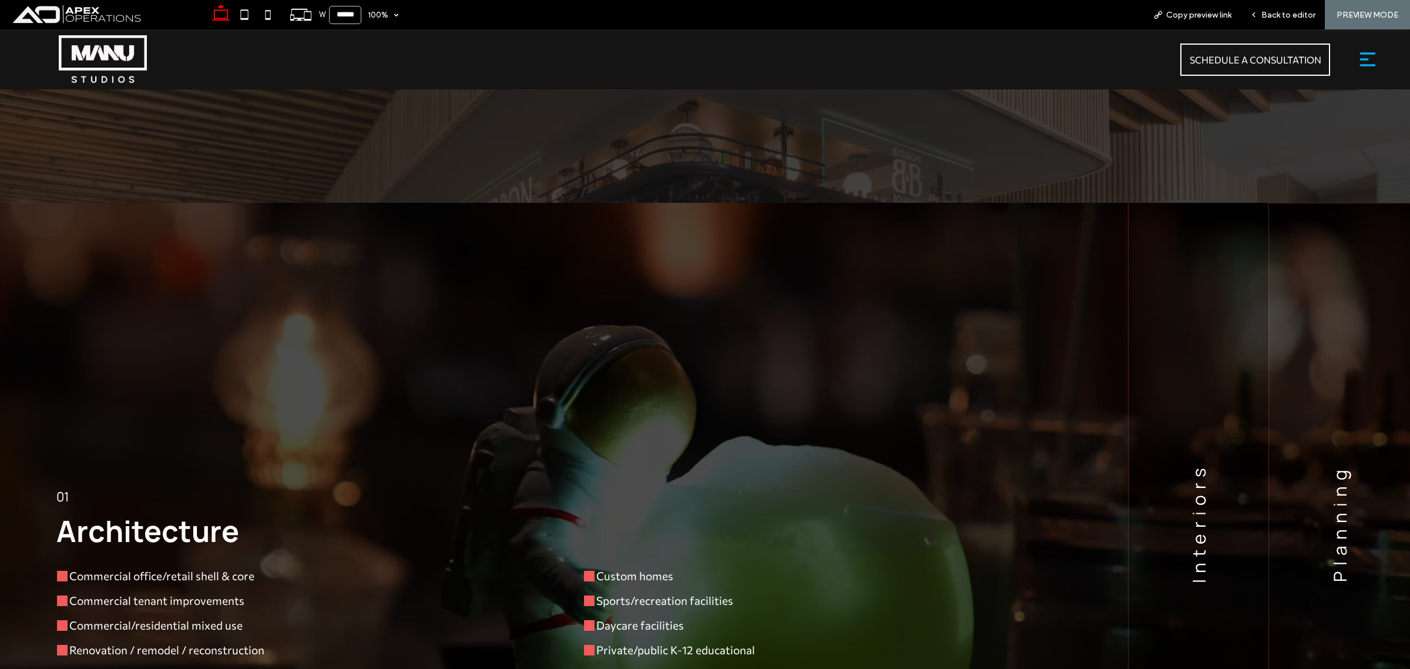
click at [1214, 453] on div "Interiors" at bounding box center [1199, 522] width 140 height 639
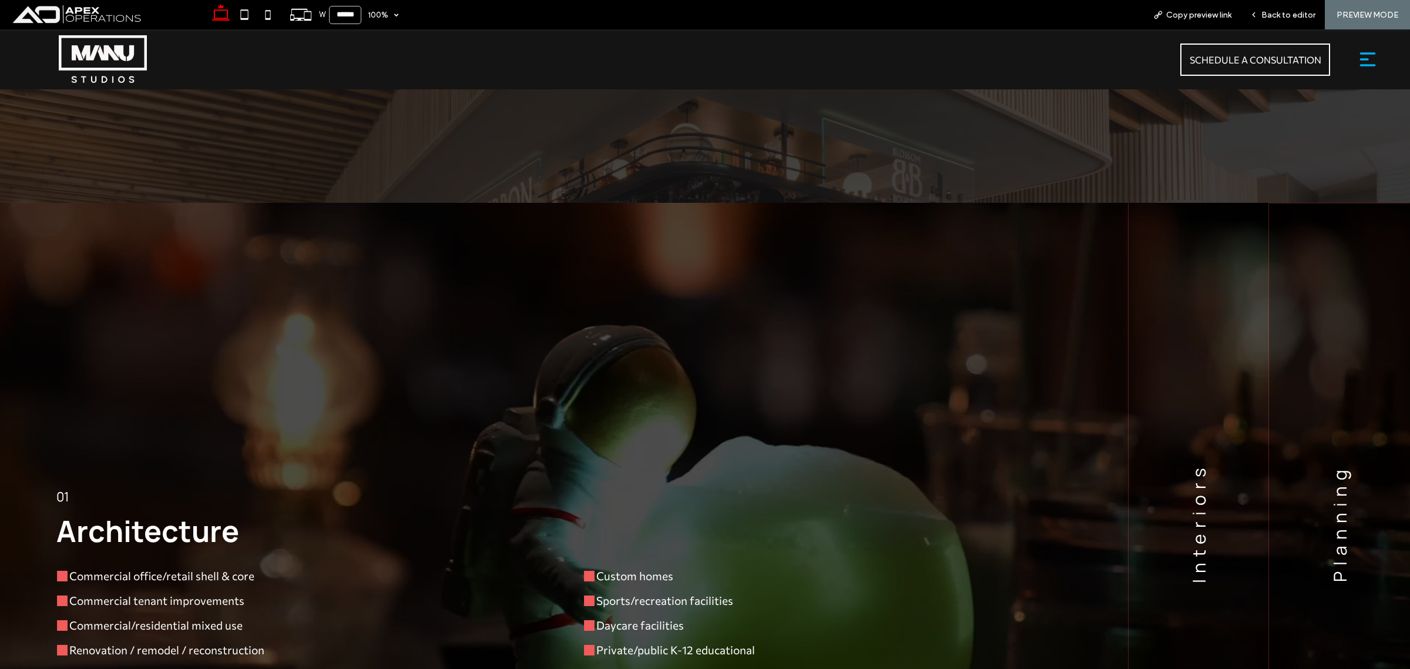
click at [1293, 479] on div "Planning" at bounding box center [1339, 522] width 141 height 639
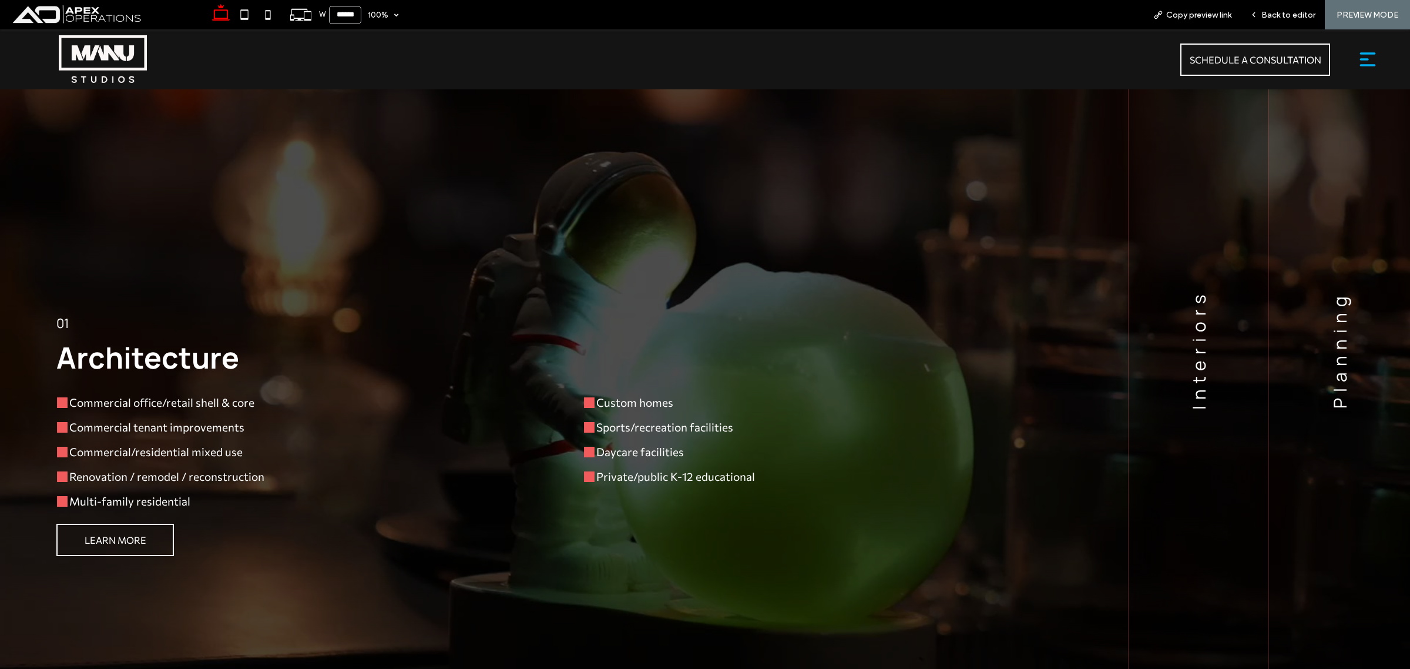
scroll to position [3672, 0]
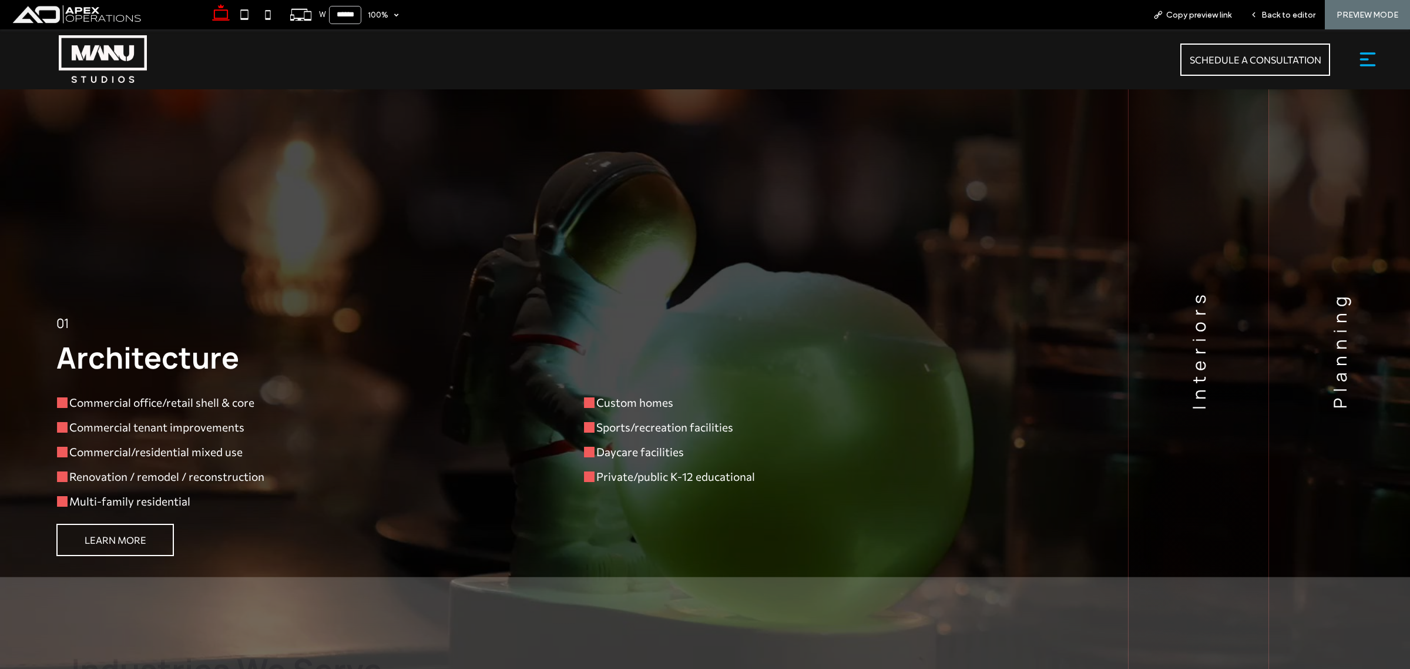
click at [1206, 283] on div "Interiors" at bounding box center [1199, 348] width 140 height 639
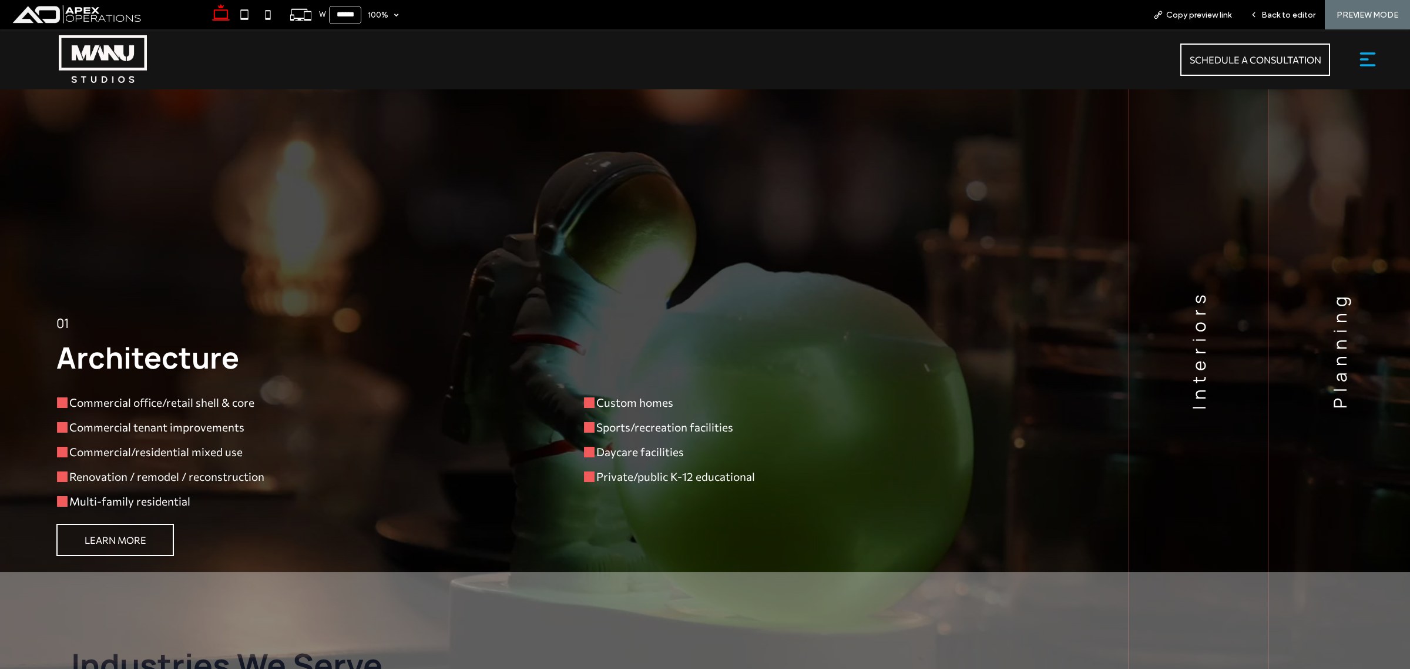
click at [1193, 304] on h3 "Interiors" at bounding box center [1199, 348] width 24 height 121
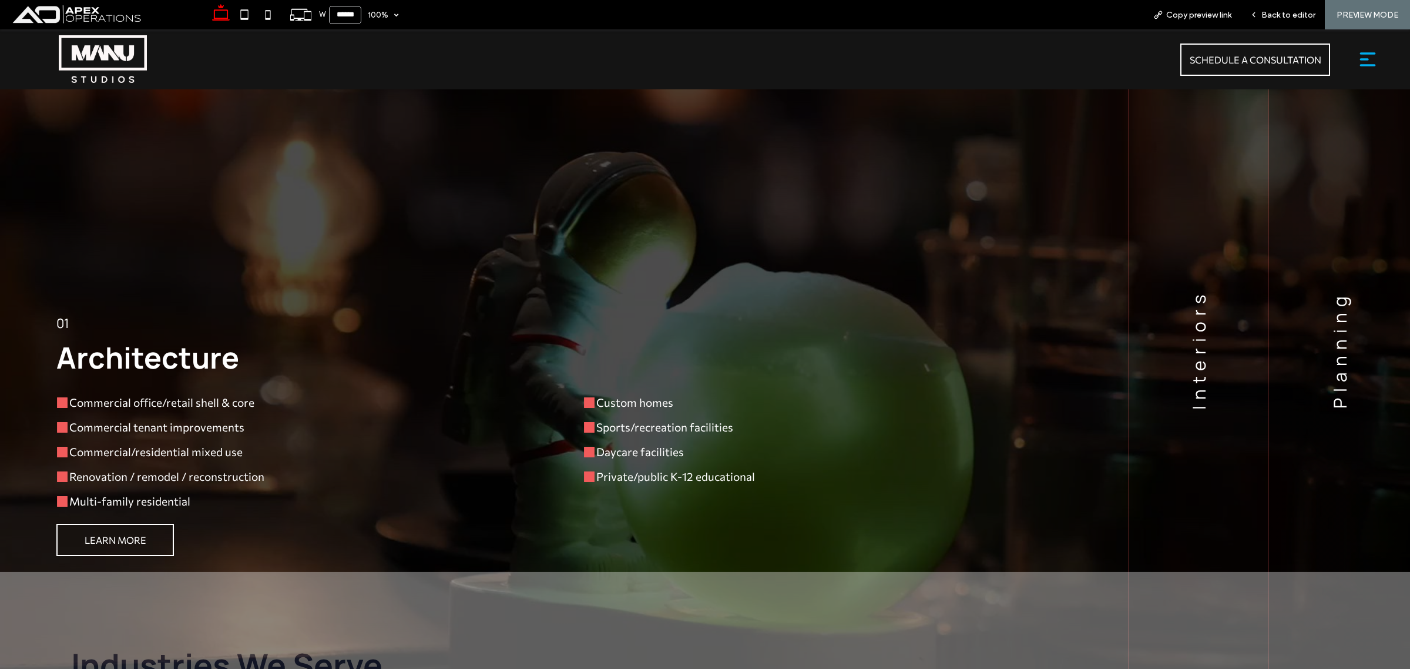
click at [1346, 355] on div "Planning" at bounding box center [1339, 349] width 141 height 639
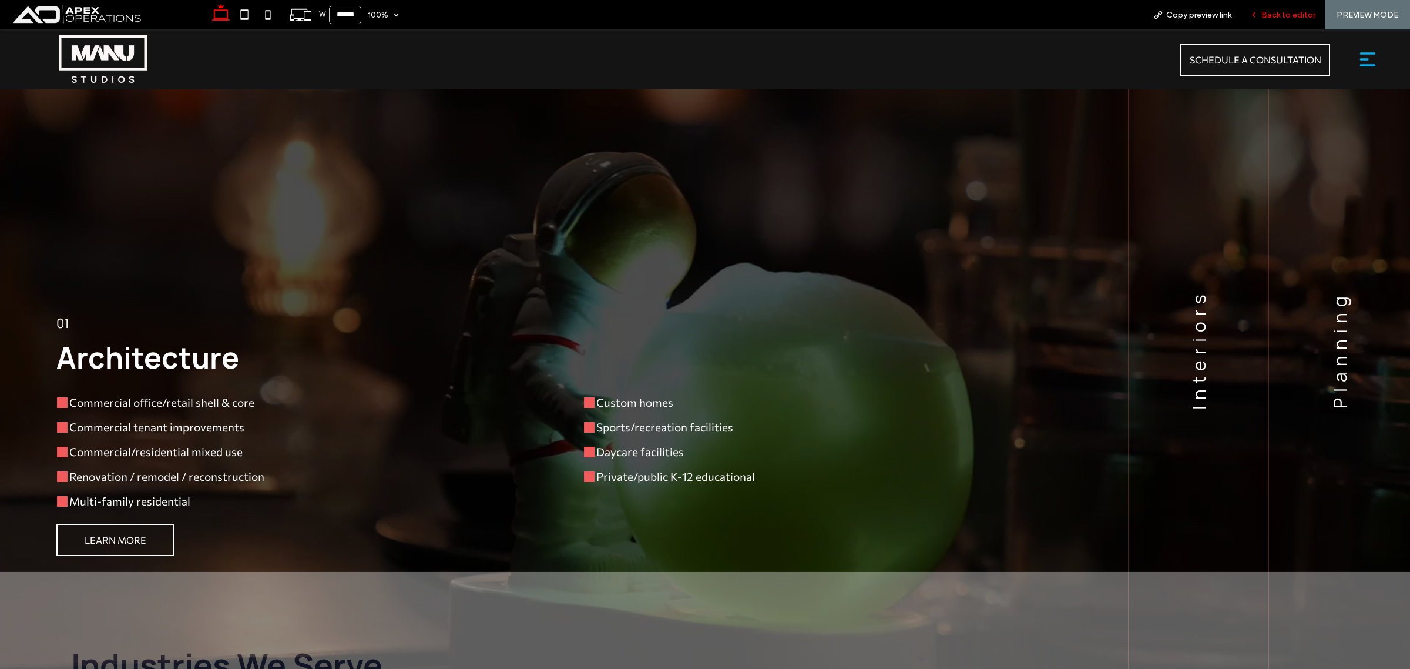
click at [1260, 16] on div "Back to editor" at bounding box center [1282, 15] width 83 height 10
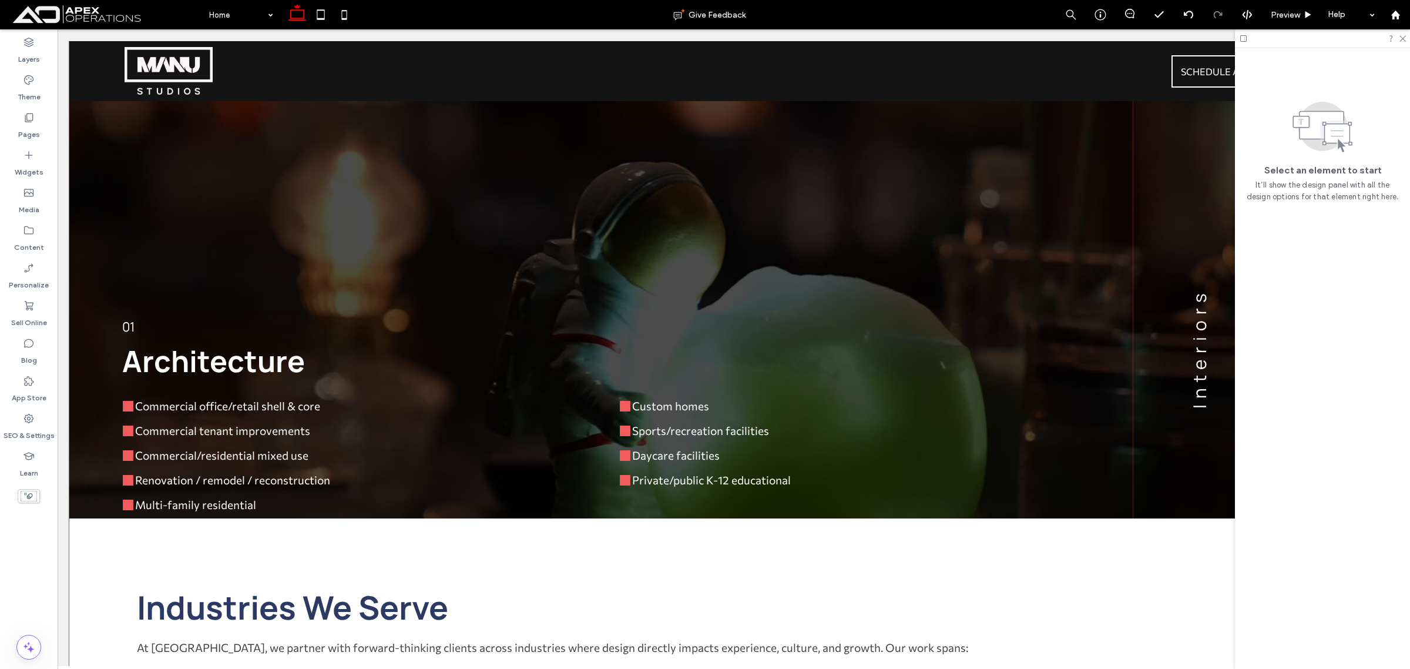
scroll to position [3659, 0]
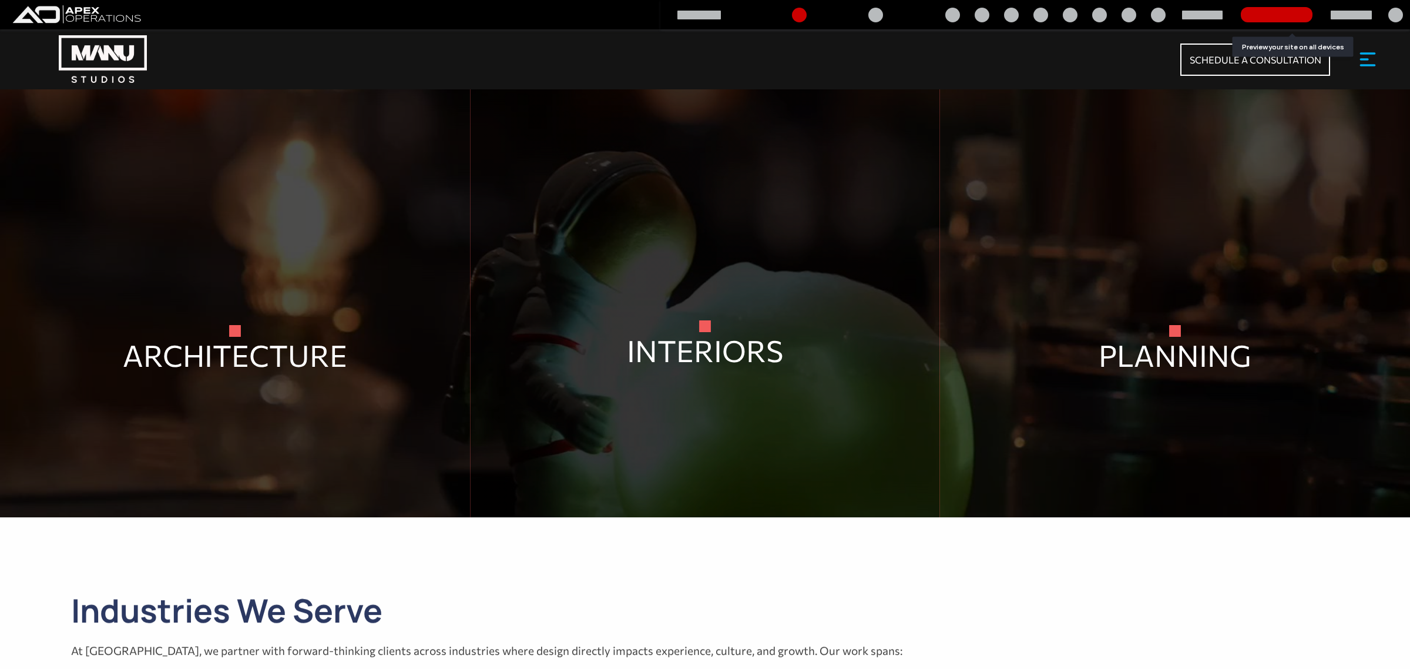
scroll to position [3672, 0]
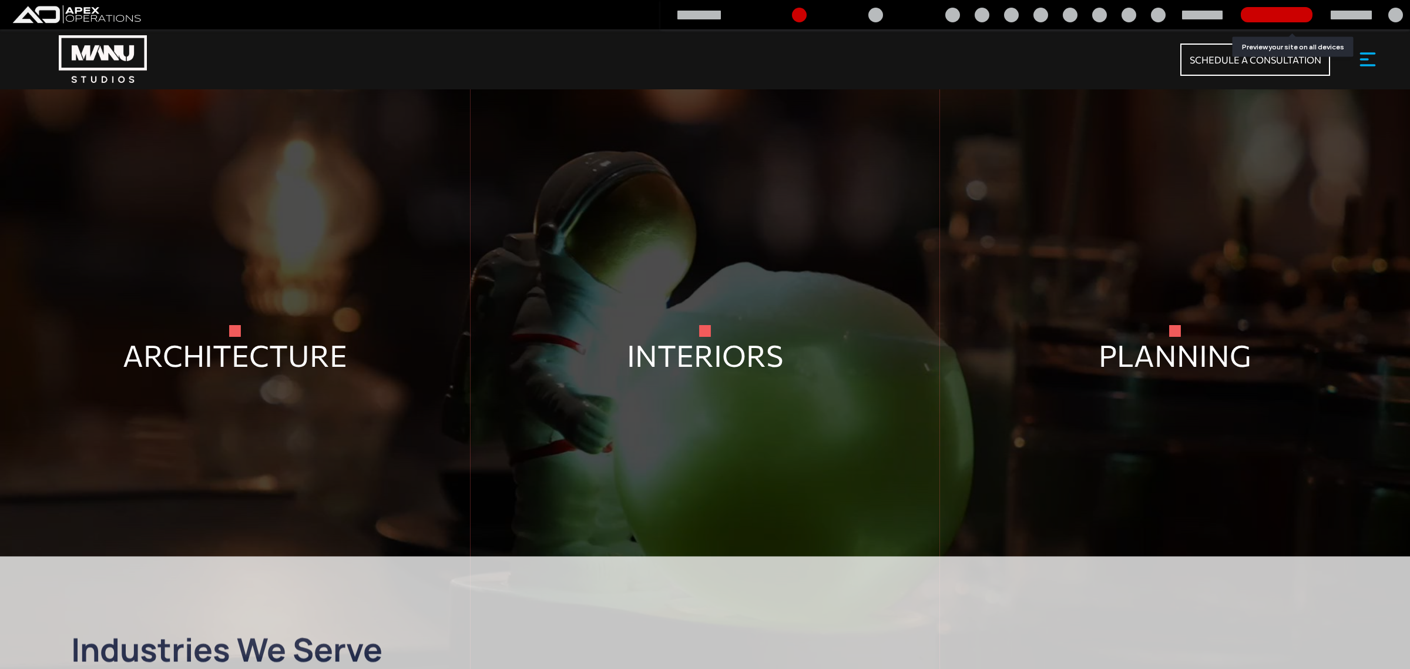
click at [712, 389] on div "INTERIORS INTERIORS" at bounding box center [705, 348] width 469 height 639
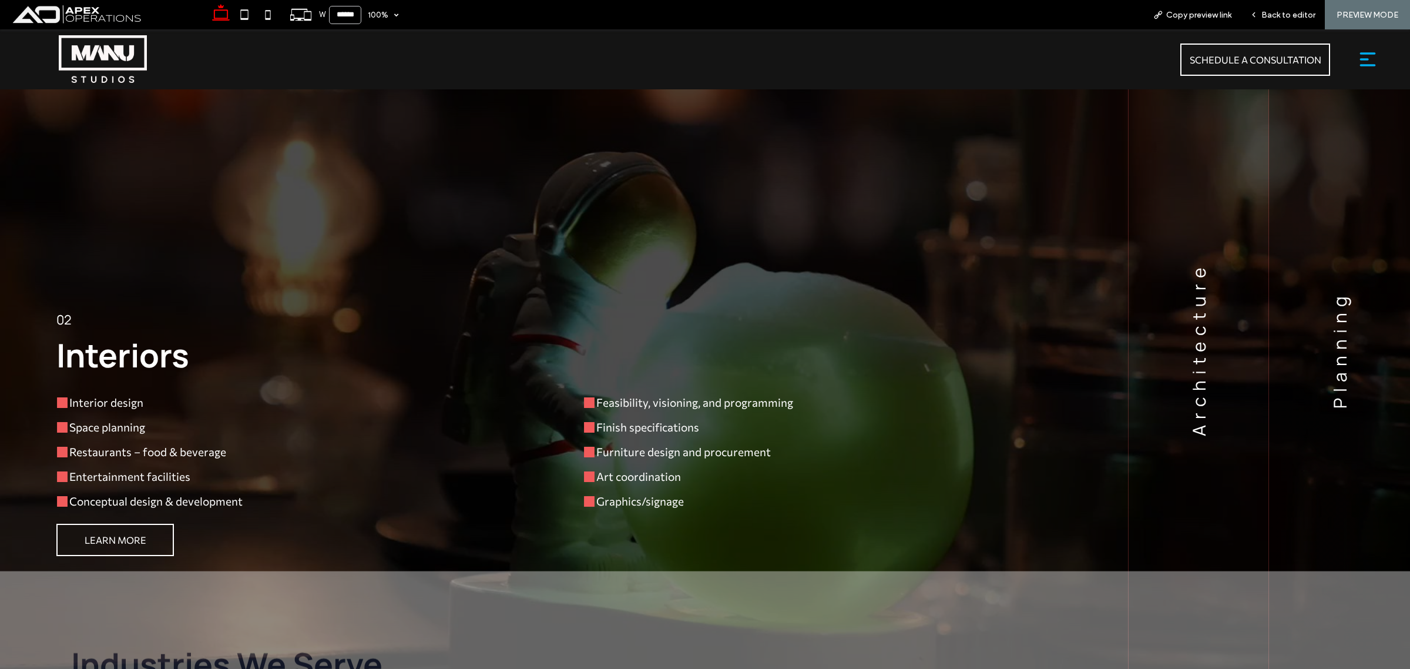
click at [1334, 345] on h3 "Planning" at bounding box center [1340, 350] width 24 height 118
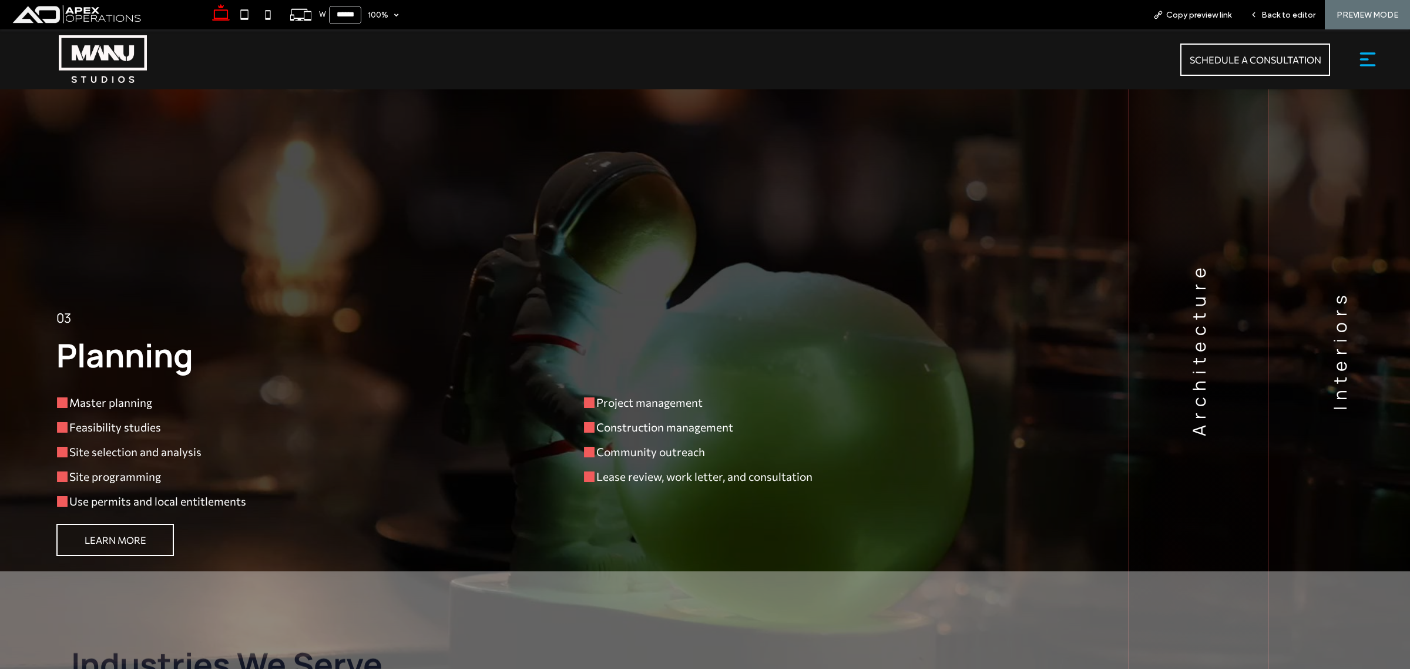
click at [1225, 351] on div "Architecture" at bounding box center [1199, 348] width 140 height 639
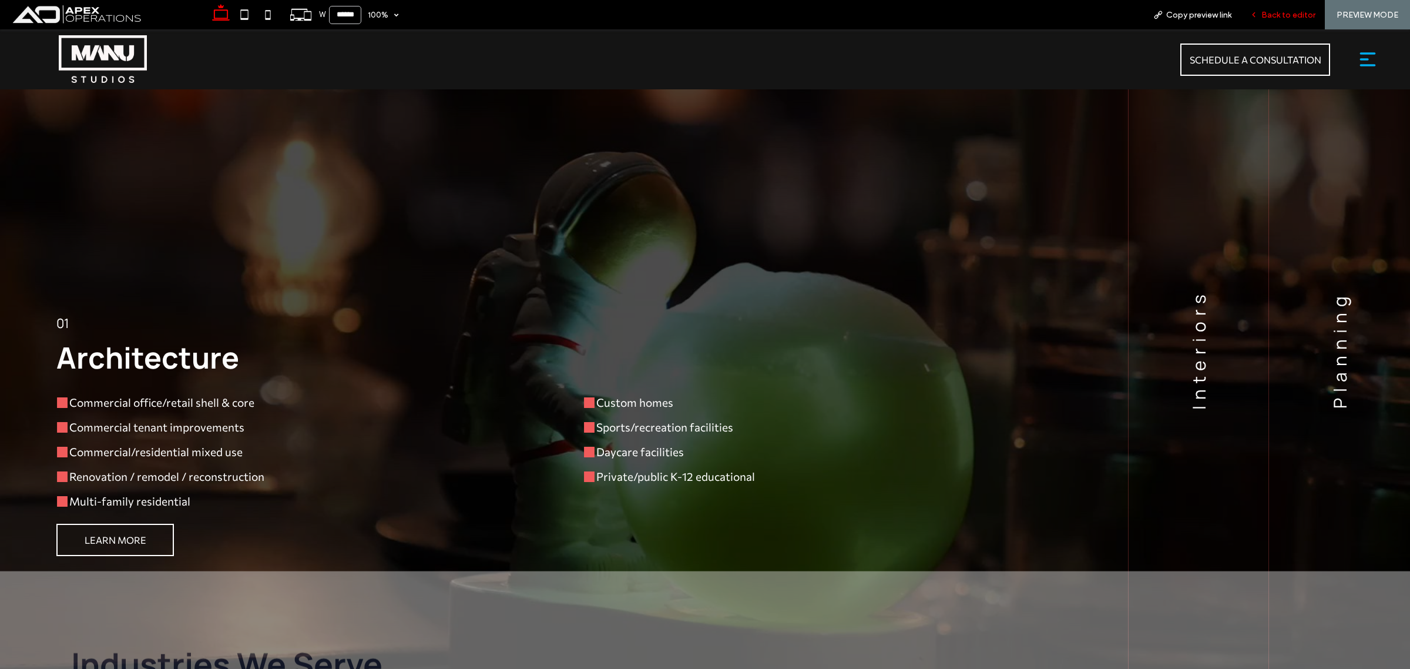
click at [1291, 16] on span "Back to editor" at bounding box center [1288, 15] width 54 height 10
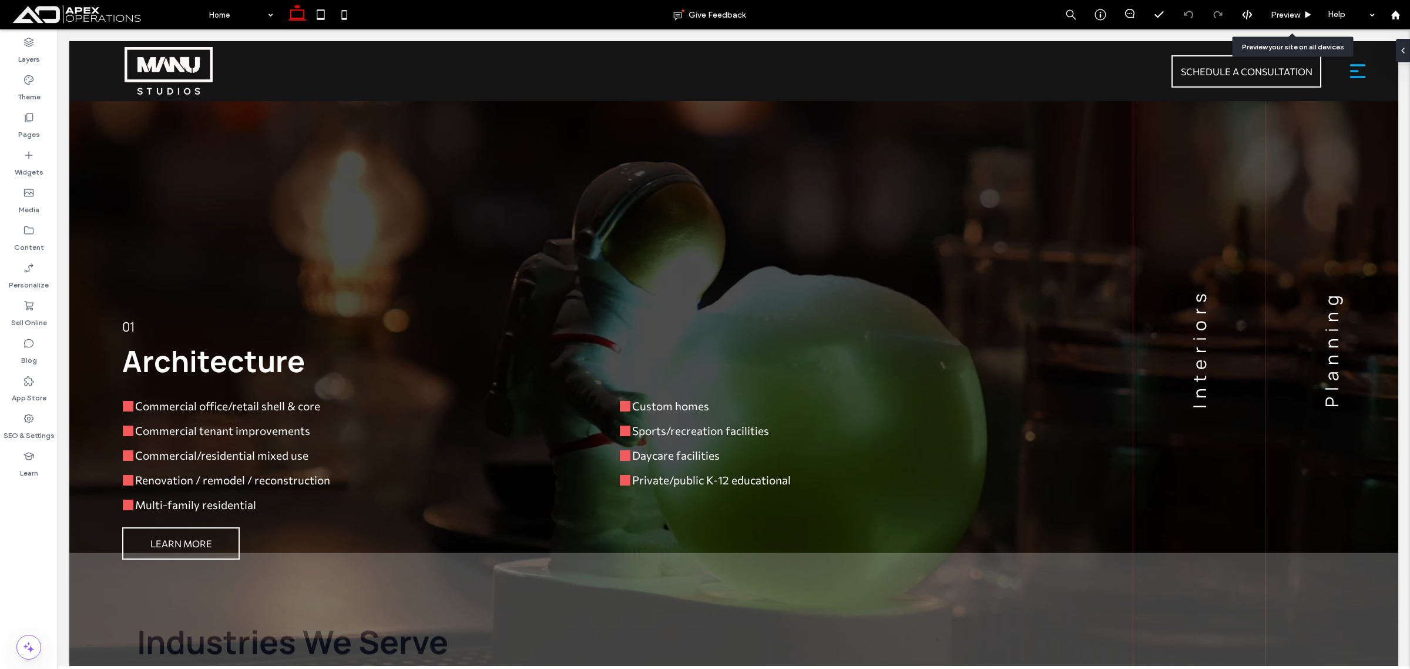
scroll to position [3661, 0]
